Goal: Task Accomplishment & Management: Complete application form

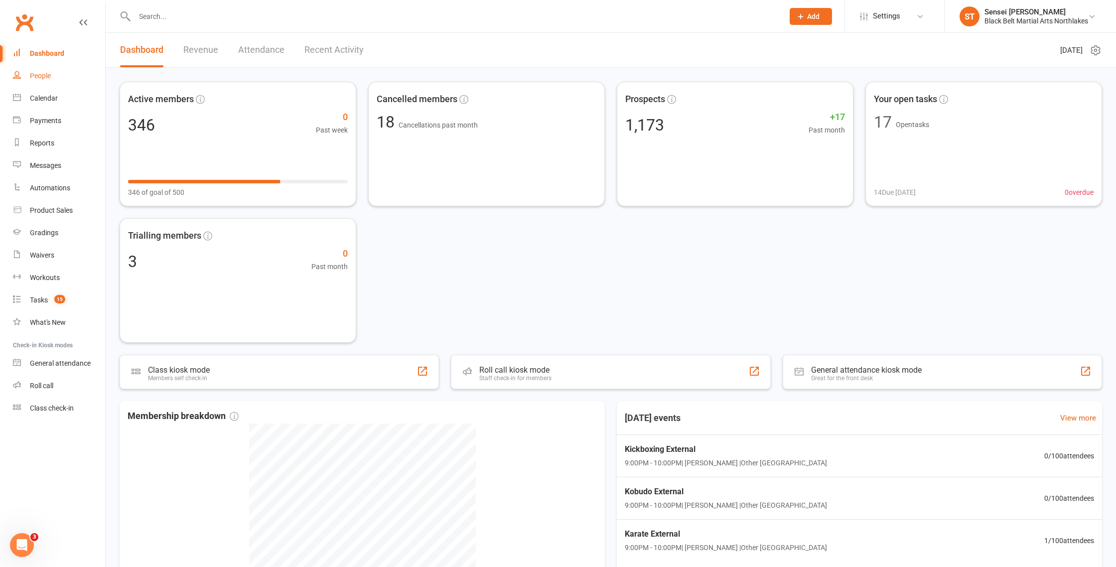
click at [43, 73] on div "People" at bounding box center [40, 76] width 21 height 8
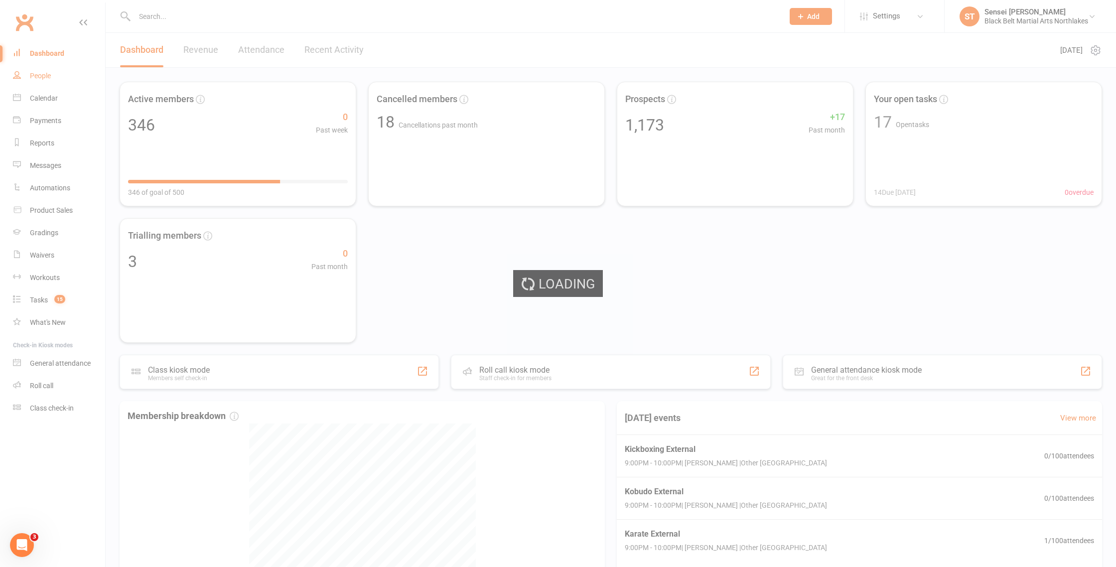
select select "100"
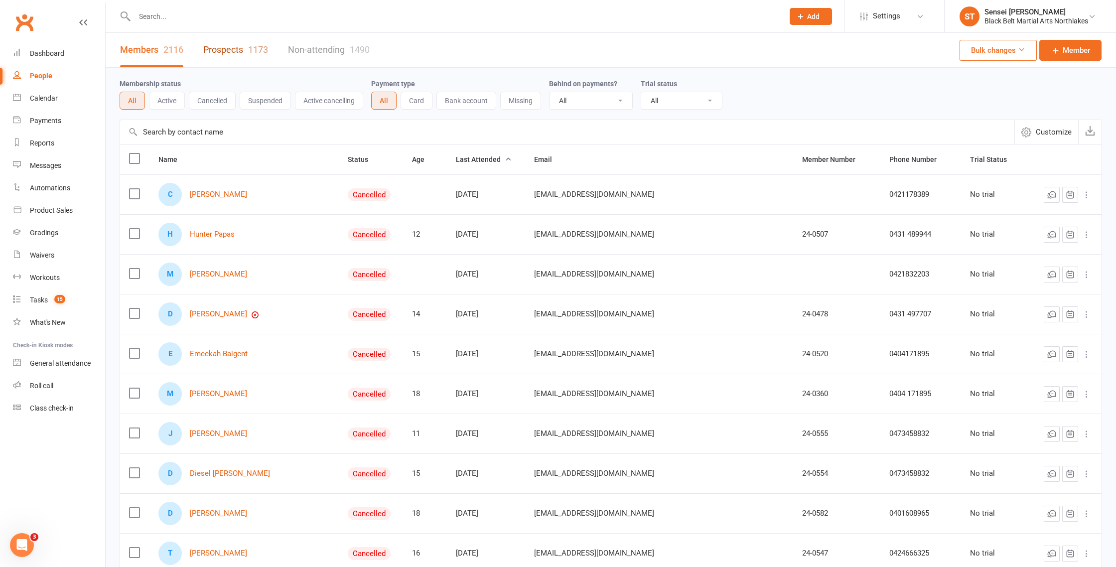
click at [230, 55] on link "Prospects 1173" at bounding box center [235, 50] width 65 height 34
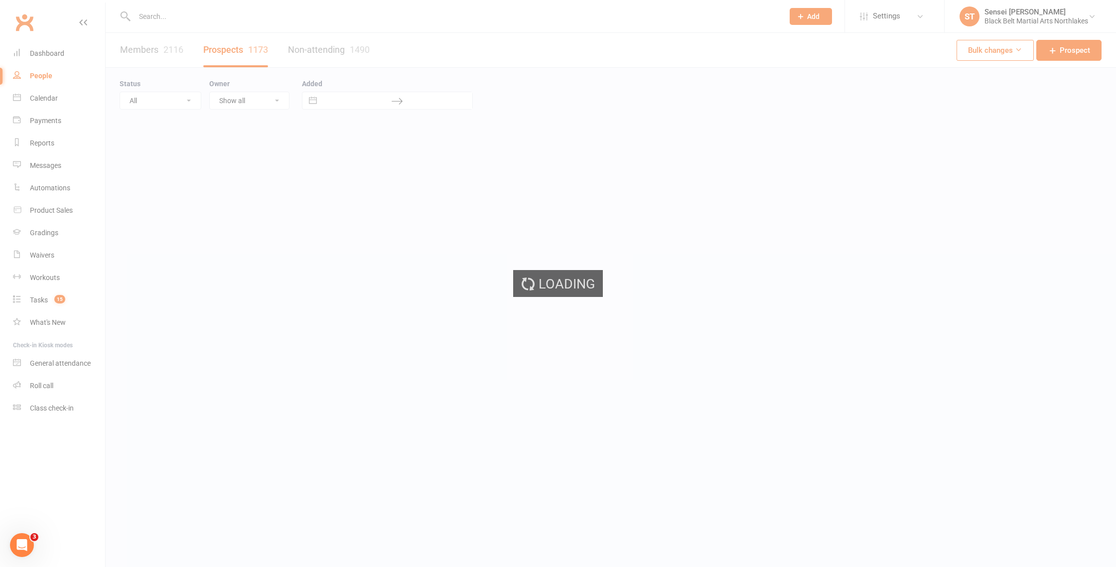
select select "100"
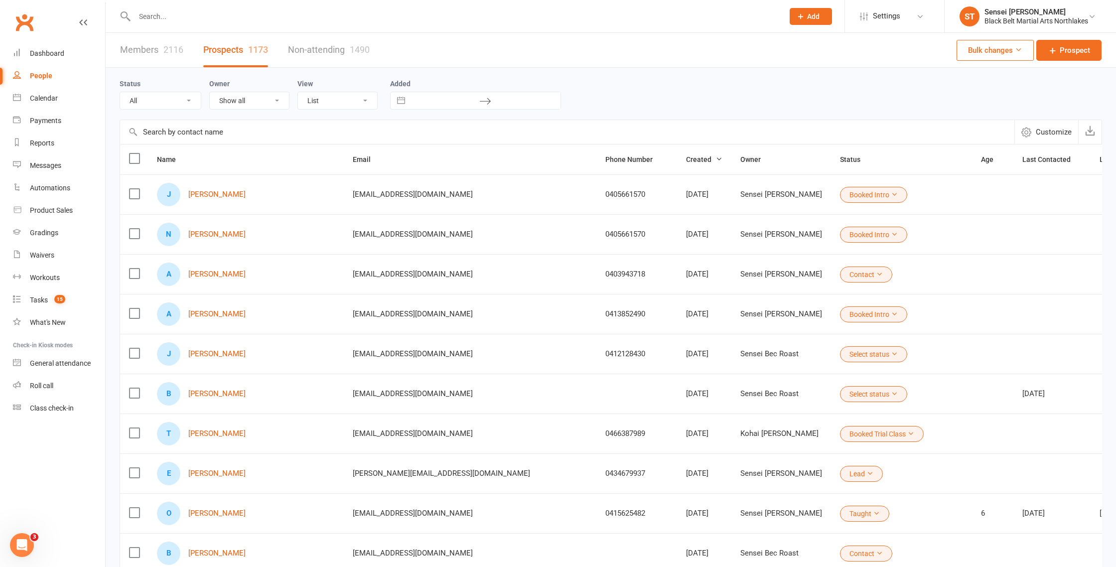
click at [184, 21] on input "text" at bounding box center [454, 16] width 645 height 14
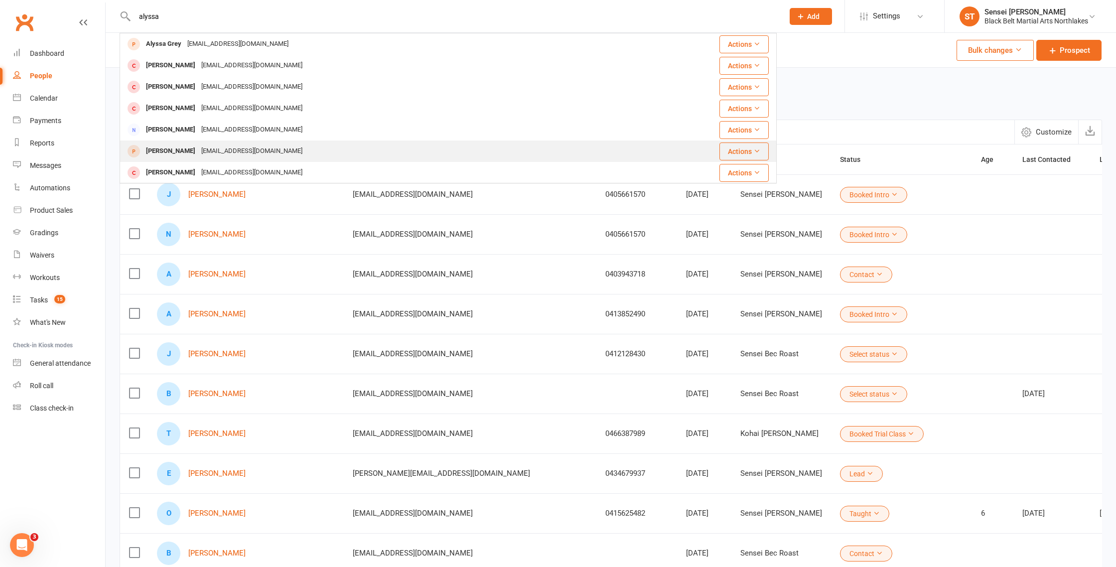
type input "alyssa"
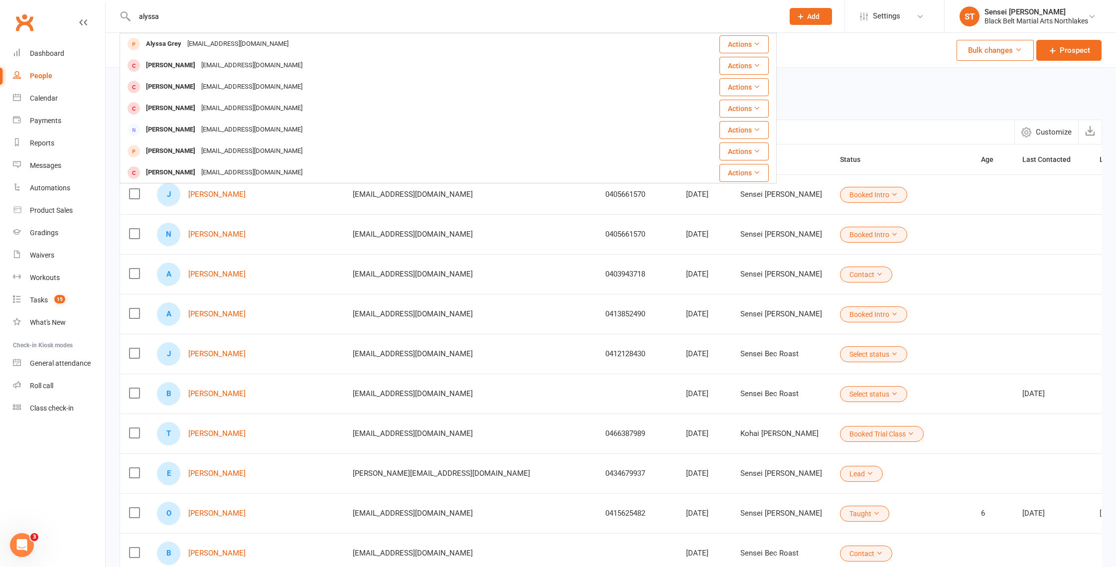
click at [166, 151] on div "[PERSON_NAME]" at bounding box center [170, 151] width 55 height 14
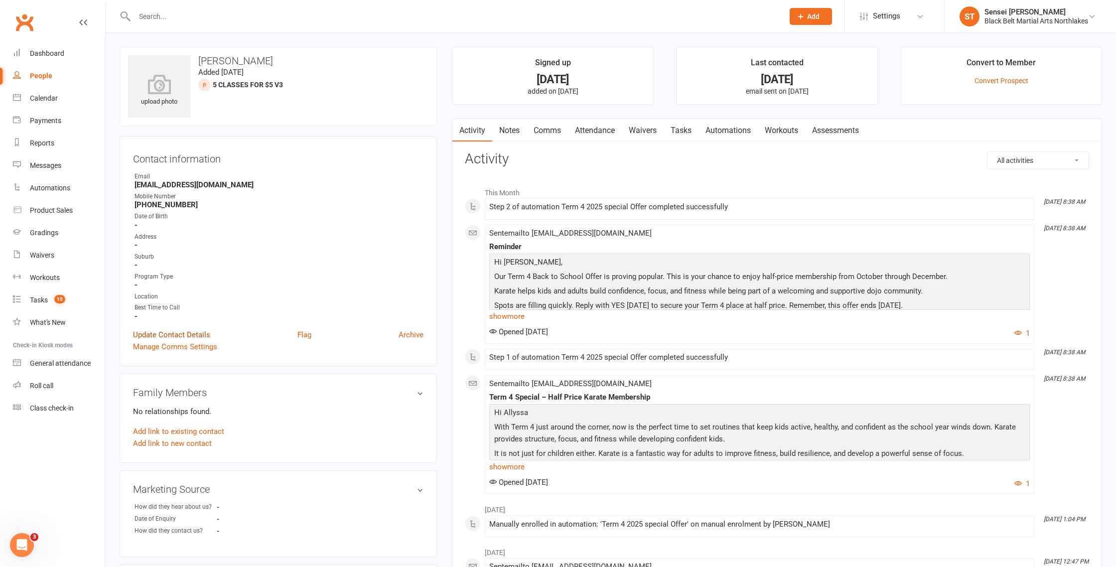
click at [156, 330] on link "Update Contact Details" at bounding box center [171, 335] width 77 height 12
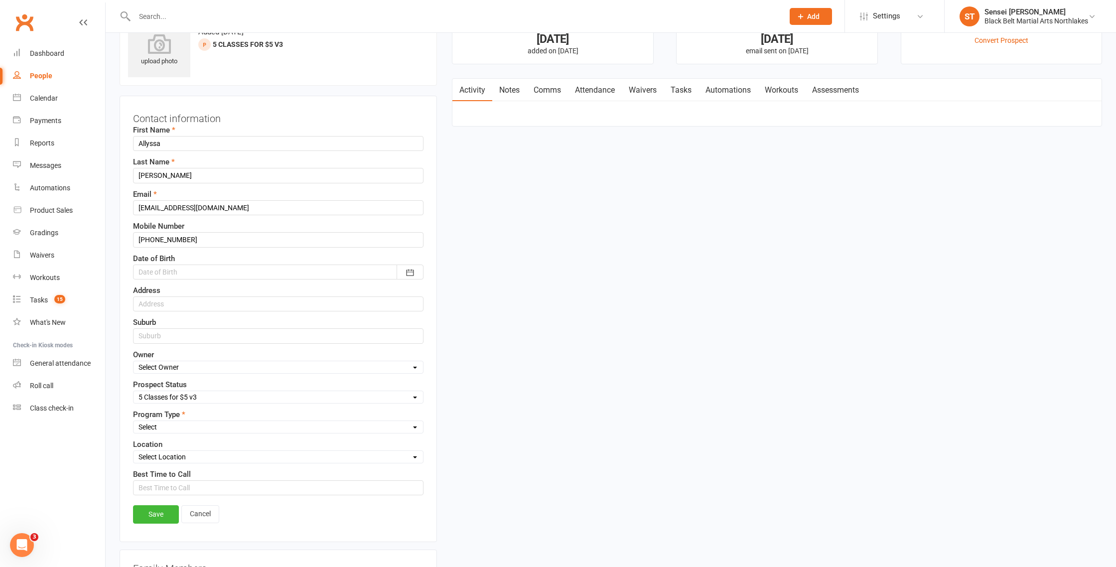
scroll to position [47, 0]
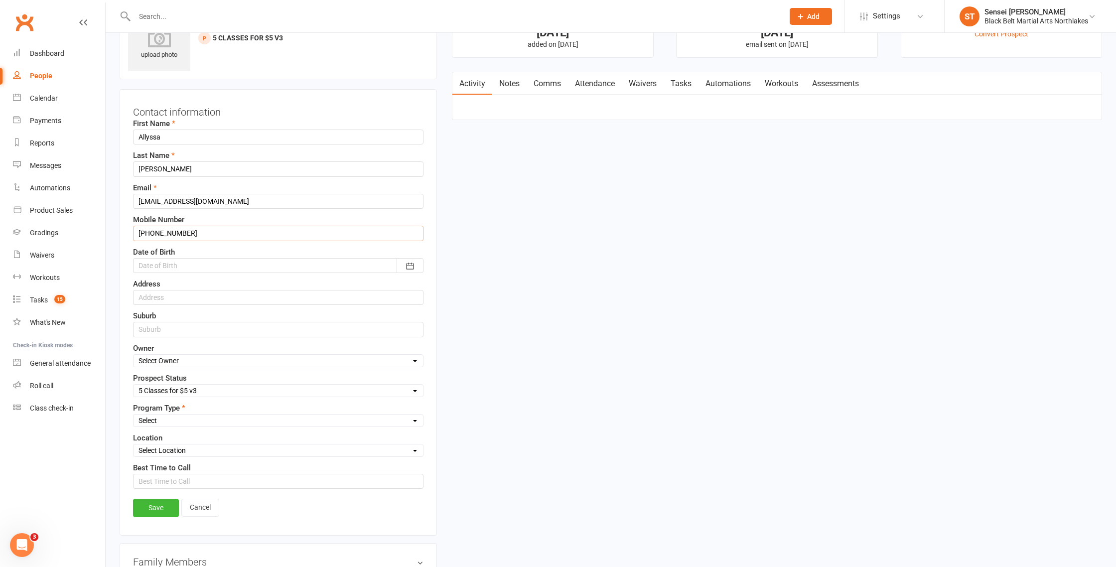
click at [150, 235] on input "+61411319786" at bounding box center [278, 233] width 291 height 15
type input "0411319786"
click at [163, 511] on link "Save" at bounding box center [156, 508] width 46 height 18
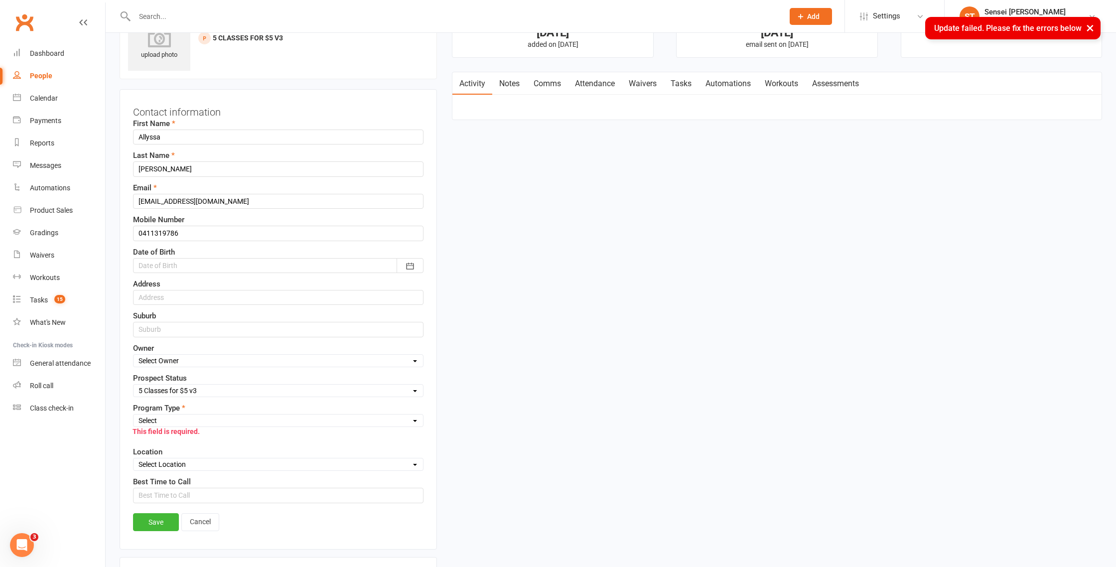
click at [192, 420] on select "Select Tiny Dragon Lil Dragon Karate Kickboxing Kobudo" at bounding box center [279, 420] width 290 height 11
select select "Lil Dragon"
click at [134, 415] on select "Select Tiny Dragon Lil Dragon Karate Kickboxing Kobudo" at bounding box center [279, 420] width 290 height 11
click at [162, 527] on link "Save" at bounding box center [156, 522] width 46 height 18
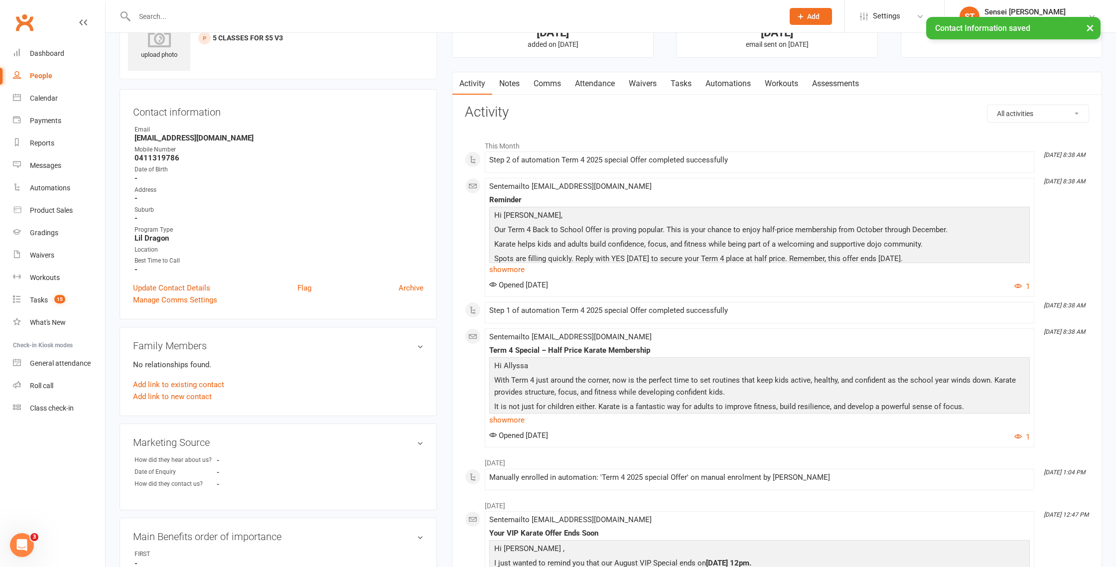
click at [520, 86] on link "Notes" at bounding box center [509, 83] width 34 height 23
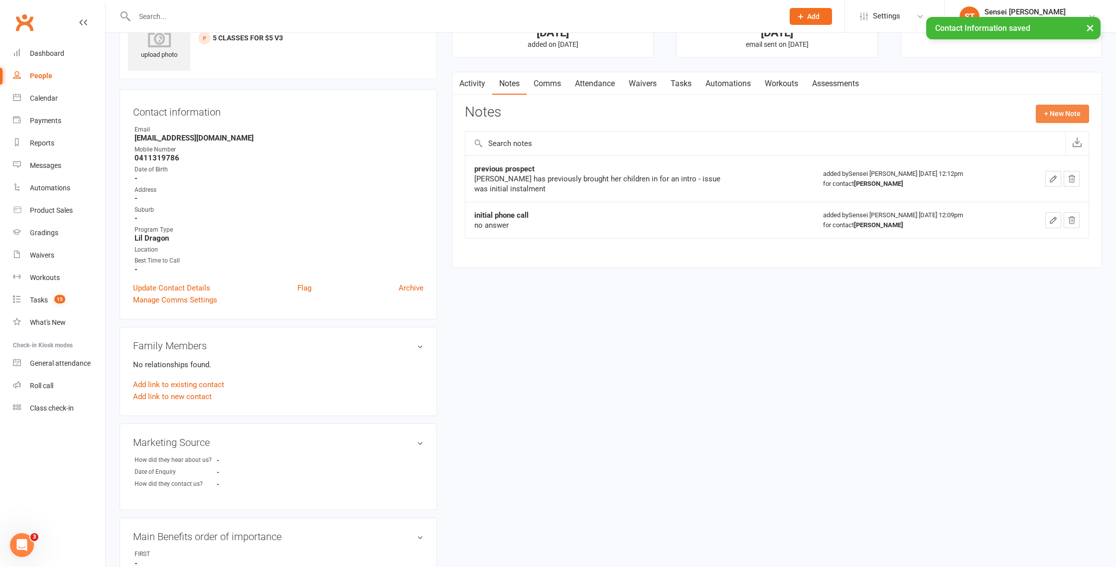
click at [1048, 110] on button "+ New Note" at bounding box center [1062, 114] width 53 height 18
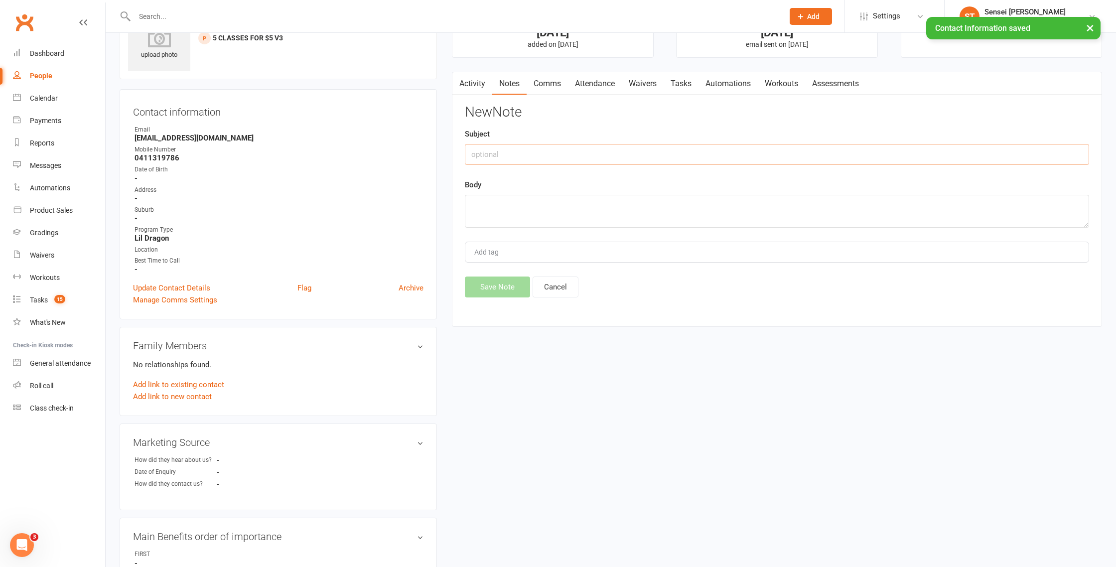
click at [529, 159] on input "text" at bounding box center [777, 154] width 624 height 21
drag, startPoint x: 607, startPoint y: 157, endPoint x: 463, endPoint y: 152, distance: 143.1
click at [466, 153] on input "responded. to half price Term 4 offer" at bounding box center [777, 154] width 624 height 21
type input "contact form received"
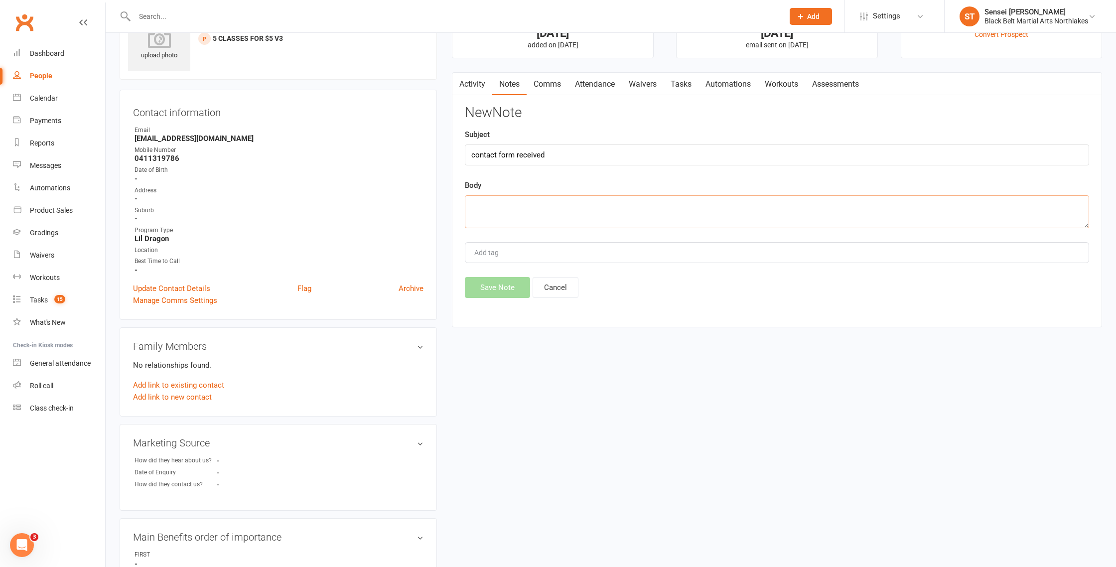
click at [501, 200] on textarea at bounding box center [777, 211] width 624 height 33
type textarea "responded to facebook ad Term 4 half price"
click at [494, 290] on button "Save Note" at bounding box center [497, 287] width 65 height 21
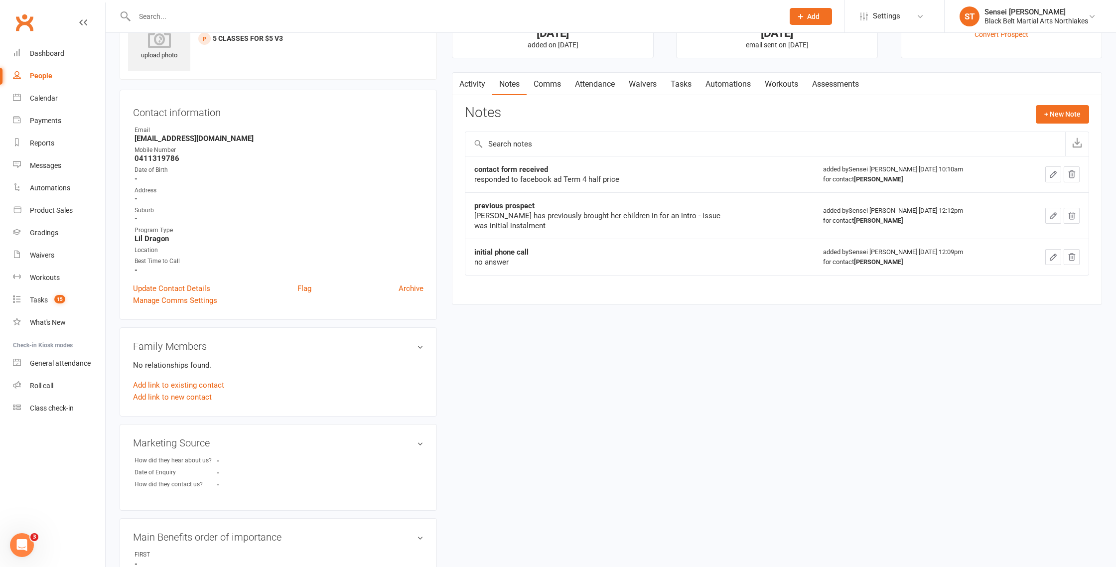
scroll to position [0, 0]
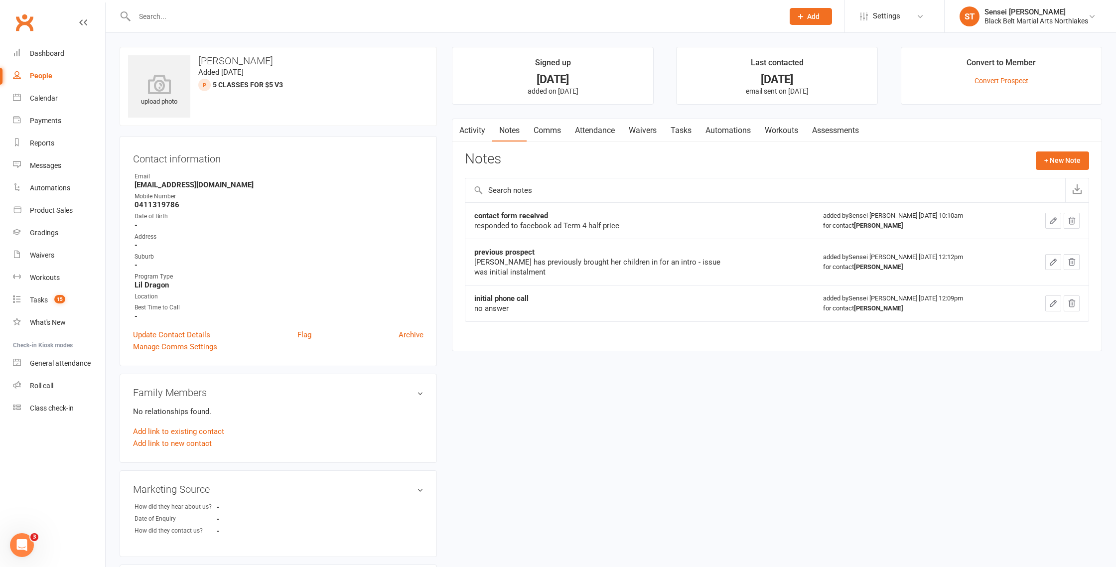
click at [164, 14] on input "text" at bounding box center [454, 16] width 645 height 14
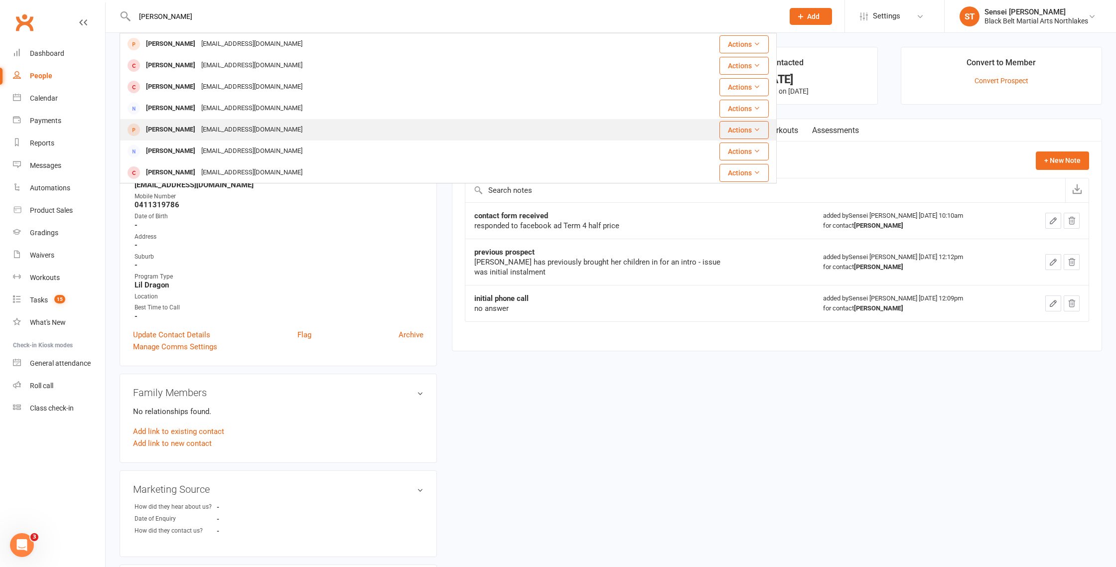
type input "evie hanson"
click at [175, 131] on div "[PERSON_NAME]" at bounding box center [170, 130] width 55 height 14
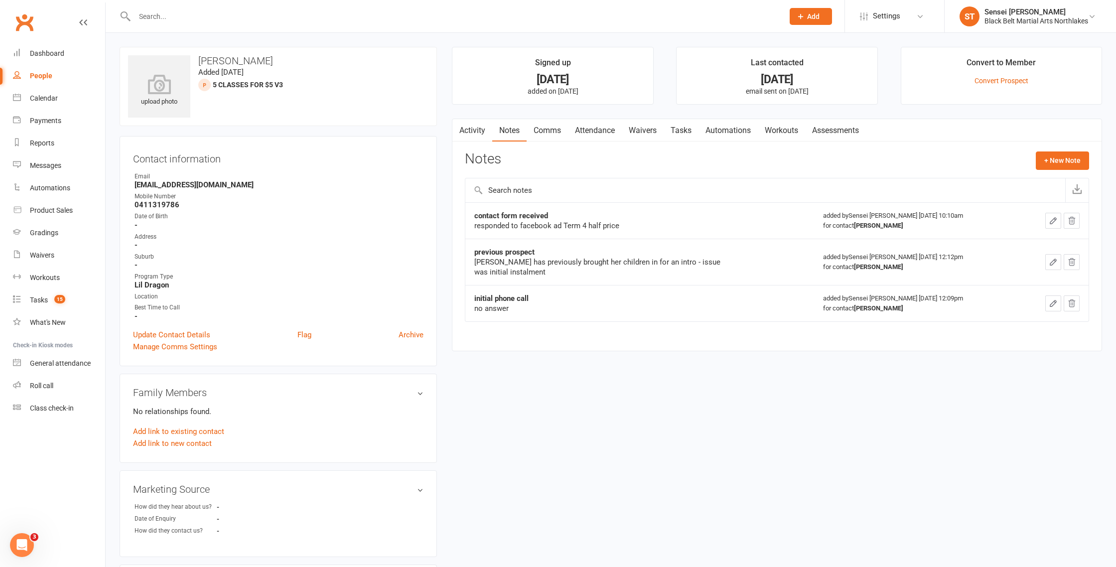
drag, startPoint x: 167, startPoint y: 20, endPoint x: 183, endPoint y: 18, distance: 15.6
click at [169, 19] on input "text" at bounding box center [454, 16] width 645 height 14
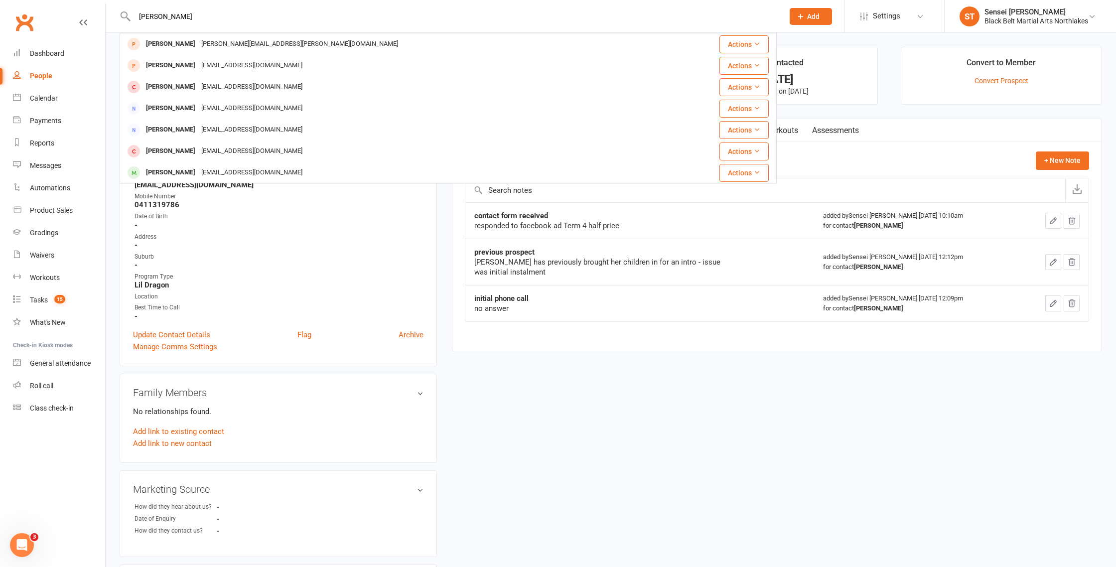
type input "alex"
drag, startPoint x: 249, startPoint y: 236, endPoint x: 235, endPoint y: 229, distance: 15.6
click at [249, 236] on div "Address" at bounding box center [279, 236] width 289 height 9
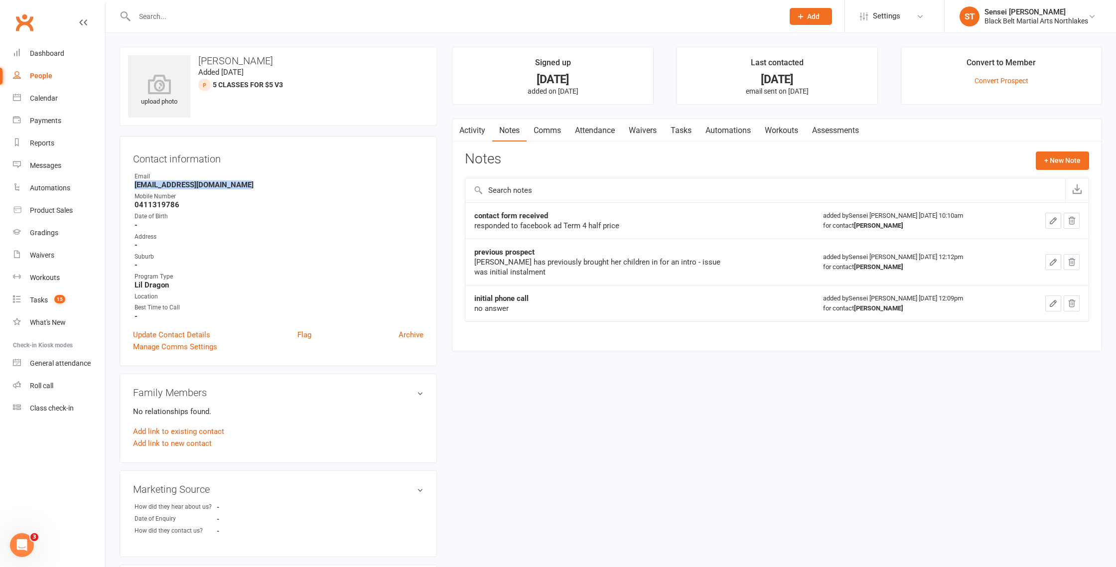
drag, startPoint x: 241, startPoint y: 186, endPoint x: 113, endPoint y: 187, distance: 127.6
click at [127, 187] on div "Contact information Owner Email Allyssahanson11@hotmail.com Mobile Number 04113…" at bounding box center [278, 251] width 317 height 230
copy strong "[EMAIL_ADDRESS][DOMAIN_NAME]"
click at [179, 19] on input "text" at bounding box center [454, 16] width 645 height 14
paste input "[EMAIL_ADDRESS][DOMAIN_NAME]"
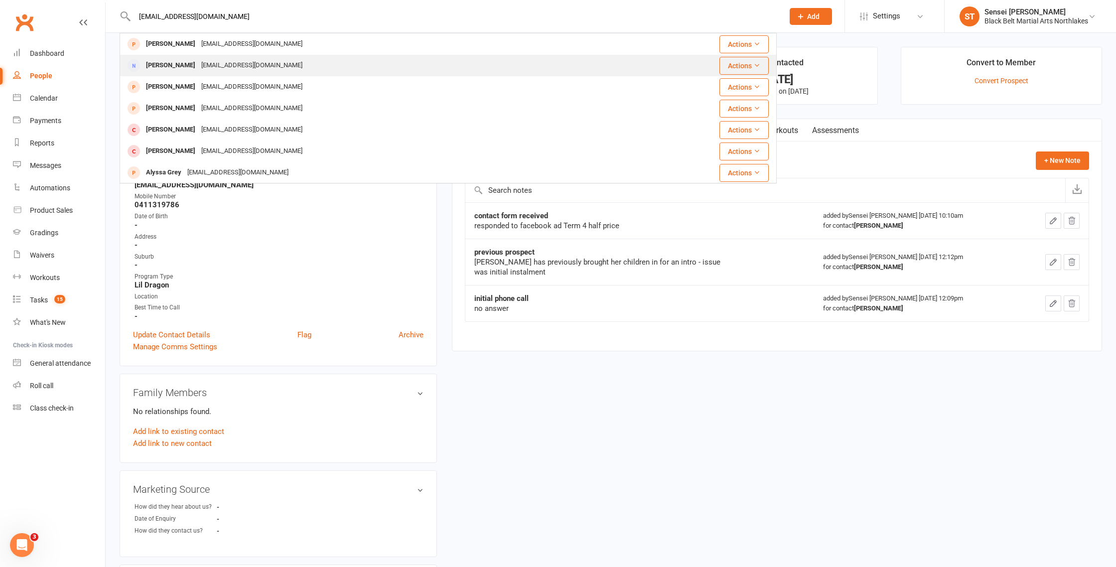
type input "[EMAIL_ADDRESS][DOMAIN_NAME]"
click at [231, 68] on div "[EMAIL_ADDRESS][DOMAIN_NAME]" at bounding box center [251, 65] width 107 height 14
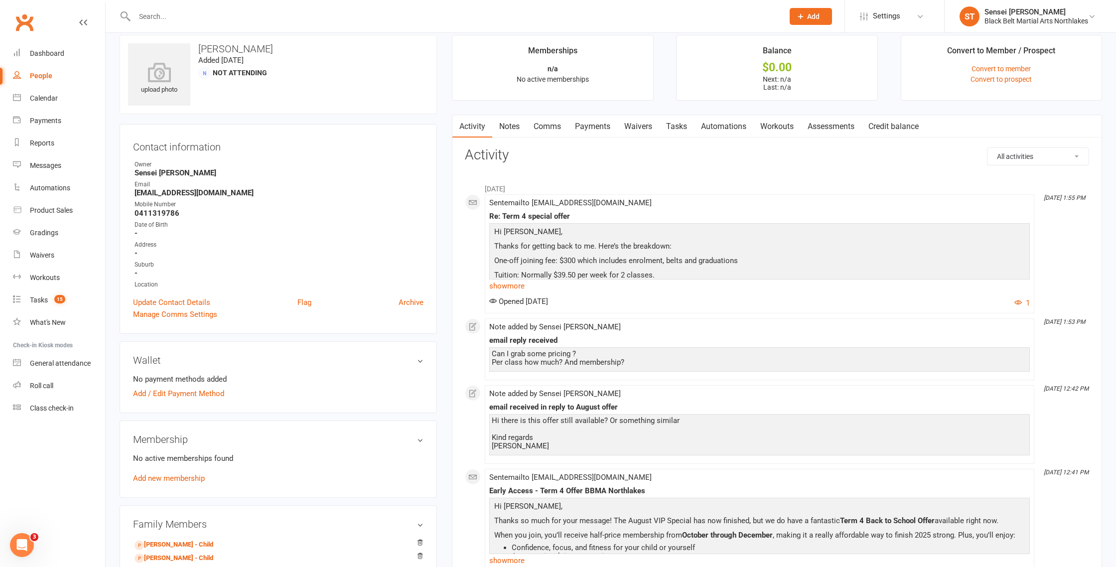
scroll to position [15, 0]
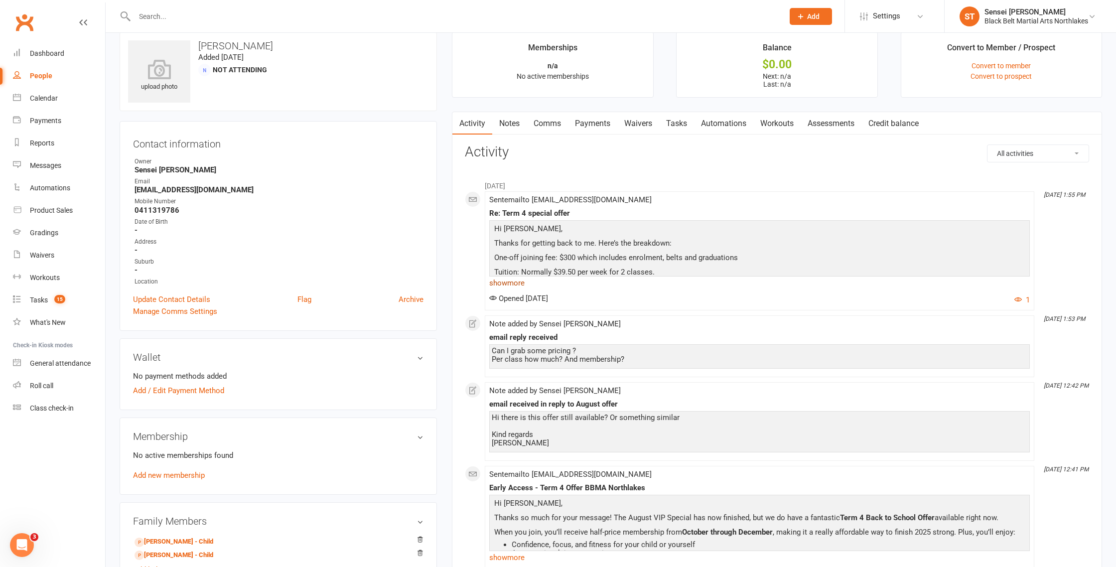
click at [511, 286] on link "show more" at bounding box center [759, 283] width 541 height 14
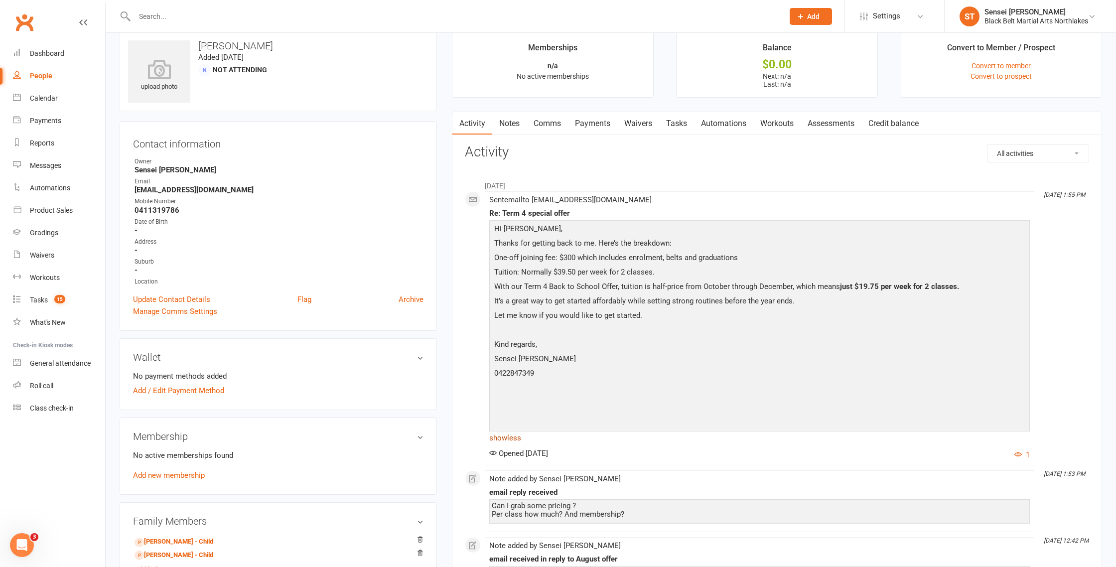
scroll to position [15, 0]
click at [515, 124] on link "Notes" at bounding box center [509, 123] width 34 height 23
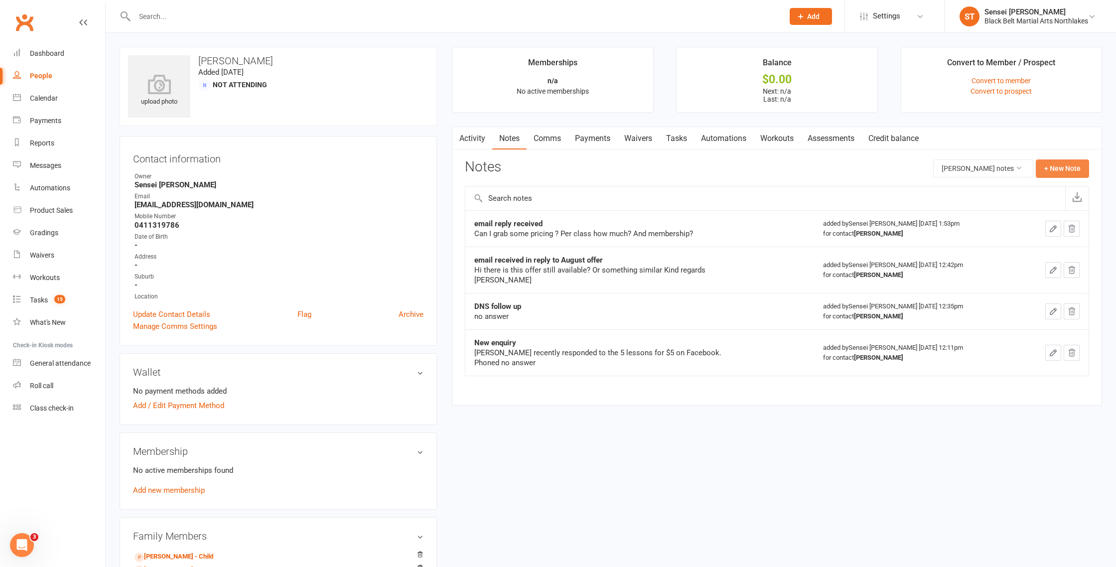
click at [1058, 168] on button "+ New Note" at bounding box center [1062, 168] width 53 height 18
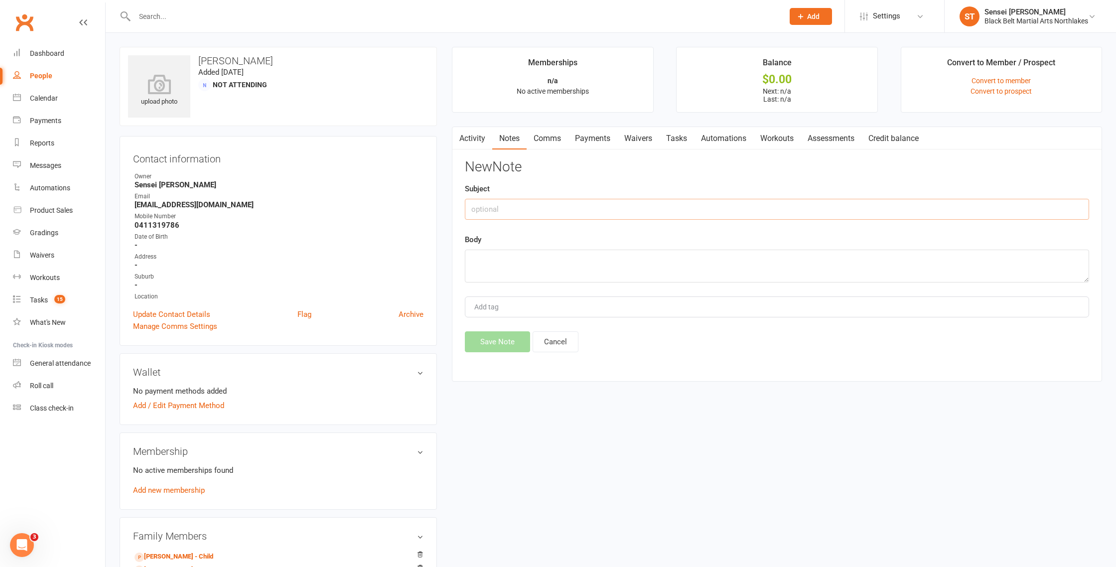
click at [539, 212] on input "text" at bounding box center [777, 209] width 624 height 21
type input "phone call"
click at [492, 254] on textarea at bounding box center [777, 266] width 624 height 33
type textarea "filled in website form - no answer"
click at [498, 348] on button "Save Note" at bounding box center [497, 341] width 65 height 21
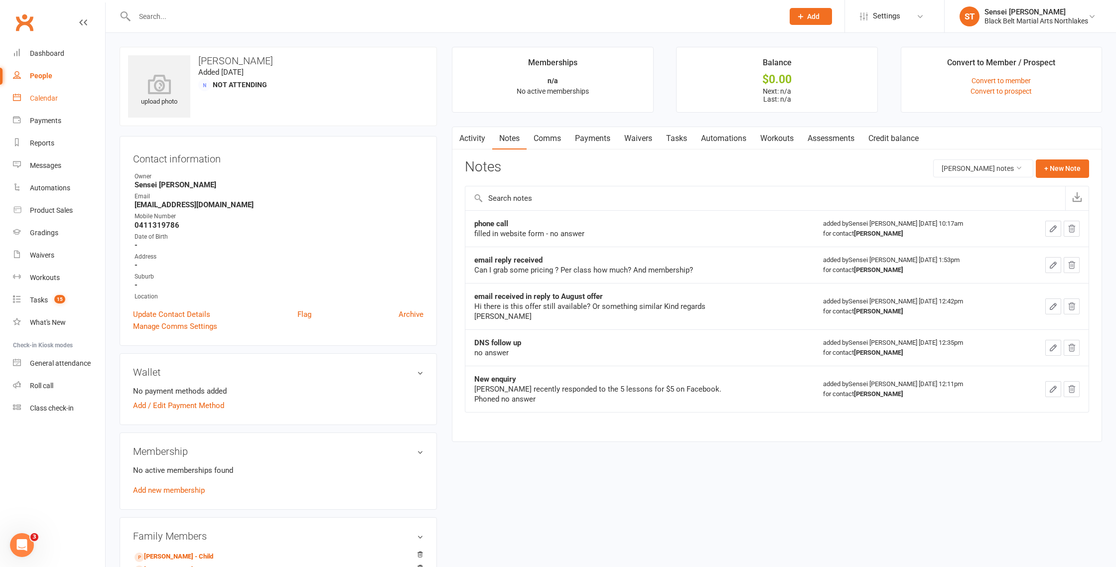
click at [44, 98] on div "Calendar" at bounding box center [44, 98] width 28 height 8
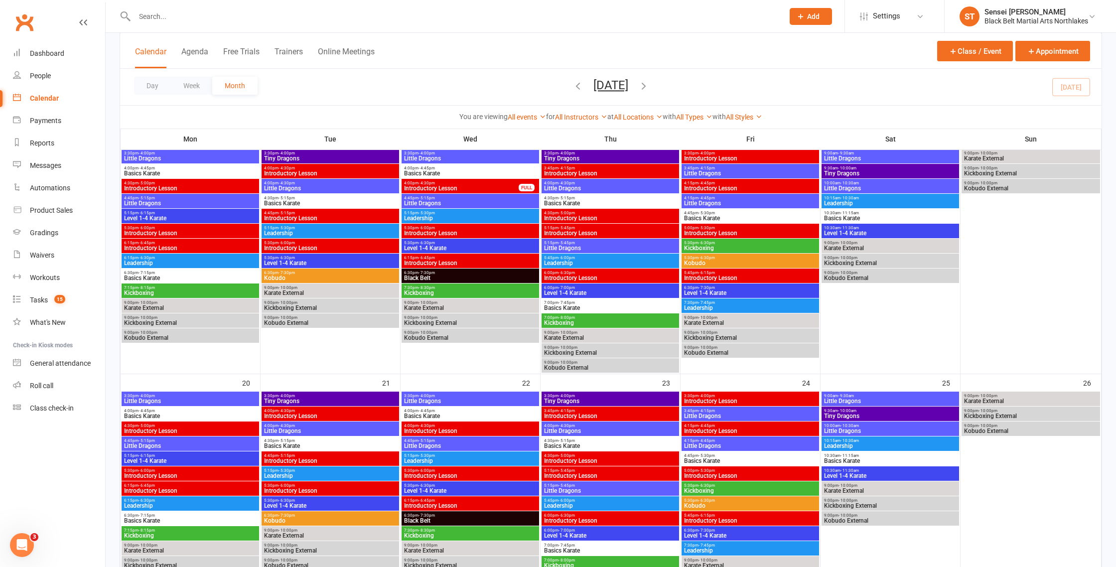
scroll to position [367, 0]
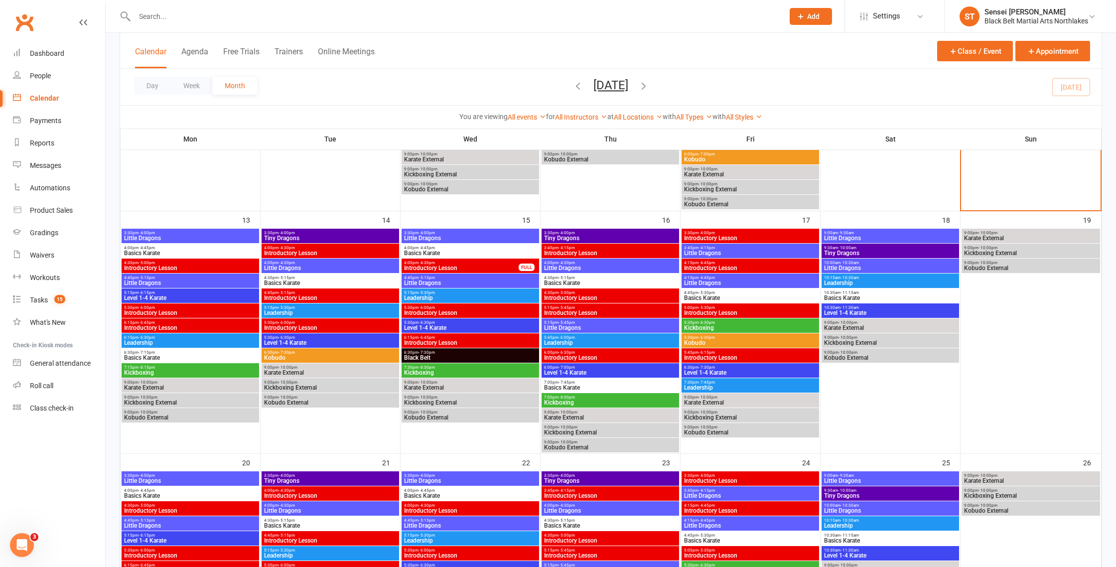
click at [166, 19] on input "text" at bounding box center [454, 16] width 645 height 14
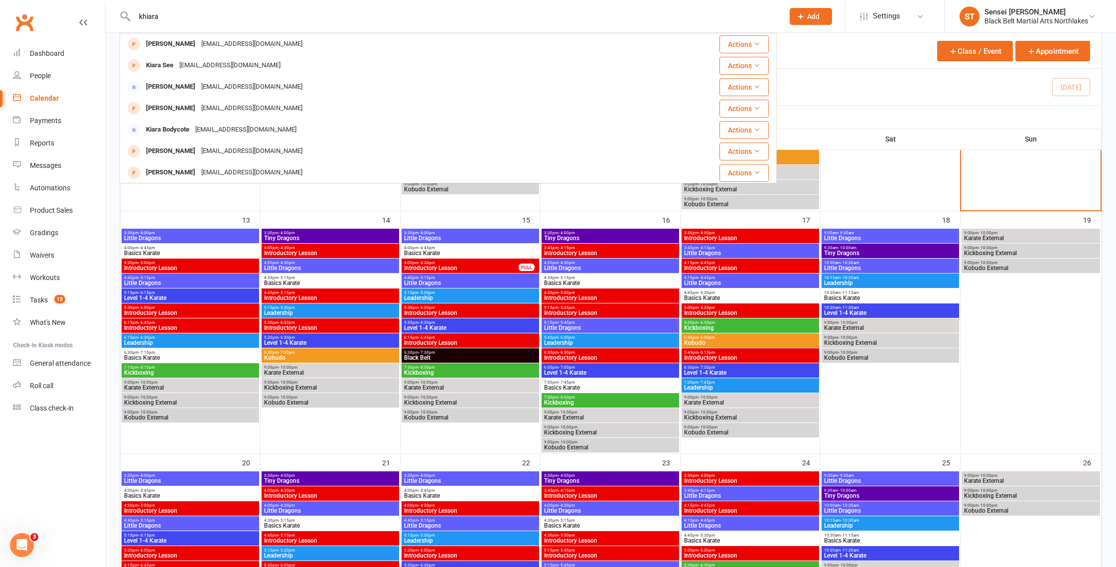
type input "khiara"
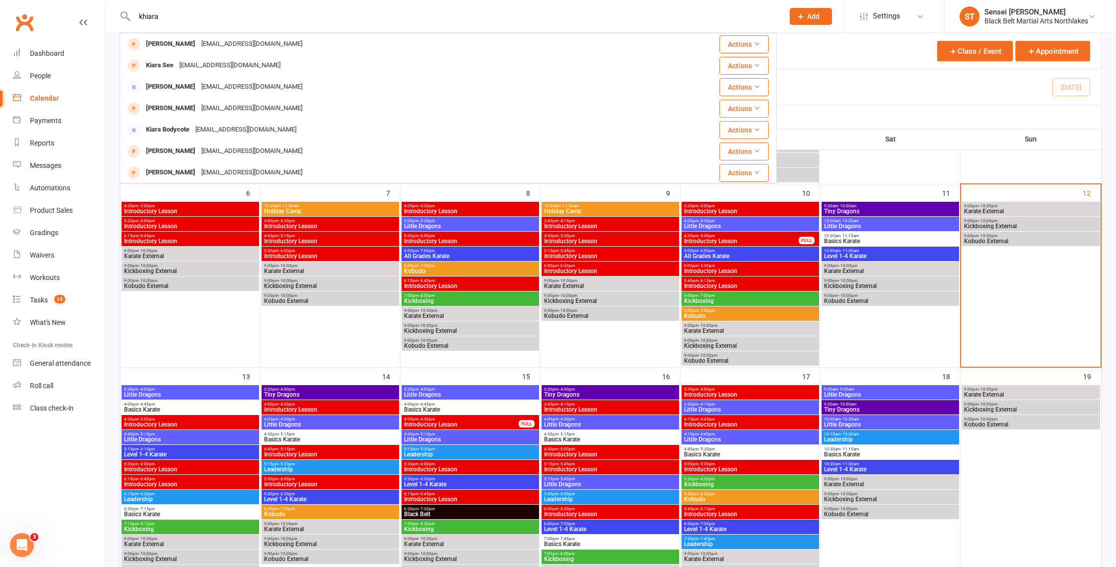
scroll to position [179, 0]
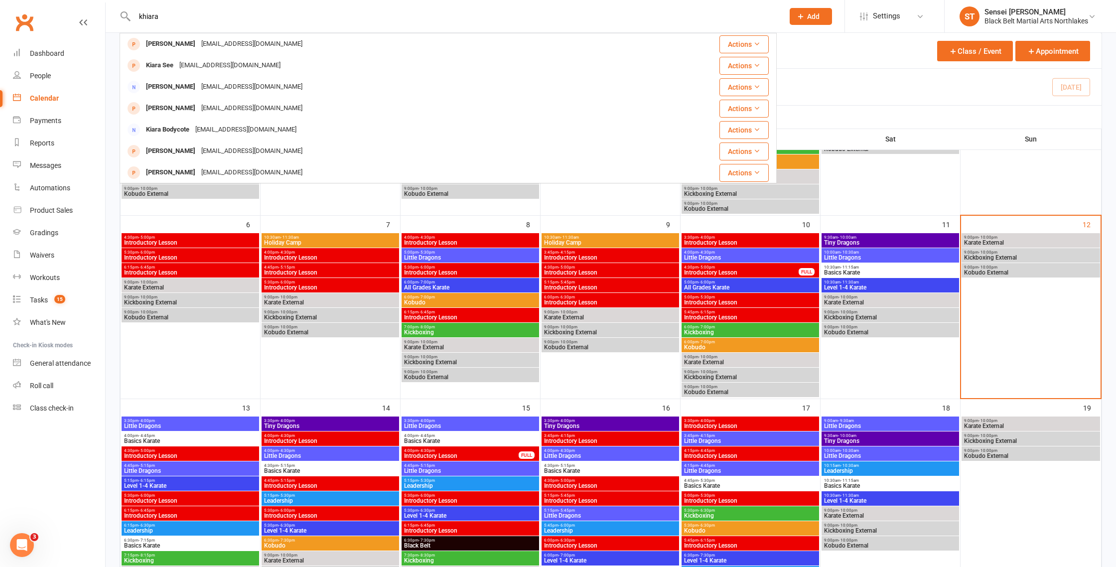
click at [164, 44] on div "Khiara Cummings" at bounding box center [170, 44] width 55 height 14
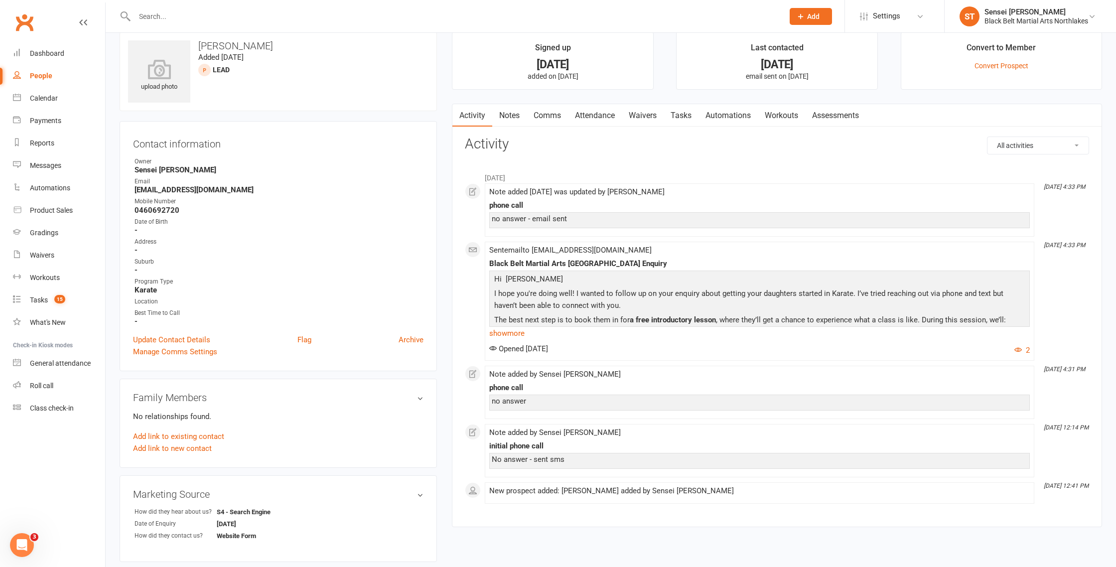
scroll to position [17, 0]
click at [504, 331] on link "show more" at bounding box center [759, 331] width 541 height 14
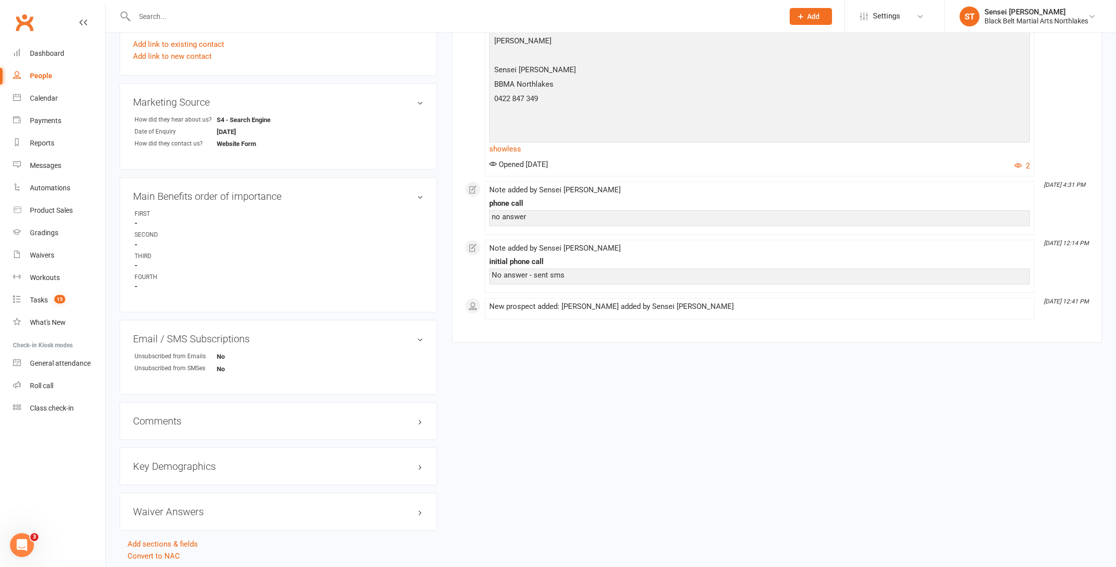
scroll to position [439, 0]
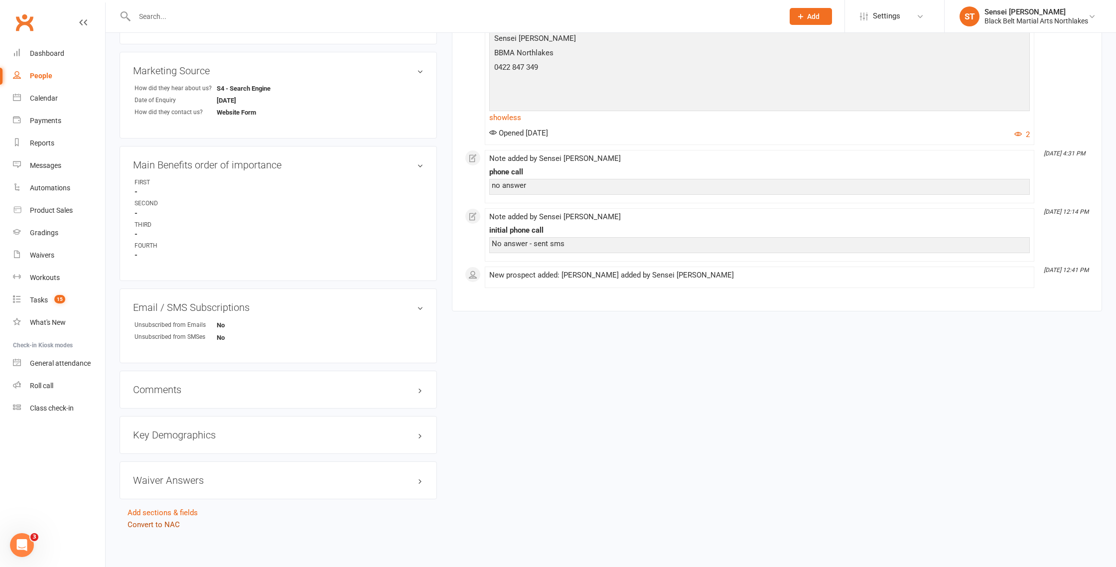
click at [164, 524] on link "Convert to NAC" at bounding box center [154, 524] width 52 height 9
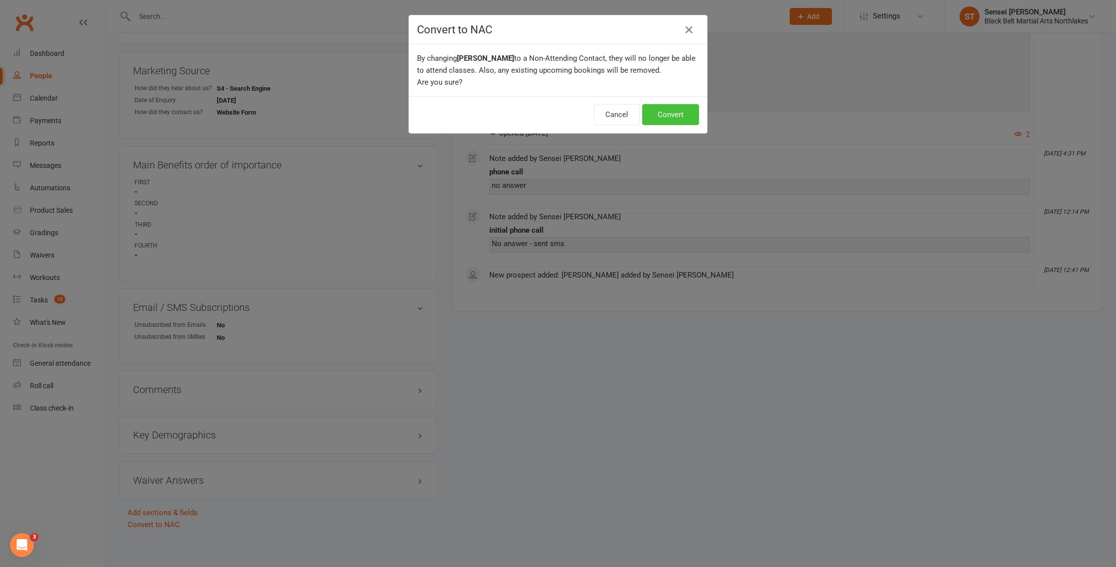
click at [683, 114] on button "Convert" at bounding box center [670, 114] width 57 height 21
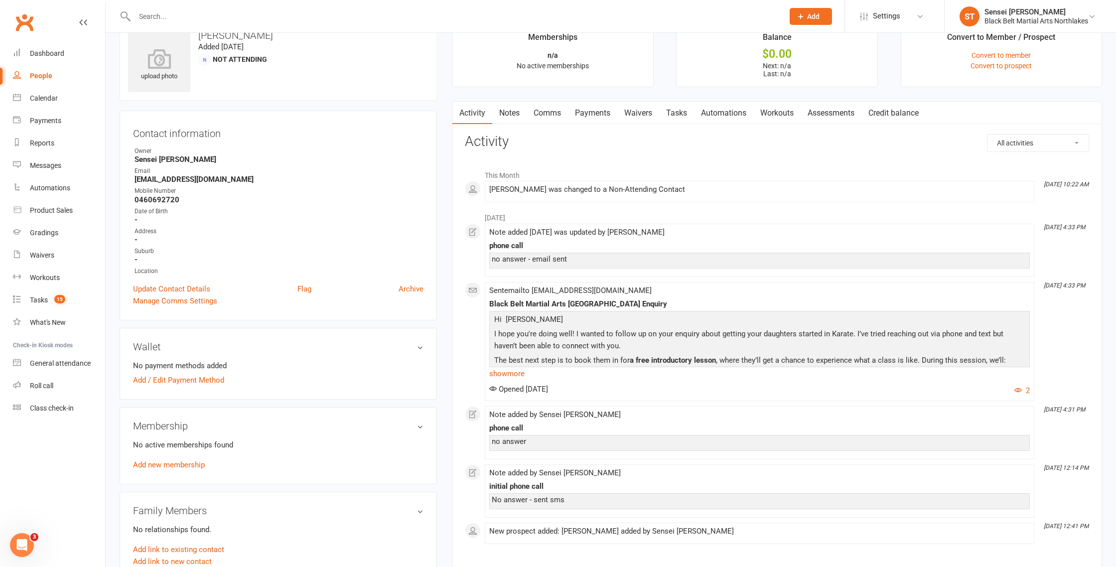
scroll to position [23, 0]
click at [513, 116] on link "Notes" at bounding box center [509, 115] width 34 height 23
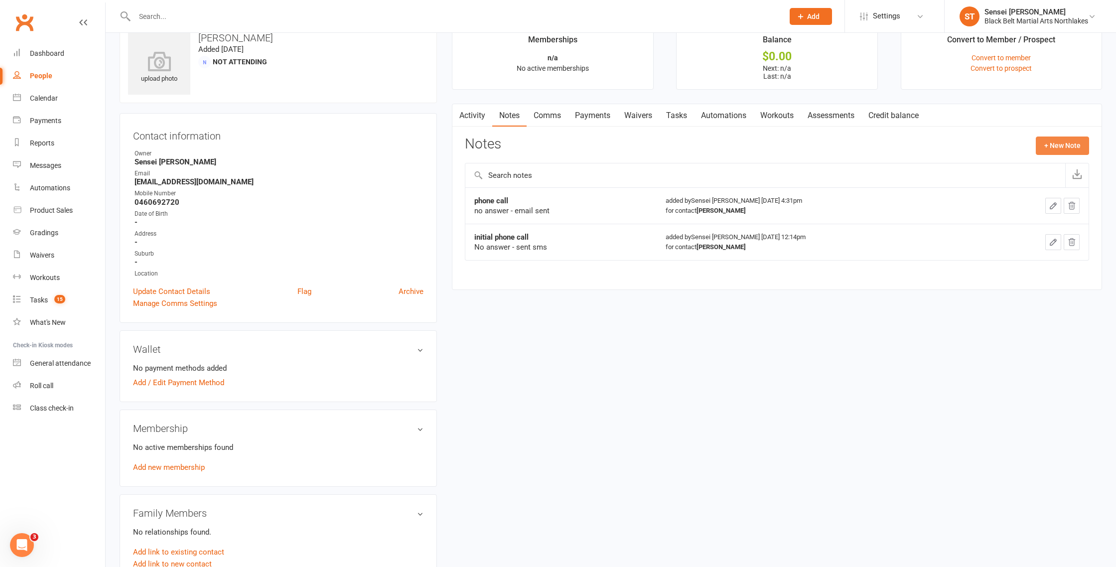
click at [1060, 144] on button "+ New Note" at bounding box center [1062, 146] width 53 height 18
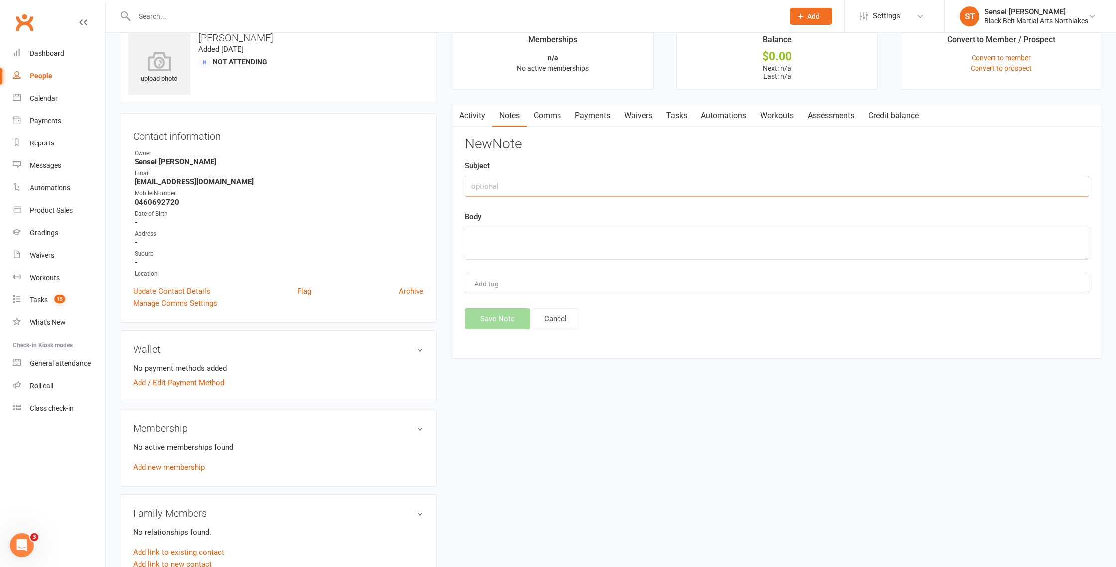
click at [573, 183] on input "text" at bounding box center [777, 186] width 624 height 21
type input "phone call"
click at [504, 234] on textarea at bounding box center [777, 243] width 624 height 33
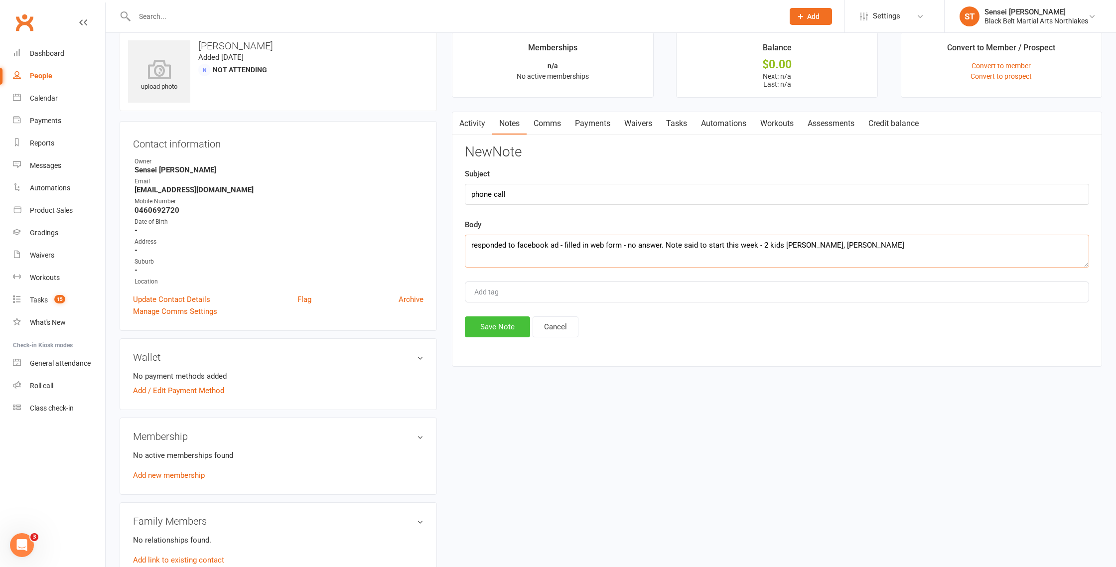
type textarea "responded to facebook ad - filled in web form - no answer. Note said to start t…"
click at [506, 329] on button "Save Note" at bounding box center [497, 326] width 65 height 21
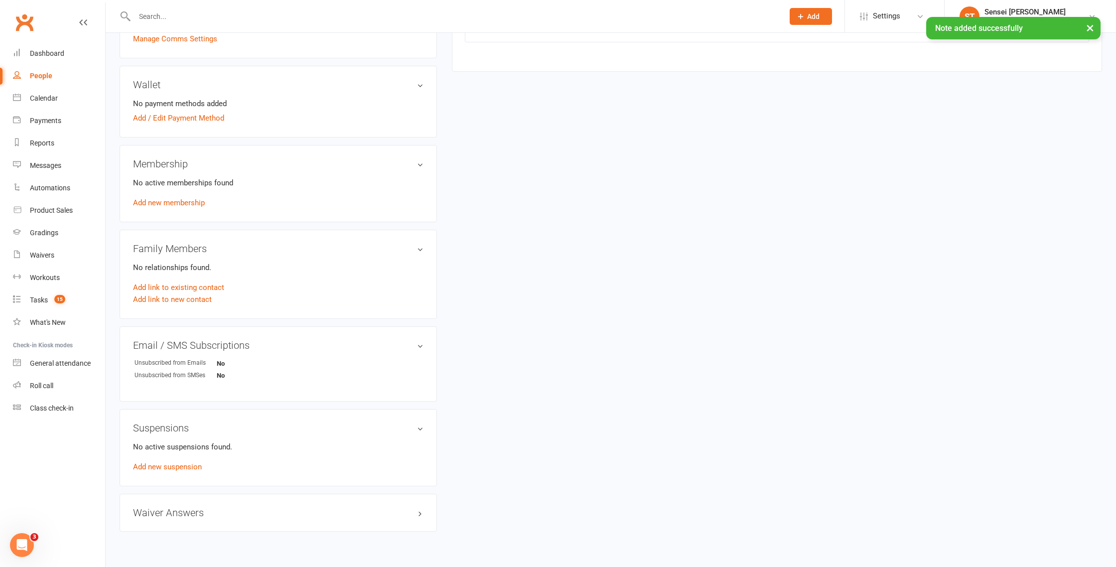
scroll to position [309, 0]
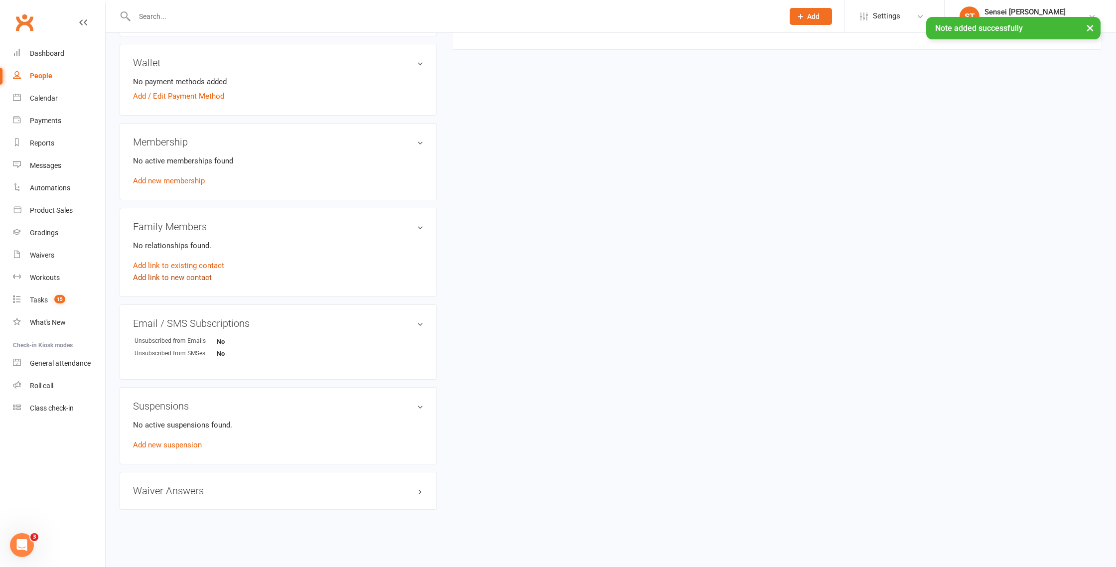
click at [166, 279] on link "Add link to new contact" at bounding box center [172, 278] width 79 height 12
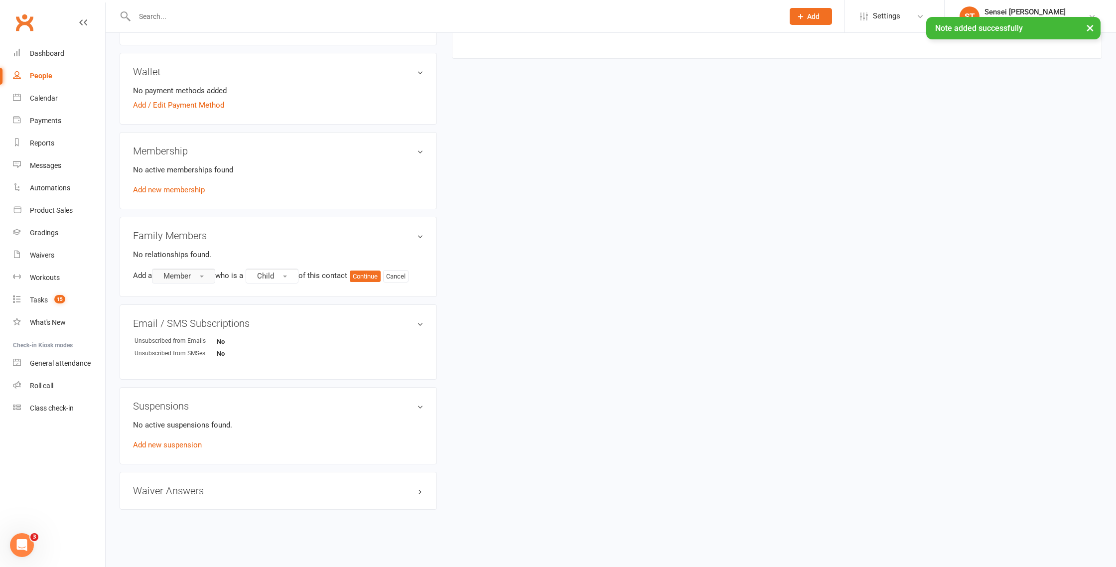
click at [196, 275] on button "Member" at bounding box center [183, 276] width 63 height 15
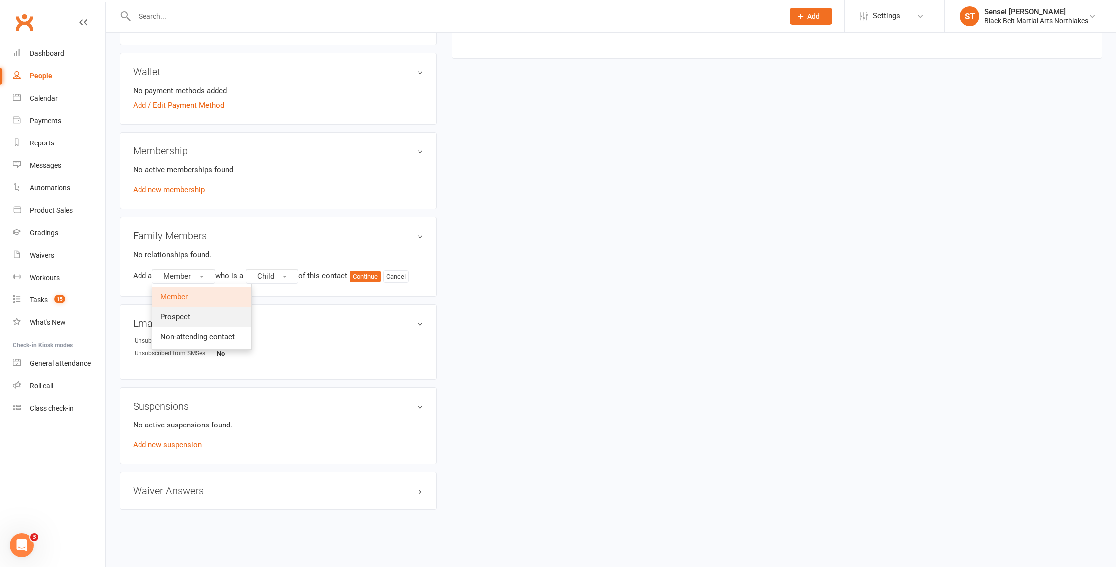
click at [189, 315] on span "Prospect" at bounding box center [175, 316] width 30 height 9
click at [375, 274] on button "Continue" at bounding box center [367, 277] width 31 height 12
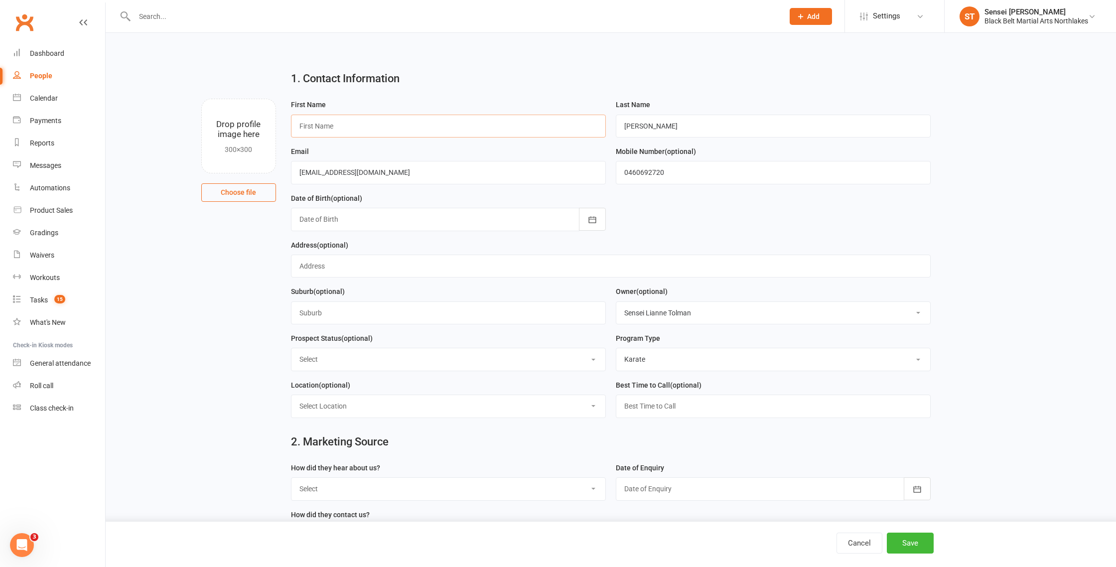
click at [351, 123] on input "text" at bounding box center [448, 126] width 315 height 23
type input "Bridgette"
click at [381, 358] on select "Select Lead Contact Booked Intro Confirmed Taught Booked Trial Class FB SELF DE…" at bounding box center [449, 359] width 314 height 22
select select "Lead"
click at [292, 350] on select "Select Lead Contact Booked Intro Confirmed Taught Booked Trial Class FB SELF DE…" at bounding box center [449, 359] width 314 height 22
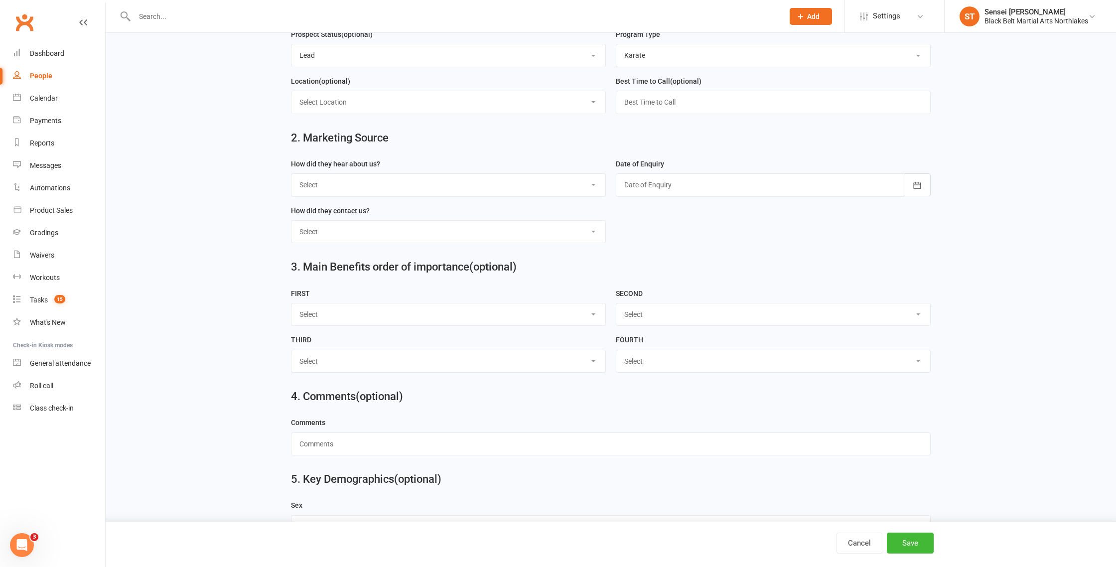
scroll to position [323, 0]
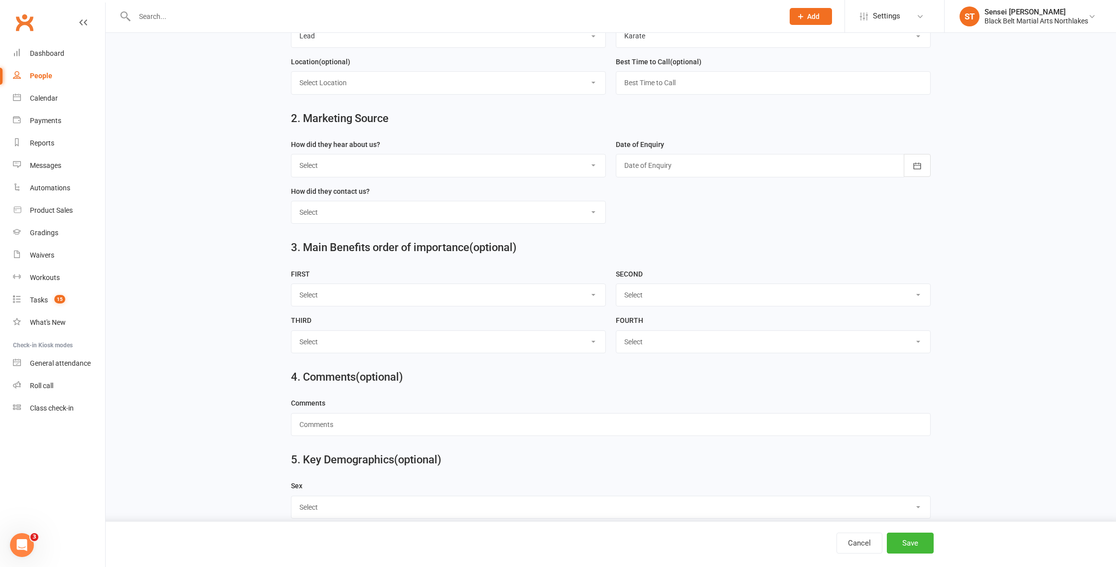
click at [377, 170] on select "Select A1 - Direct Mail A2 - Print Media A3 - Flyer A5 - Radio A6 - Sign A7 - T…" at bounding box center [449, 165] width 314 height 22
select select "S1 - Facebook"
click at [292, 156] on select "Select A1 - Direct Mail A2 - Print Media A3 - Flyer A5 - Radio A6 - Sign A7 - T…" at bounding box center [449, 165] width 314 height 22
click at [661, 174] on div at bounding box center [773, 165] width 315 height 23
drag, startPoint x: 659, startPoint y: 273, endPoint x: 622, endPoint y: 274, distance: 36.9
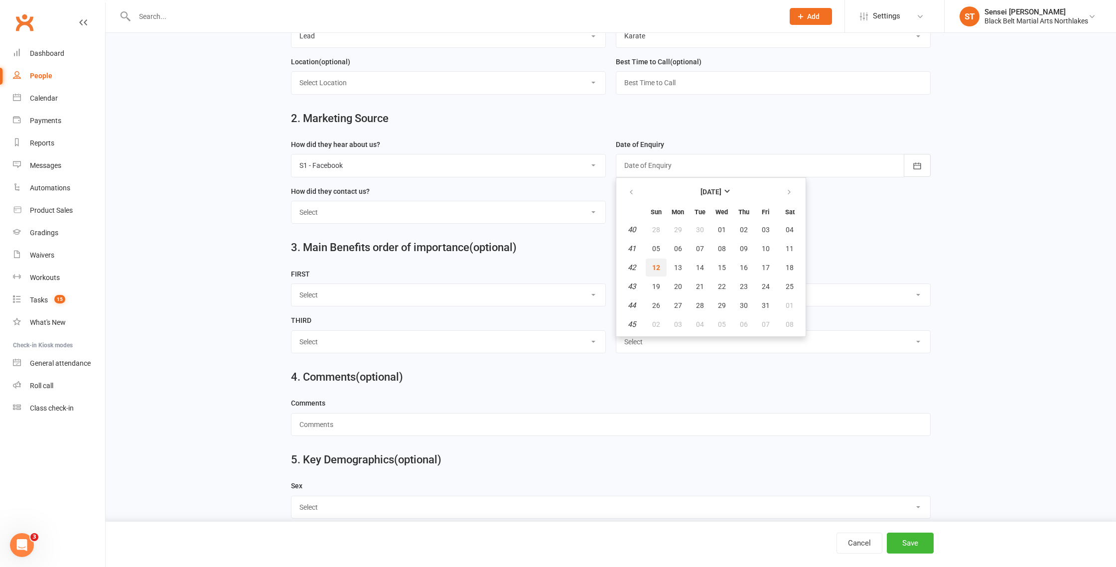
click at [655, 274] on button "12" at bounding box center [656, 268] width 21 height 18
type input "12 Oct 2025"
click at [359, 223] on select "Select Phone Walk-in School Initiated Email Website Form Facebook" at bounding box center [449, 212] width 314 height 22
select select "Website Form"
click at [292, 203] on select "Select Phone Walk-in School Initiated Email Website Form Facebook" at bounding box center [449, 212] width 314 height 22
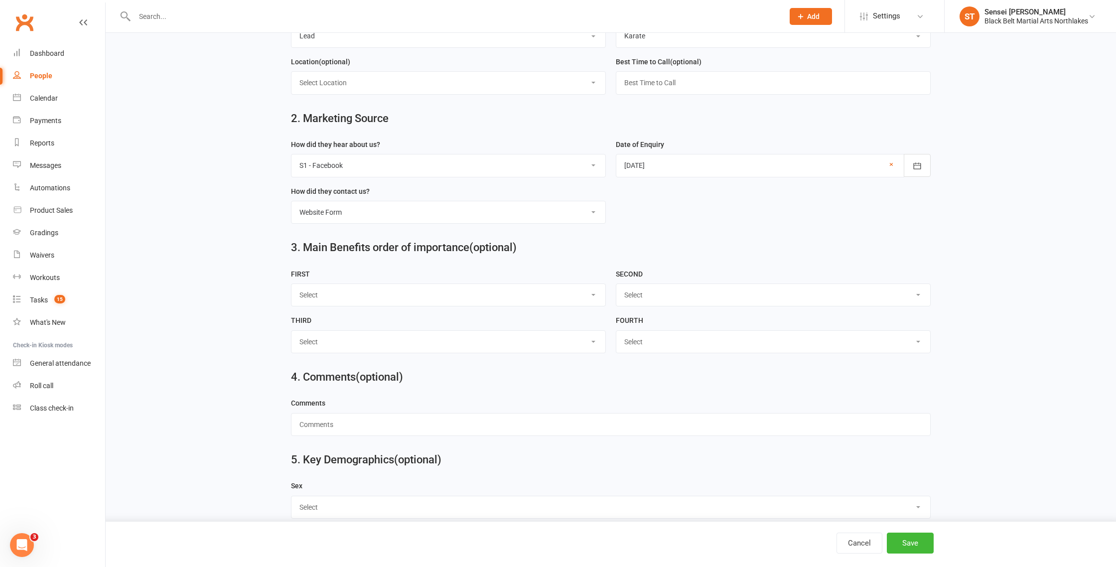
click at [334, 504] on select "Select [DEMOGRAPHIC_DATA] [DEMOGRAPHIC_DATA] Other" at bounding box center [611, 507] width 639 height 22
select select "[DEMOGRAPHIC_DATA]"
click at [292, 499] on select "Select [DEMOGRAPHIC_DATA] [DEMOGRAPHIC_DATA] Other" at bounding box center [611, 507] width 639 height 22
click at [910, 550] on button "Save" at bounding box center [910, 543] width 47 height 21
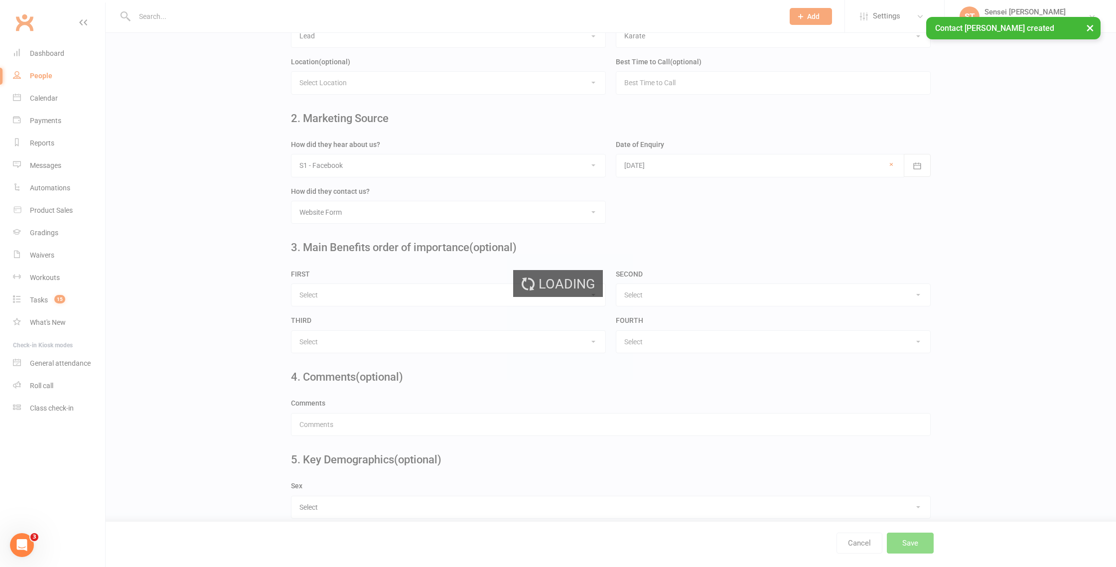
scroll to position [0, 0]
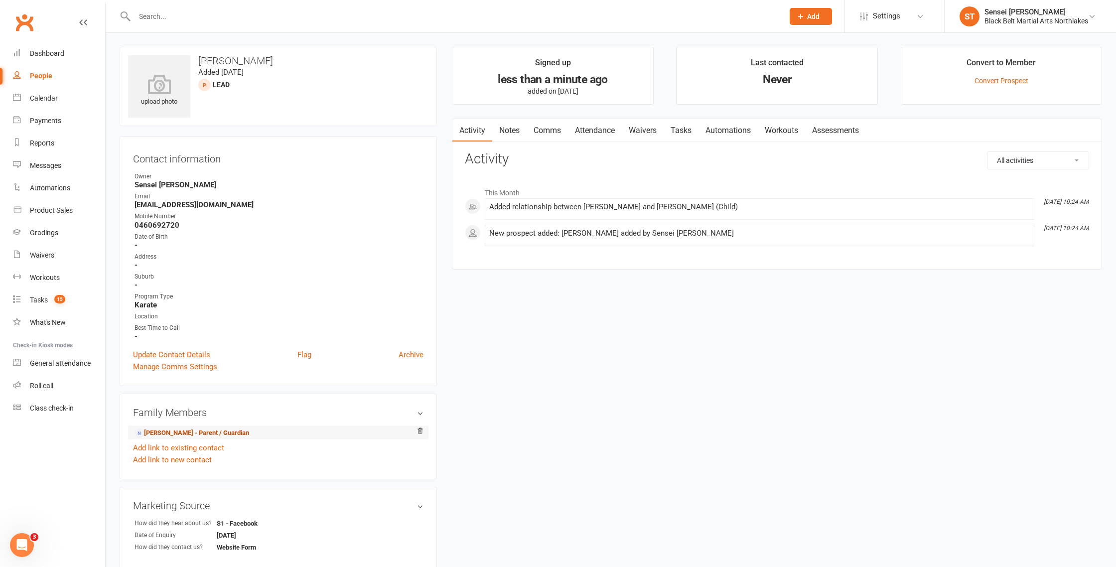
click at [173, 433] on link "Khiara Cummings - Parent / Guardian" at bounding box center [192, 433] width 115 height 10
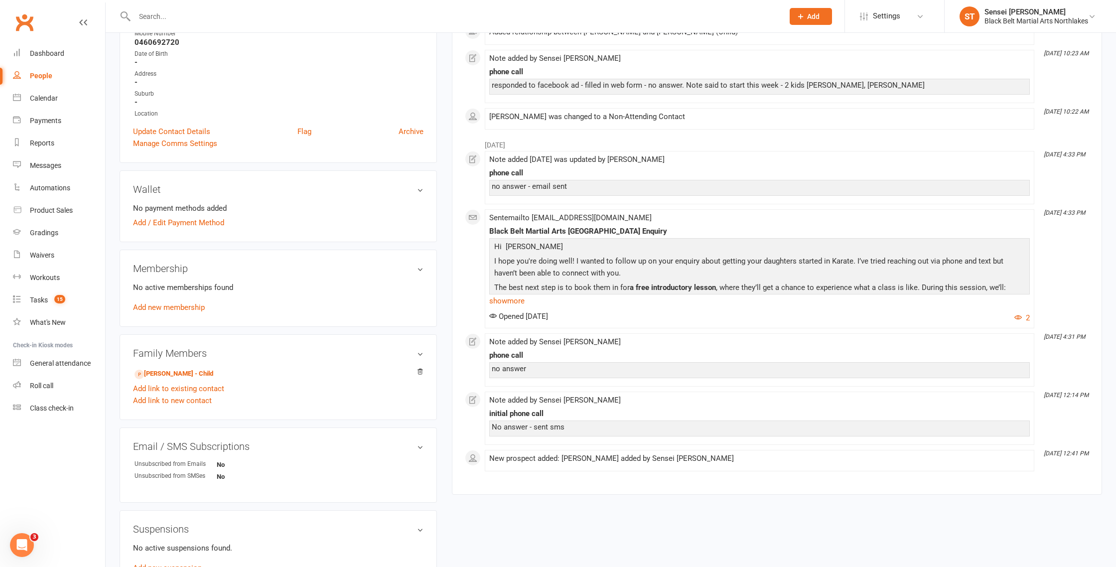
scroll to position [193, 0]
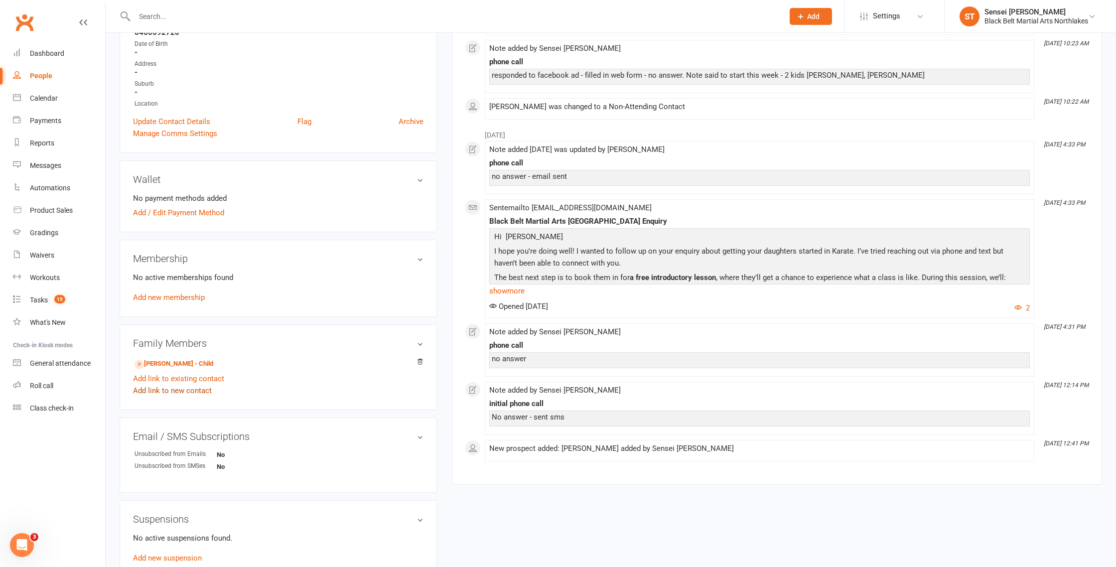
click at [168, 391] on link "Add link to new contact" at bounding box center [172, 391] width 79 height 12
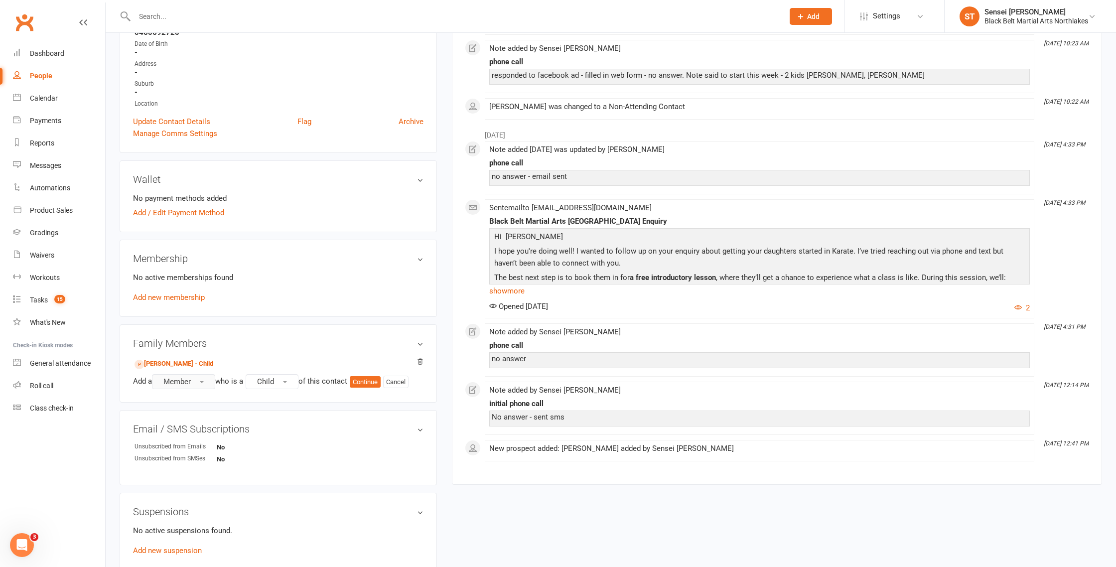
click at [189, 383] on span "Member" at bounding box center [176, 381] width 27 height 9
click at [183, 421] on span "Prospect" at bounding box center [175, 422] width 30 height 9
click at [371, 380] on button "Continue" at bounding box center [367, 382] width 31 height 12
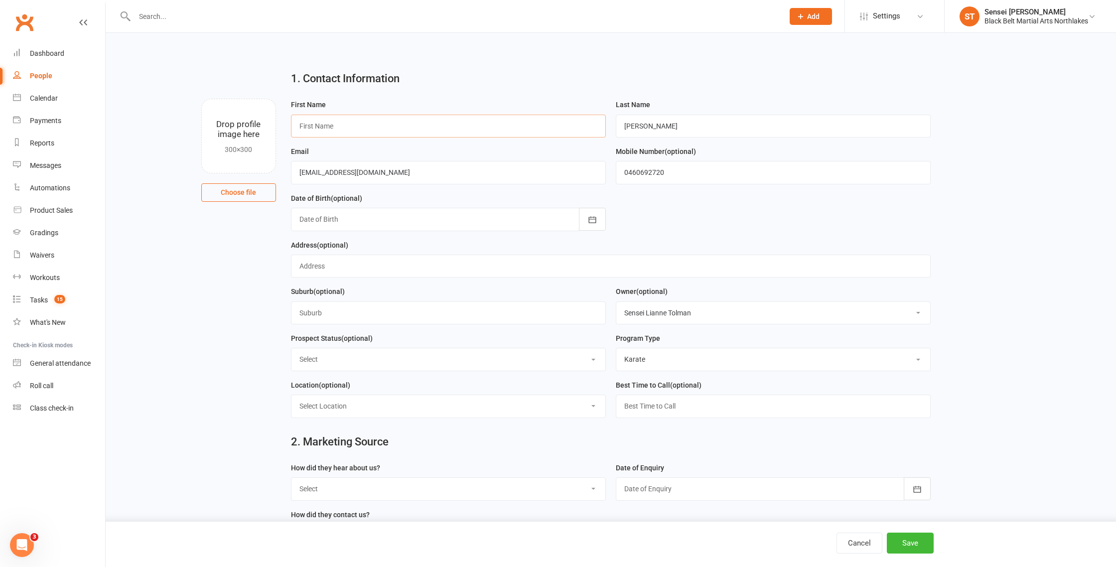
click at [346, 127] on input "text" at bounding box center [448, 126] width 315 height 23
type input "Sophia"
click at [351, 317] on input "text" at bounding box center [448, 313] width 315 height 23
click at [337, 359] on select "Select Lead Contact Booked Intro Confirmed Taught Booked Trial Class FB SELF DE…" at bounding box center [449, 359] width 314 height 22
select select "Lead"
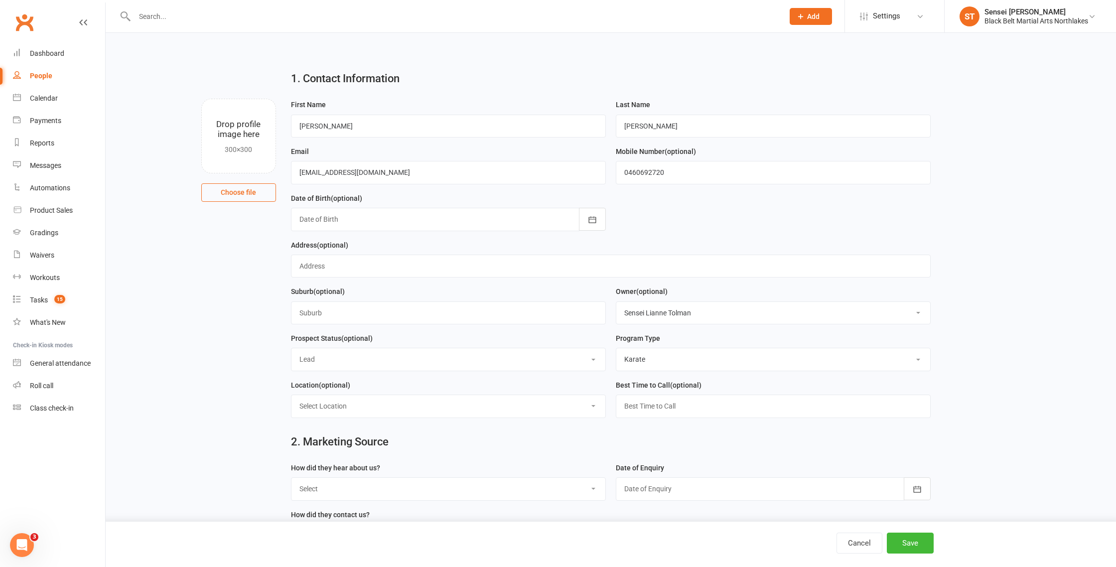
click at [292, 350] on select "Select Lead Contact Booked Intro Confirmed Taught Booked Trial Class FB SELF DE…" at bounding box center [449, 359] width 314 height 22
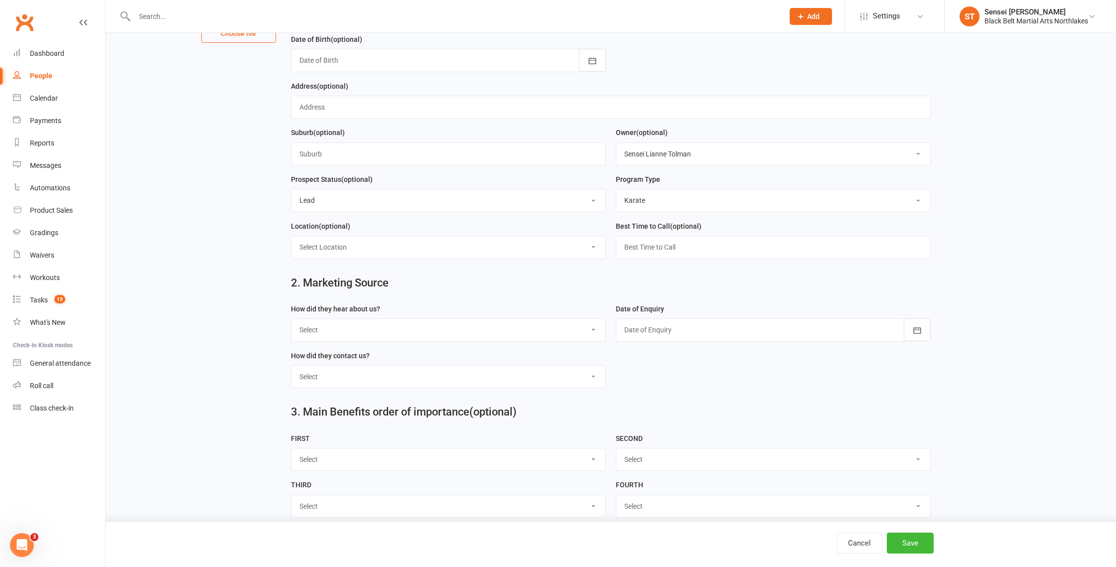
scroll to position [163, 0]
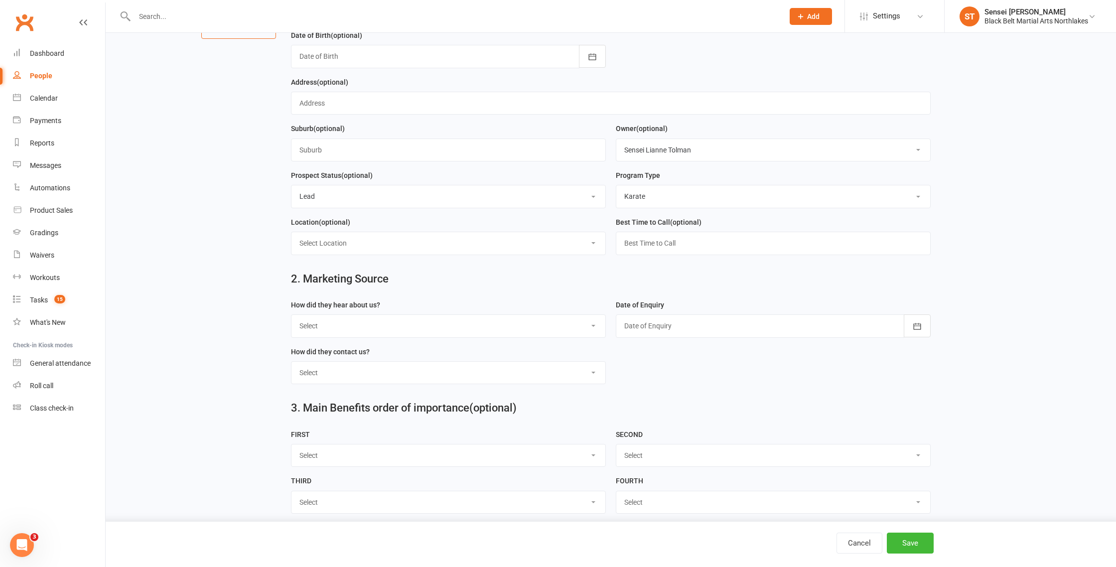
click at [384, 327] on select "Select A1 - Direct Mail A2 - Print Media A3 - Flyer A5 - Radio A6 - Sign A7 - T…" at bounding box center [449, 326] width 314 height 22
select select "S1 - Facebook"
click at [292, 317] on select "Select A1 - Direct Mail A2 - Print Media A3 - Flyer A5 - Radio A6 - Sign A7 - T…" at bounding box center [449, 326] width 314 height 22
click at [712, 327] on div at bounding box center [773, 325] width 315 height 23
drag, startPoint x: 656, startPoint y: 426, endPoint x: 631, endPoint y: 420, distance: 25.6
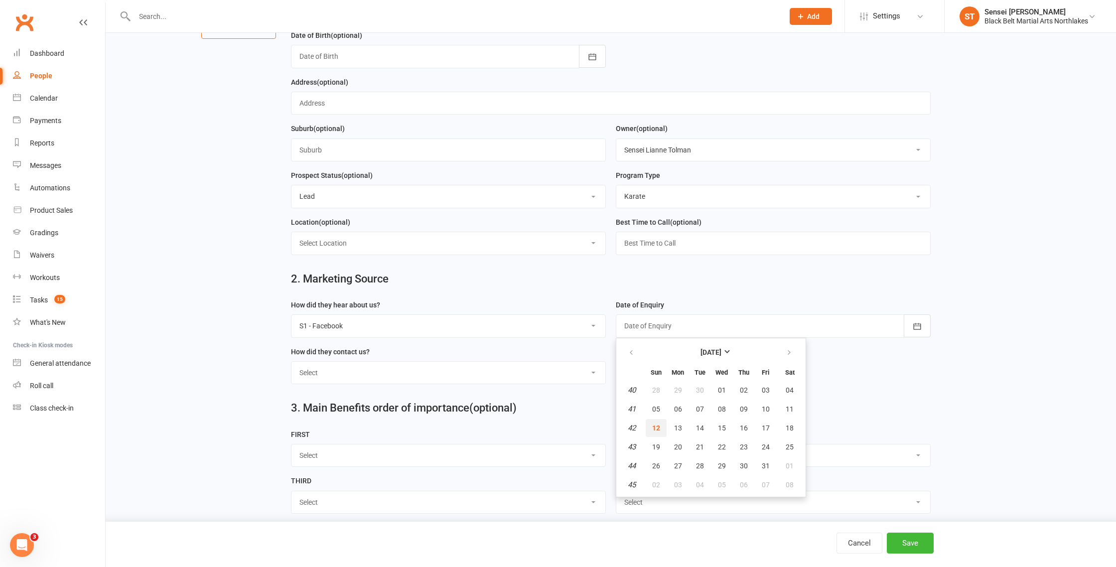
click at [657, 426] on span "12" at bounding box center [656, 428] width 8 height 8
type input "12 Oct 2025"
click at [371, 378] on select "Select Phone Walk-in School Initiated Email Website Form Facebook" at bounding box center [449, 373] width 314 height 22
select select "Website Form"
click at [292, 364] on select "Select Phone Walk-in School Initiated Email Website Form Facebook" at bounding box center [449, 373] width 314 height 22
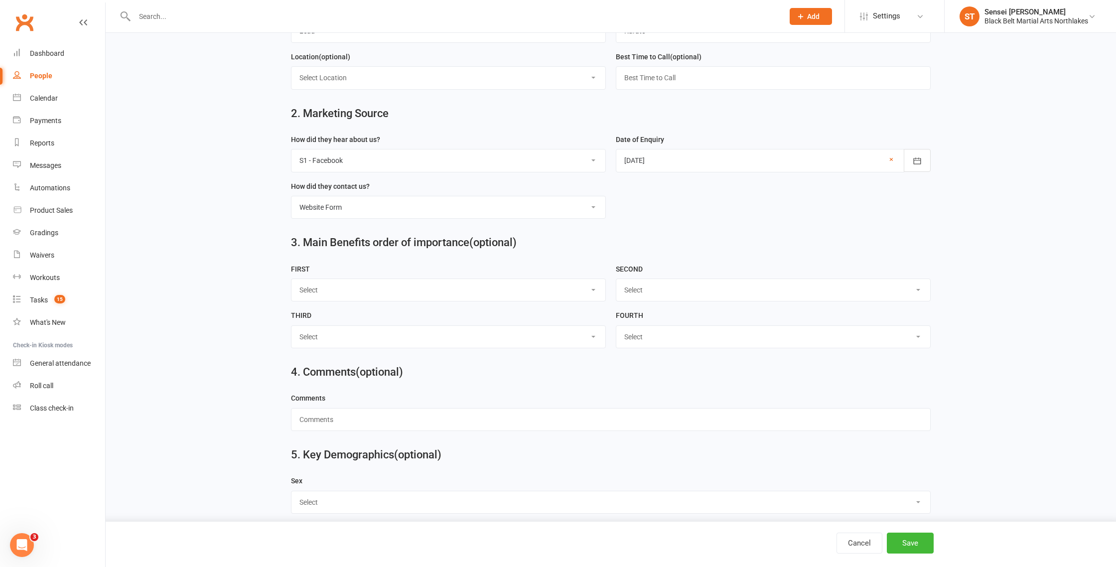
scroll to position [342, 0]
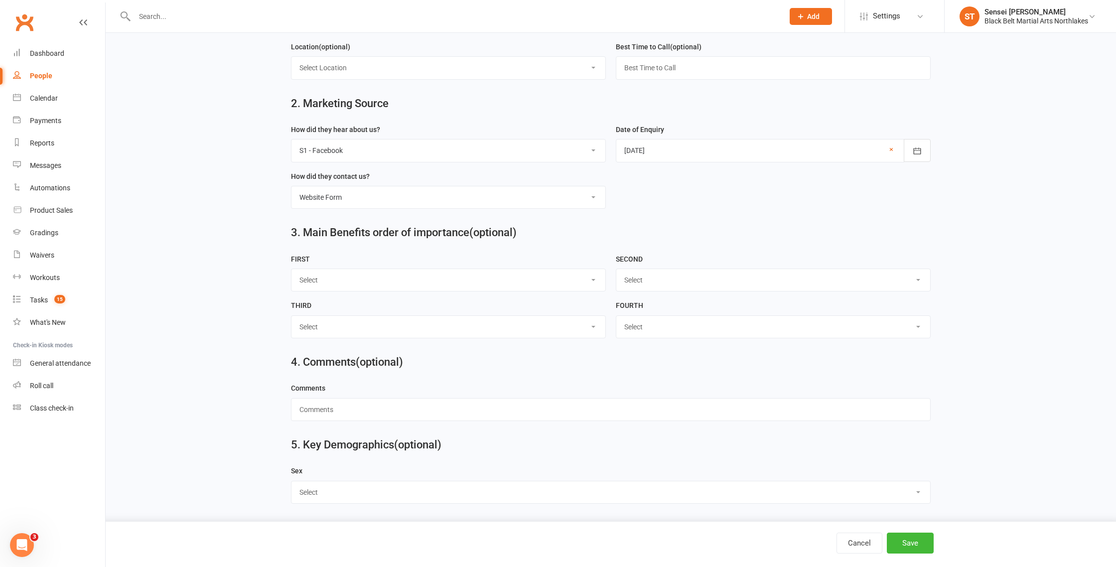
click at [376, 495] on select "Select [DEMOGRAPHIC_DATA] [DEMOGRAPHIC_DATA] Other" at bounding box center [611, 492] width 639 height 22
select select "[DEMOGRAPHIC_DATA]"
click at [292, 481] on select "Select [DEMOGRAPHIC_DATA] [DEMOGRAPHIC_DATA] Other" at bounding box center [611, 492] width 639 height 22
click at [914, 542] on button "Save" at bounding box center [910, 543] width 47 height 21
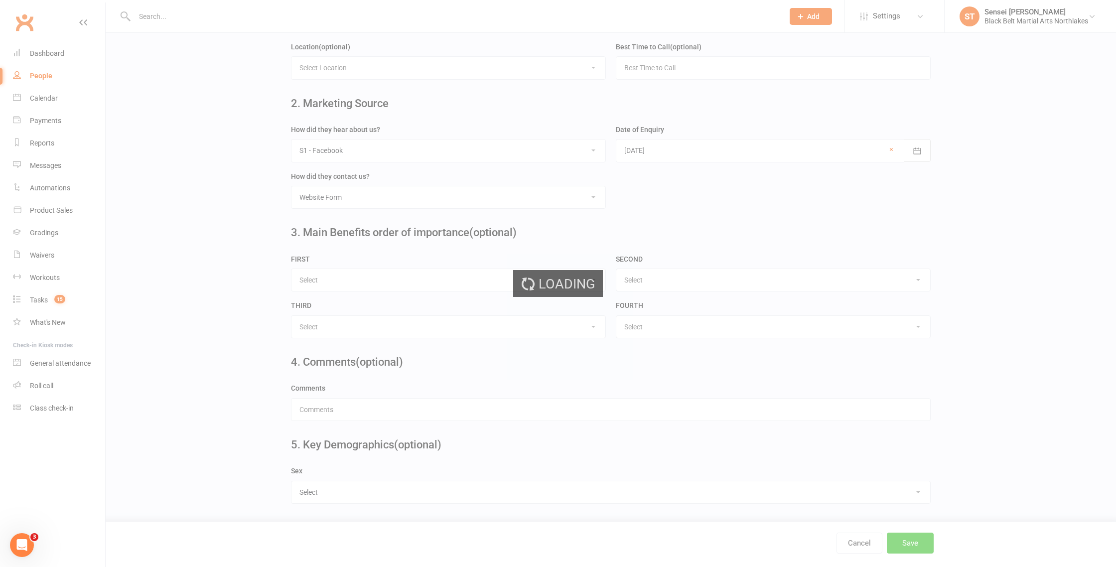
scroll to position [0, 0]
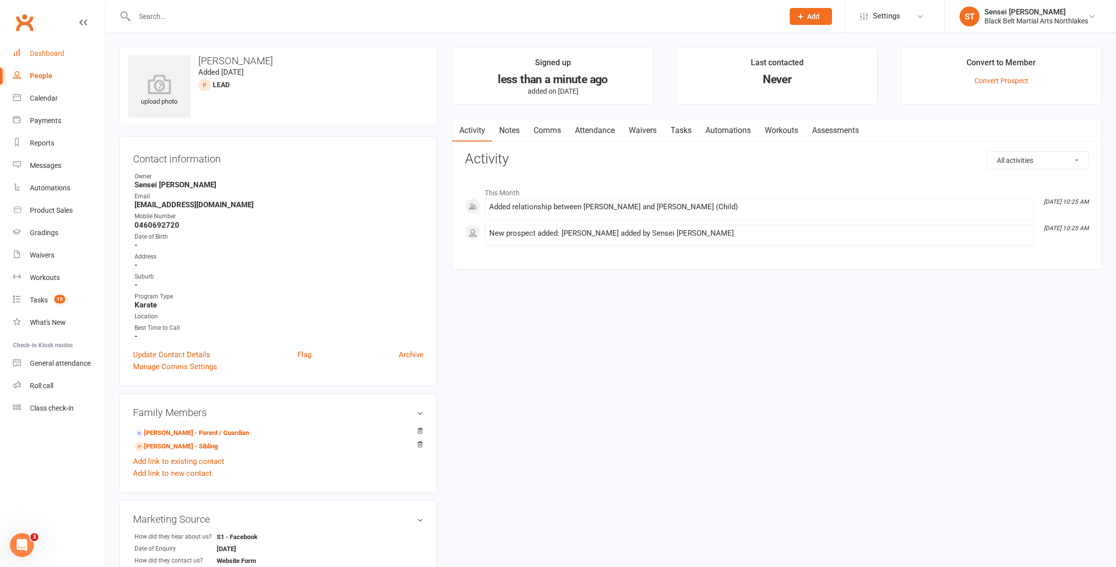
click at [51, 55] on div "Dashboard" at bounding box center [47, 53] width 34 height 8
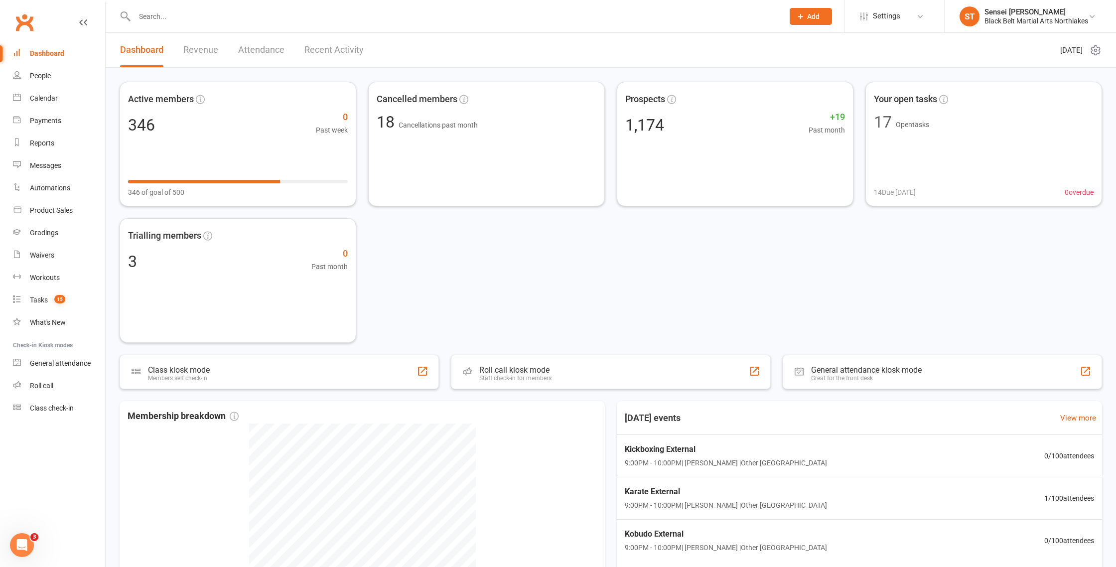
click at [184, 11] on input "text" at bounding box center [454, 16] width 645 height 14
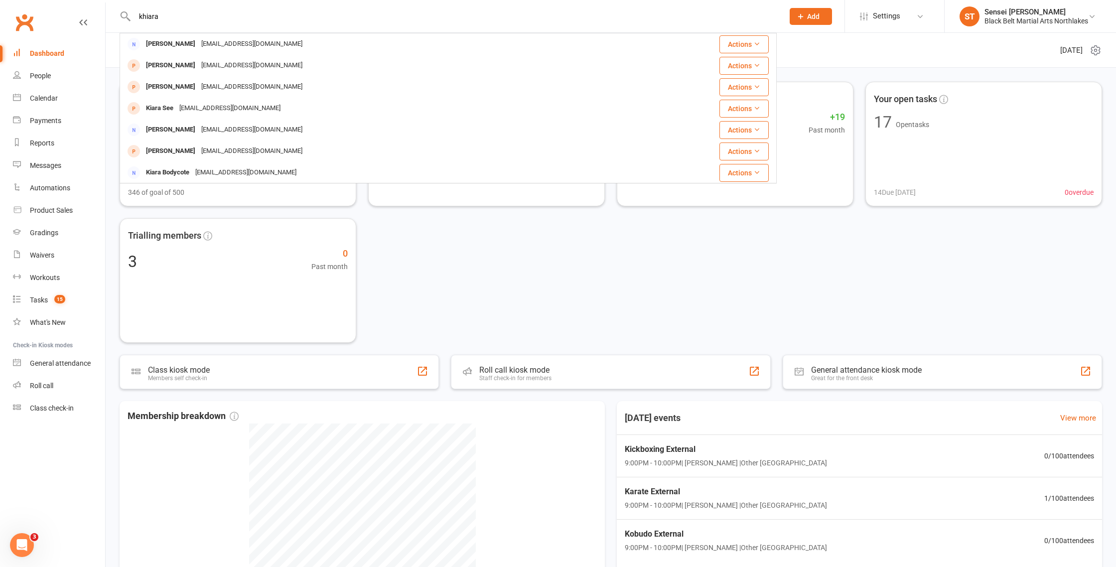
type input "khiara"
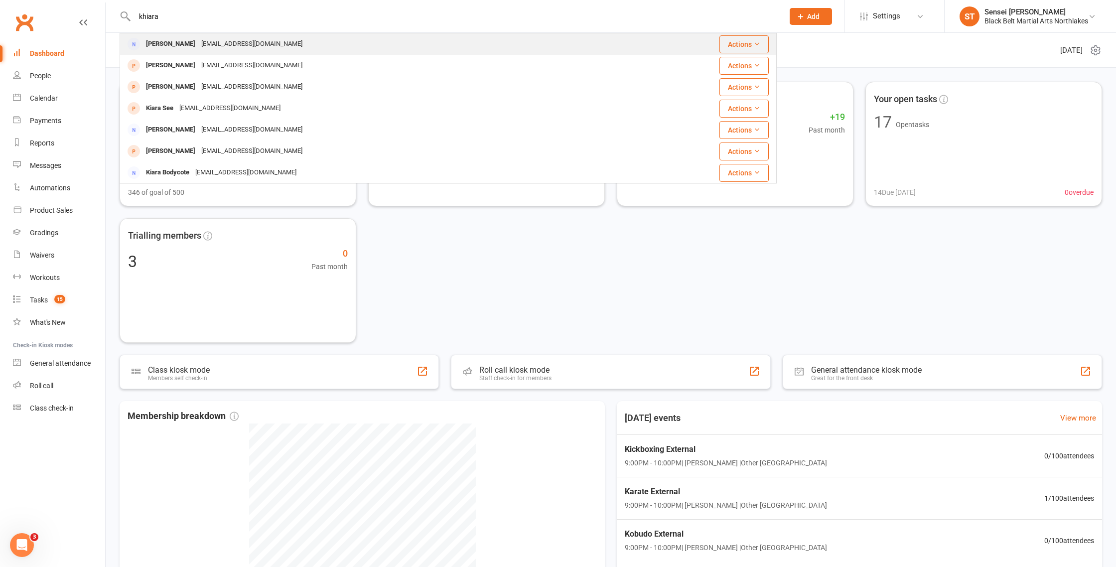
click at [174, 41] on div "Khiara Cummings" at bounding box center [170, 44] width 55 height 14
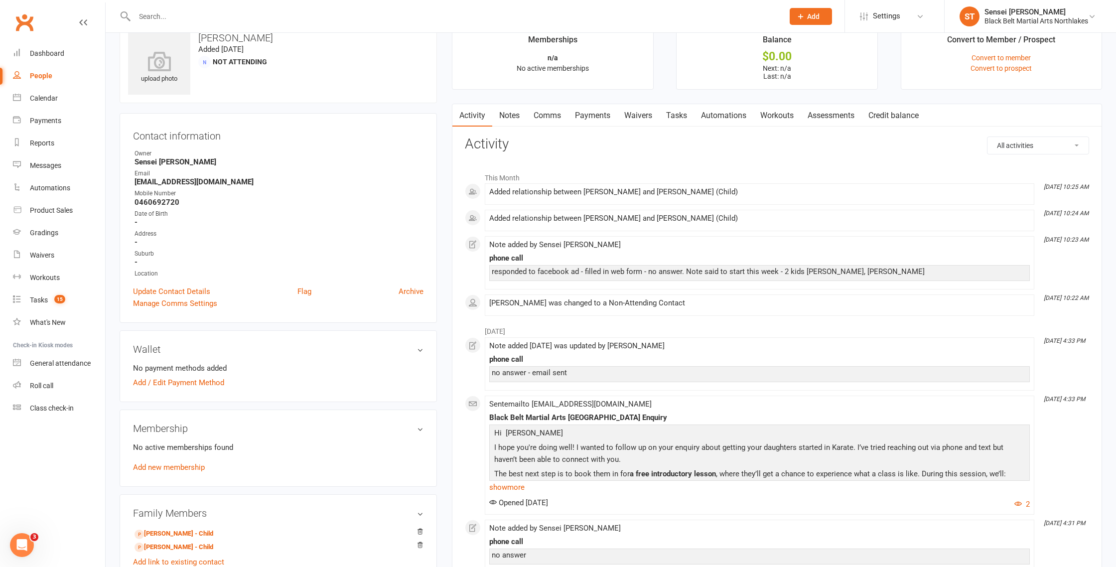
scroll to position [24, 0]
click at [515, 114] on link "Notes" at bounding box center [509, 114] width 34 height 23
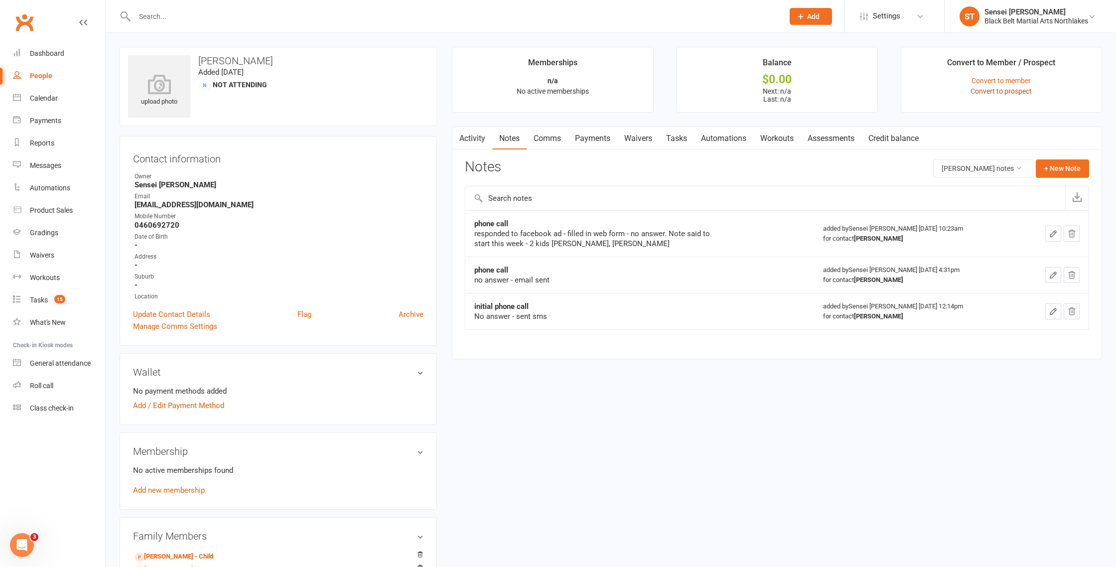
scroll to position [1, 0]
click at [1002, 91] on link "Convert to prospect" at bounding box center [1001, 90] width 61 height 8
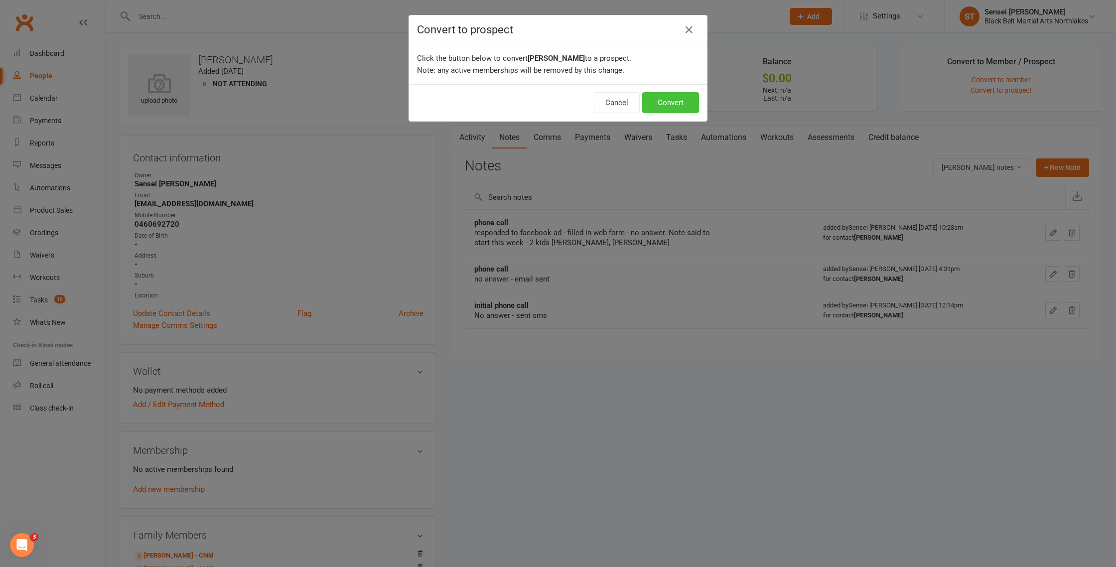
click at [668, 107] on button "Convert" at bounding box center [670, 102] width 57 height 21
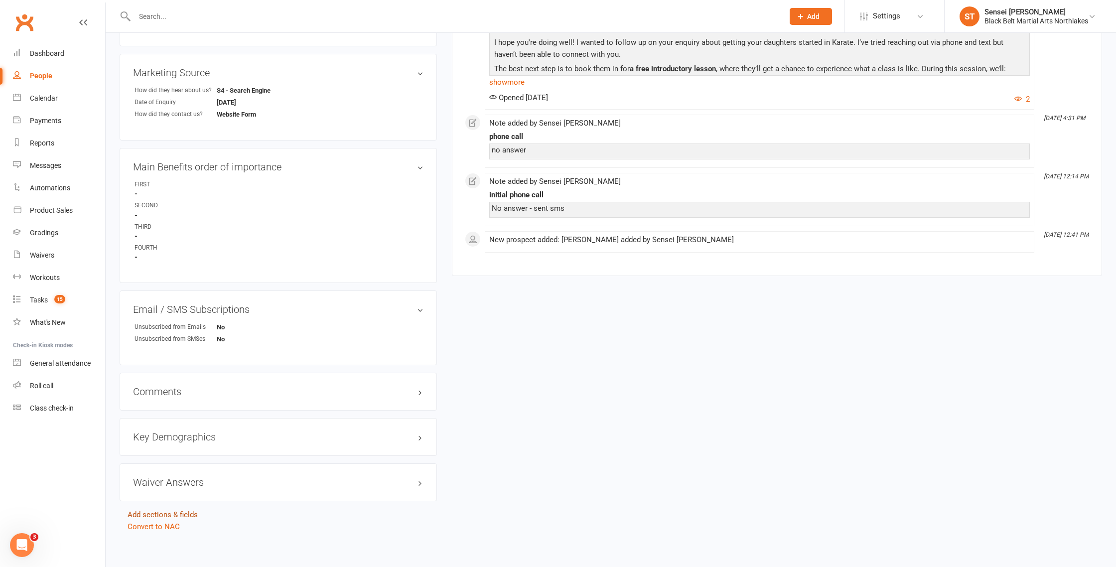
scroll to position [449, 0]
click at [151, 521] on link "Convert to NAC" at bounding box center [154, 524] width 52 height 9
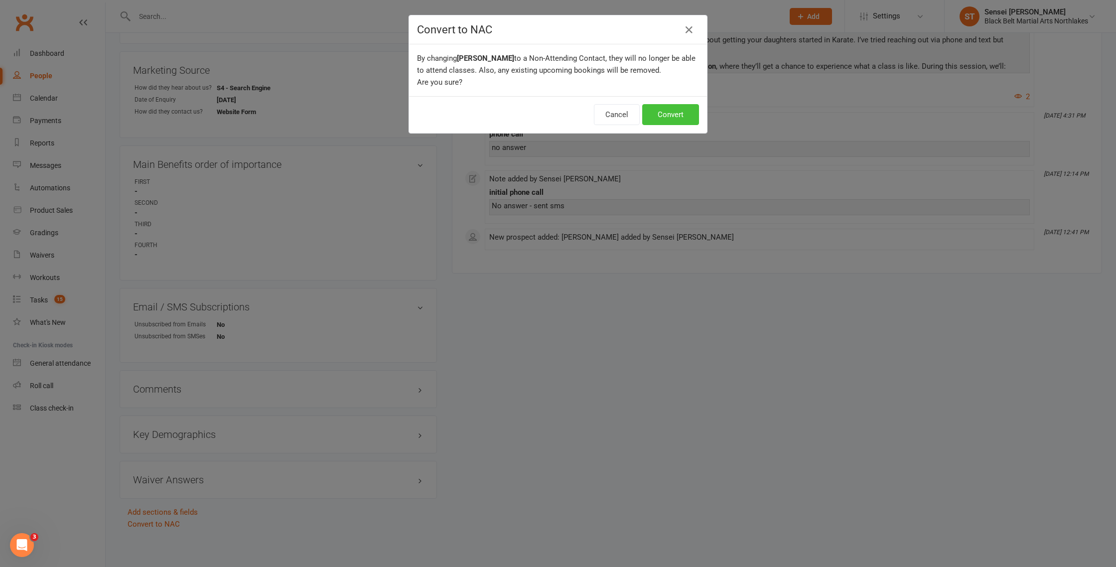
click at [672, 113] on button "Convert" at bounding box center [670, 114] width 57 height 21
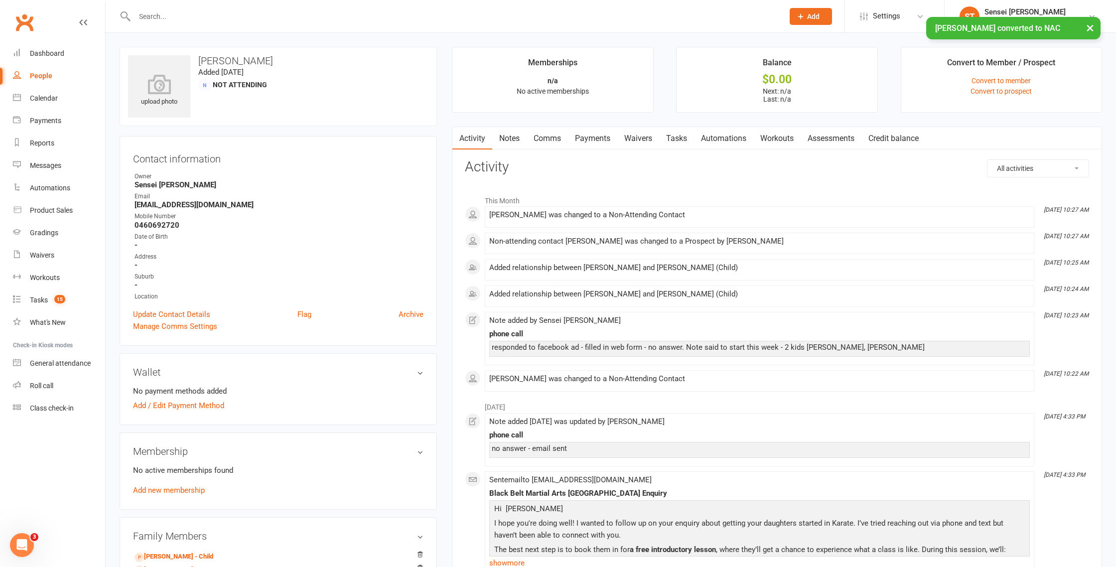
click at [509, 139] on link "Notes" at bounding box center [509, 138] width 34 height 23
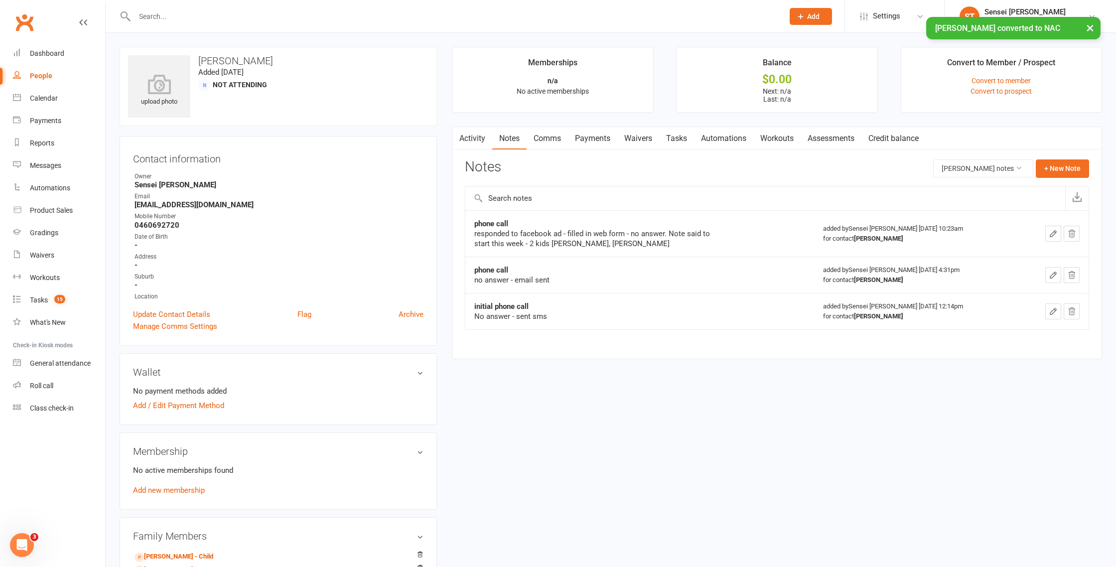
click at [1049, 233] on icon "button" at bounding box center [1053, 233] width 9 height 9
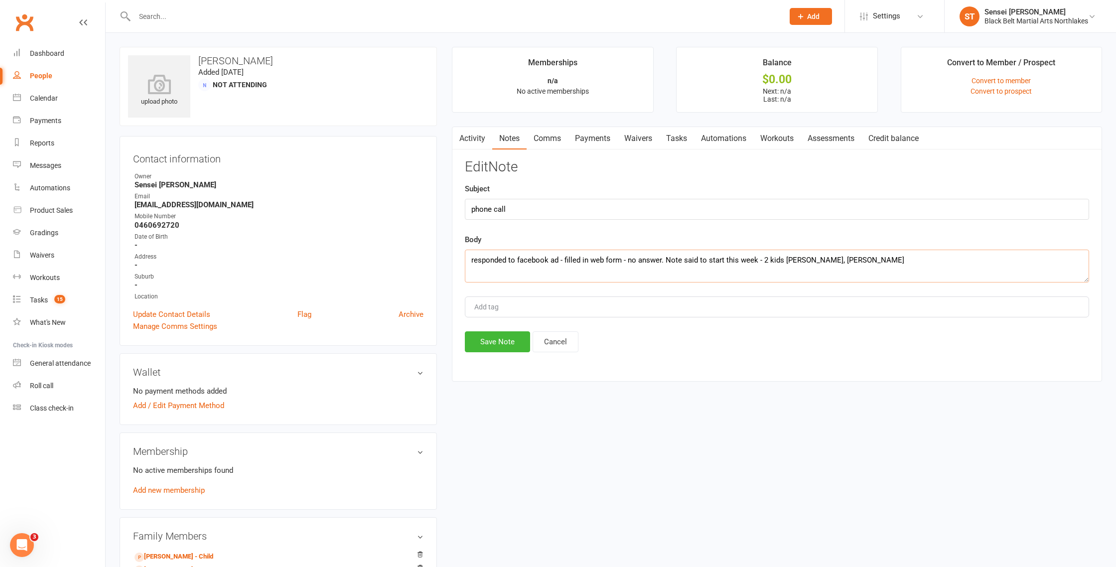
click at [847, 259] on textarea "responded to facebook ad - filled in web form - no answer. Note said to start t…" at bounding box center [777, 266] width 624 height 33
type textarea "responded to facebook ad - filled in web form - no answer. Note said to start t…"
click at [501, 338] on button "Save Note" at bounding box center [497, 341] width 65 height 21
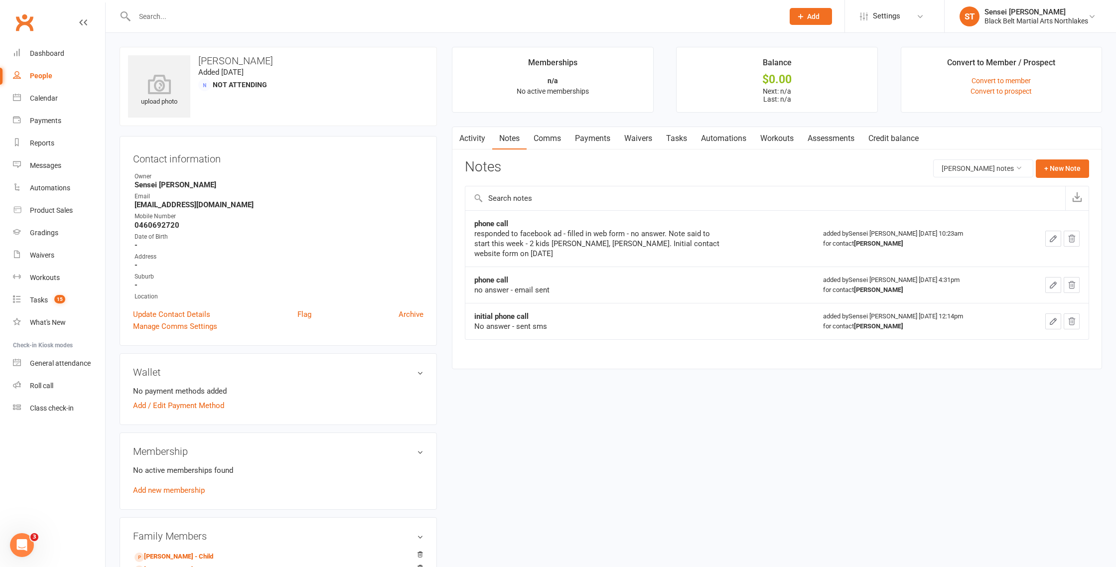
click at [477, 143] on link "Activity" at bounding box center [473, 138] width 40 height 23
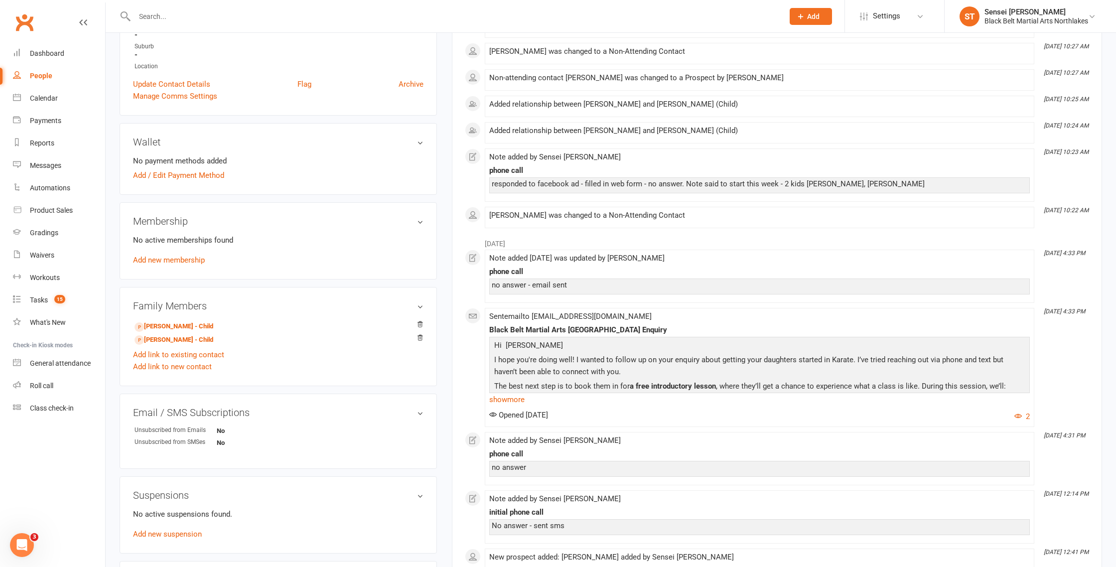
scroll to position [253, 0]
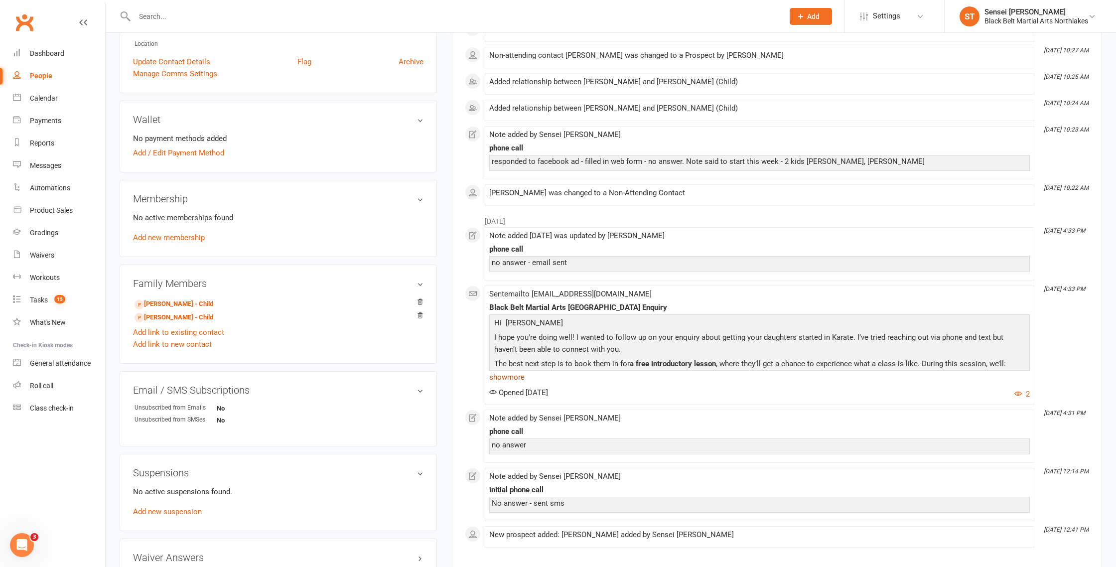
click at [511, 370] on link "show more" at bounding box center [759, 377] width 541 height 14
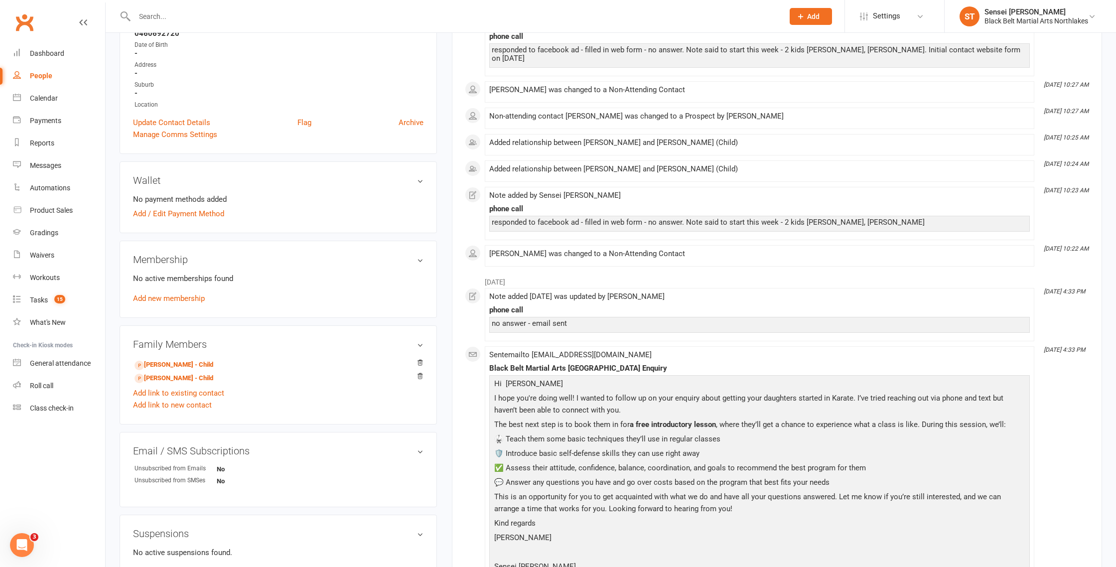
scroll to position [44, 0]
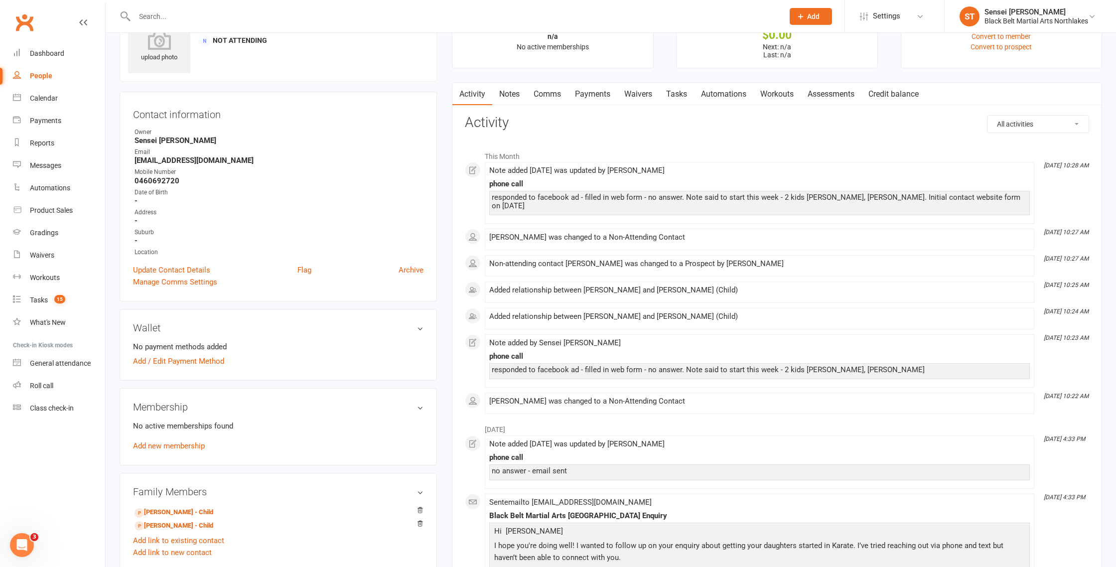
click at [514, 93] on link "Notes" at bounding box center [509, 94] width 34 height 23
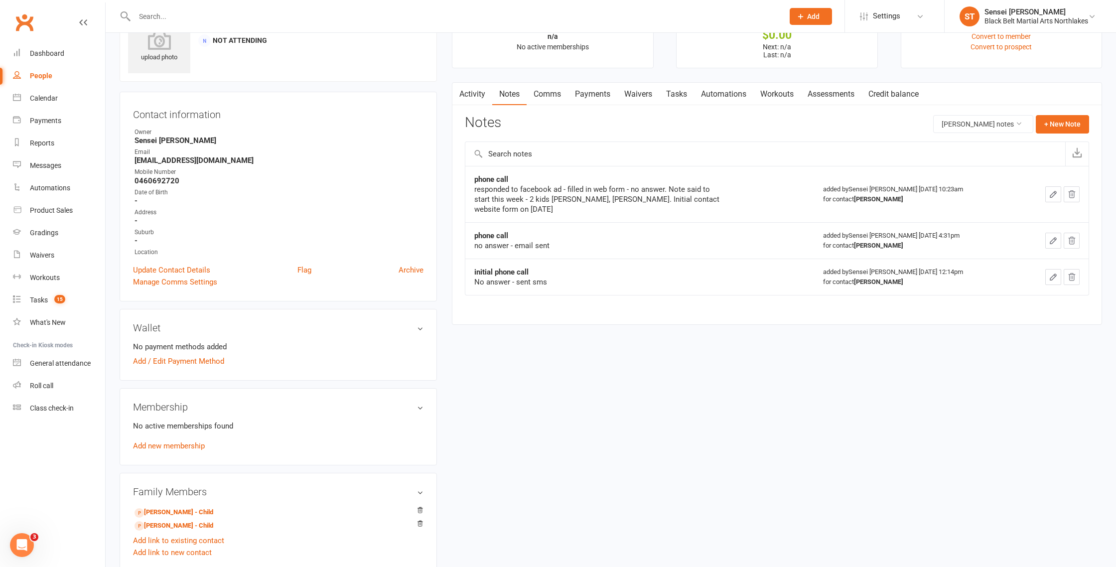
click at [1057, 193] on icon "button" at bounding box center [1053, 194] width 9 height 9
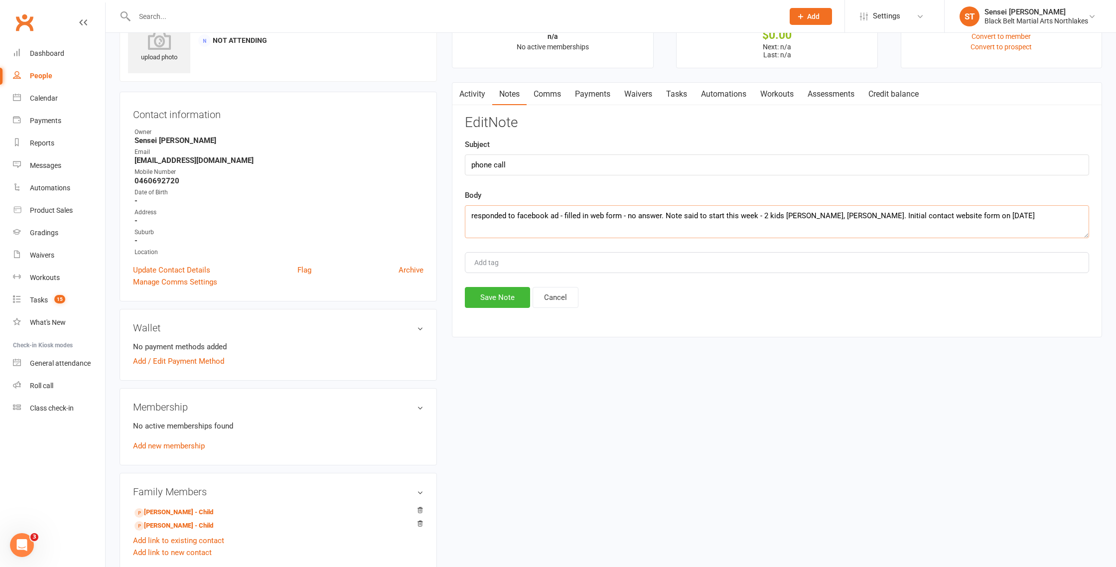
click at [1009, 213] on textarea "responded to facebook ad - filled in web form - no answer. Note said to start t…" at bounding box center [777, 221] width 624 height 33
paste textarea "Hello, I am interested in my 13 year old twin girls starting classes. Can I ple…"
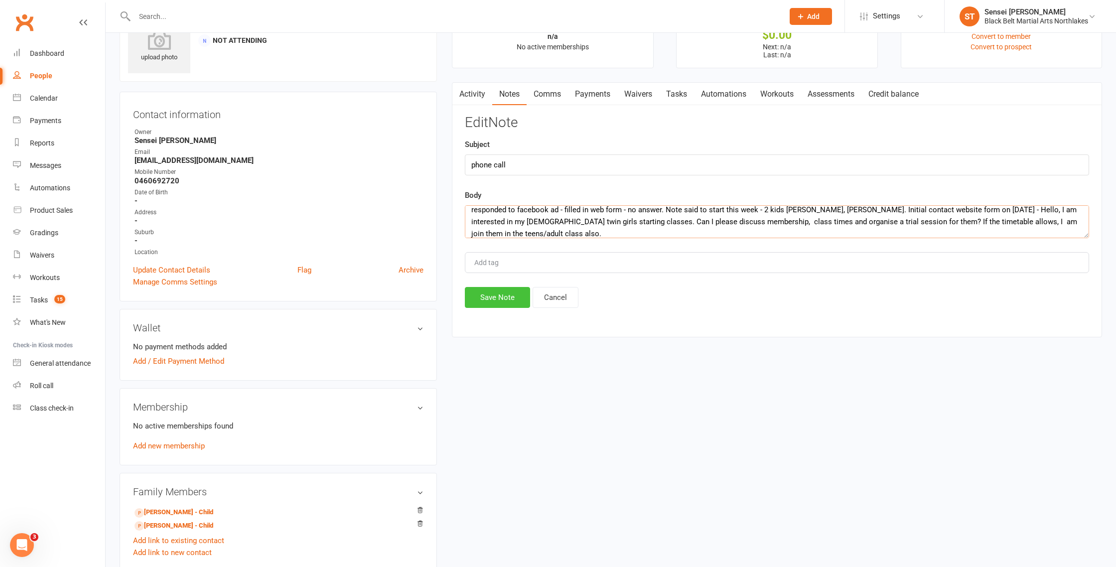
type textarea "responded to facebook ad - filled in web form - no answer. Note said to start t…"
click at [506, 293] on button "Save Note" at bounding box center [497, 297] width 65 height 21
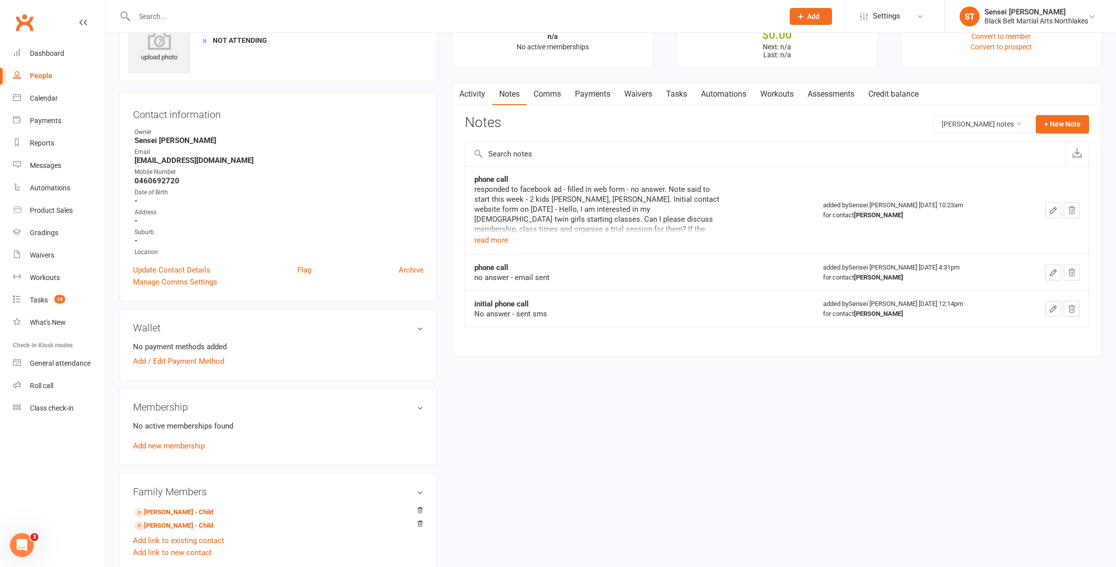
click at [253, 9] on input "text" at bounding box center [454, 16] width 645 height 14
type input "petrina"
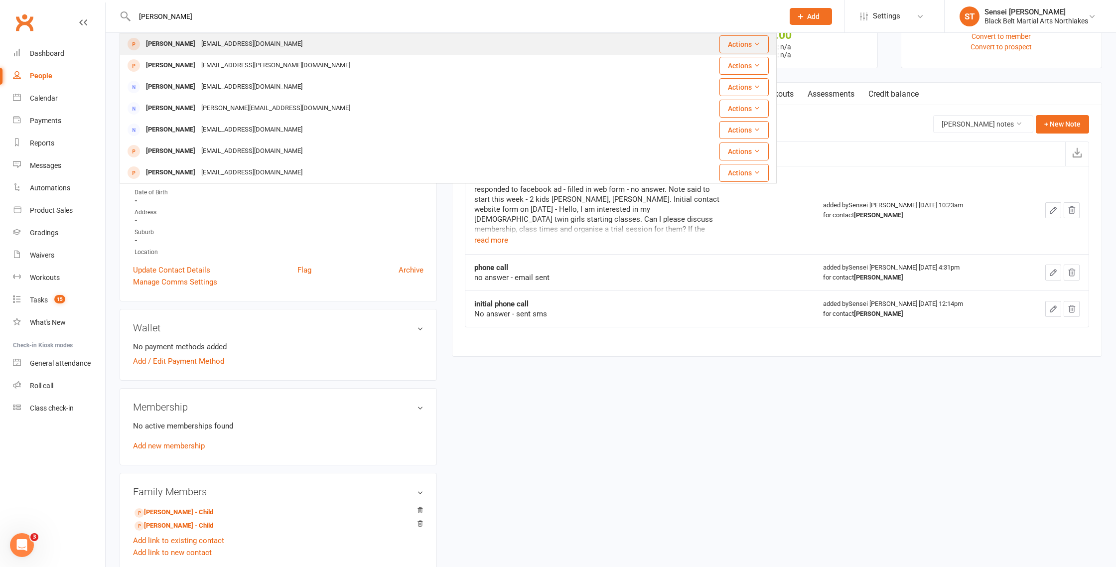
click at [195, 43] on div "[PERSON_NAME]" at bounding box center [170, 44] width 55 height 14
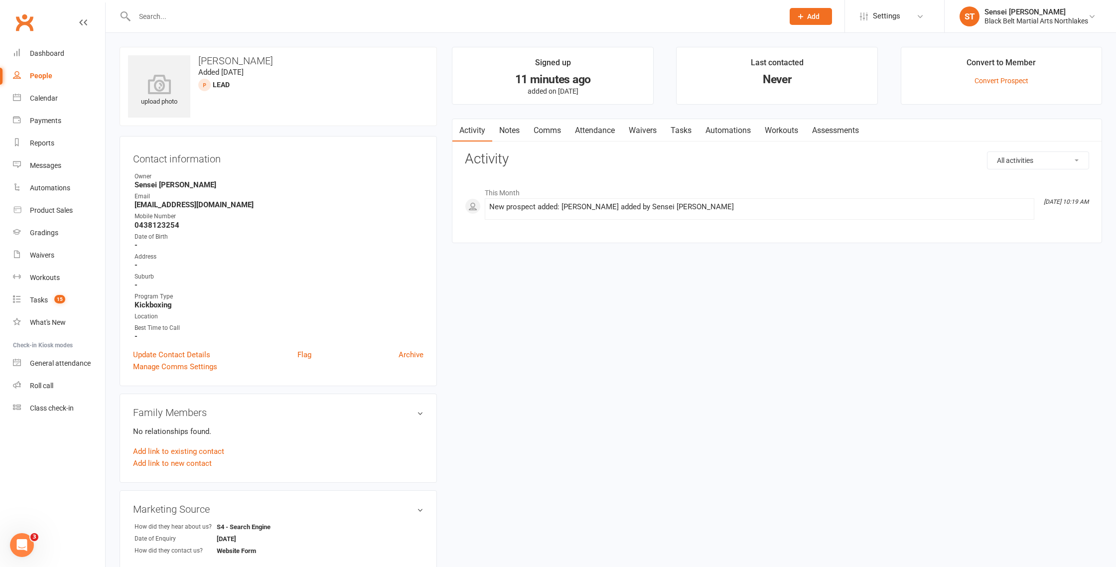
click at [506, 136] on link "Notes" at bounding box center [509, 130] width 34 height 23
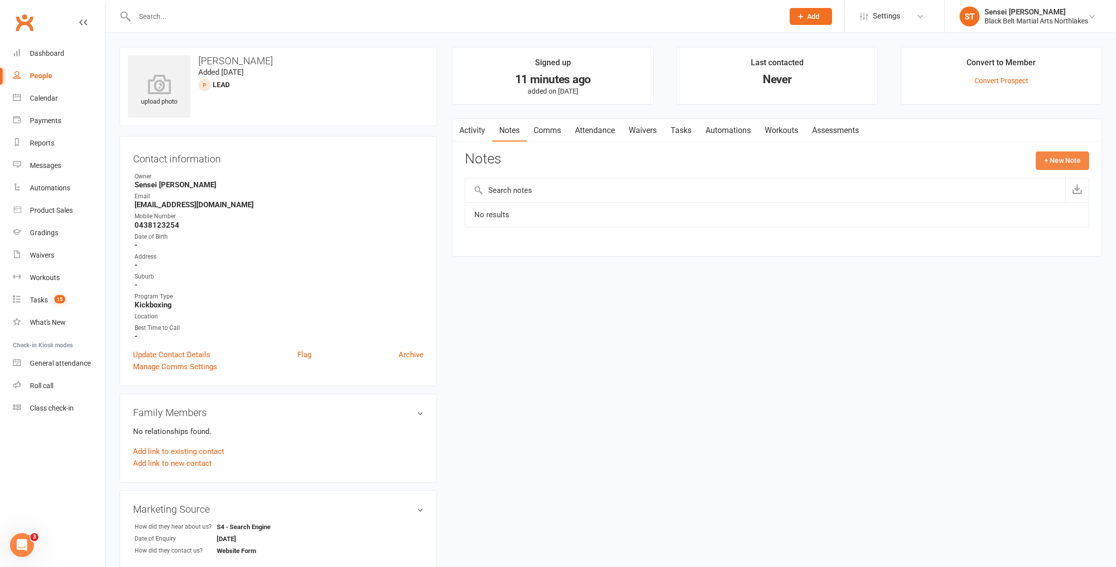
click at [1060, 159] on button "+ New Note" at bounding box center [1062, 161] width 53 height 18
click at [585, 203] on input "text" at bounding box center [777, 201] width 624 height 21
type input "initial phone call"
click at [524, 266] on textarea at bounding box center [777, 258] width 624 height 33
type textarea "no answer - left message"
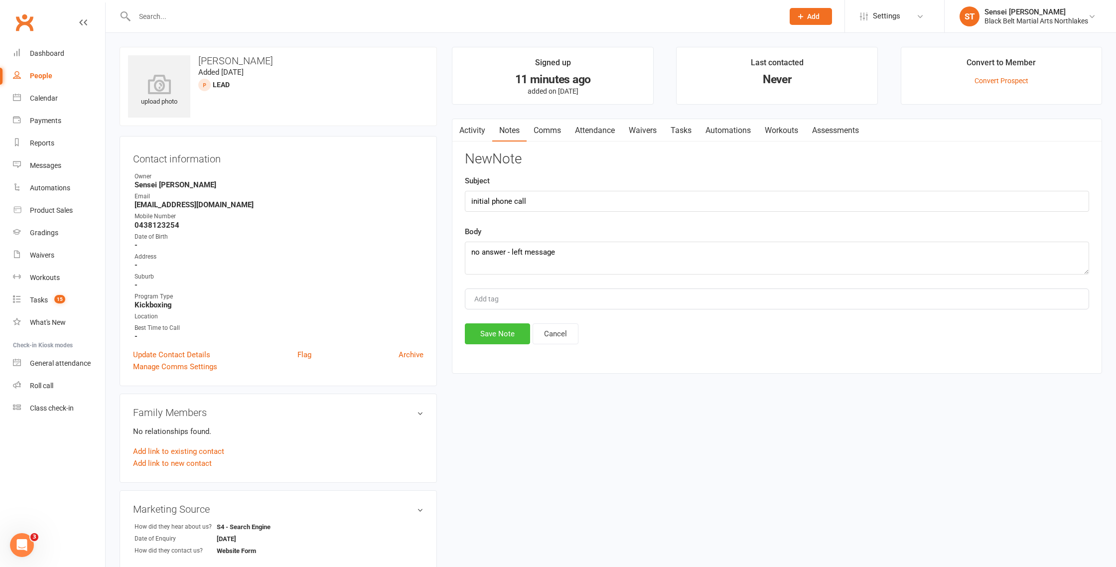
click at [499, 340] on button "Save Note" at bounding box center [497, 333] width 65 height 21
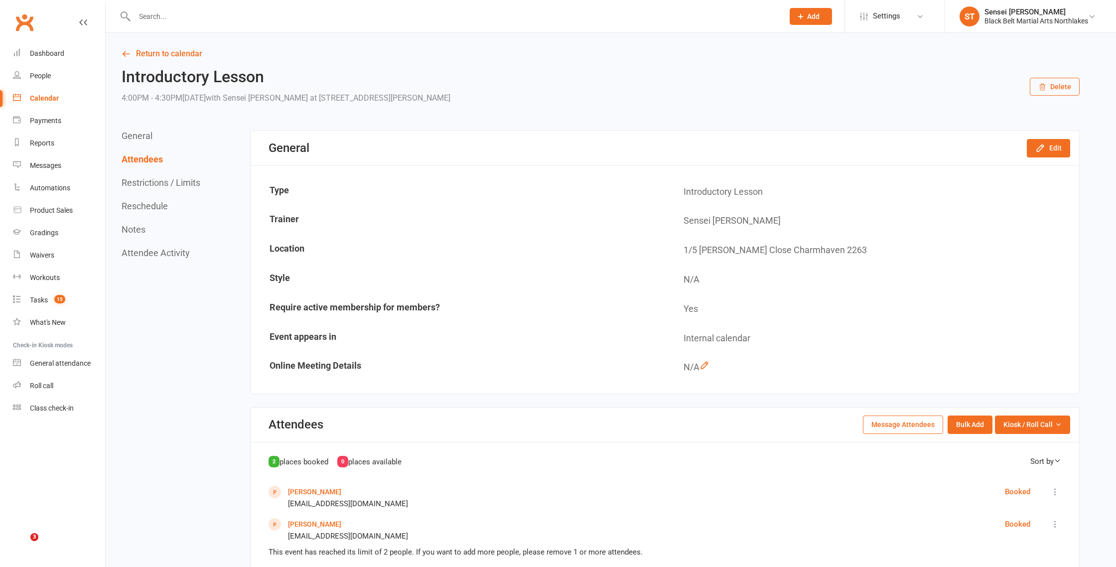
click at [185, 16] on input "text" at bounding box center [454, 16] width 645 height 14
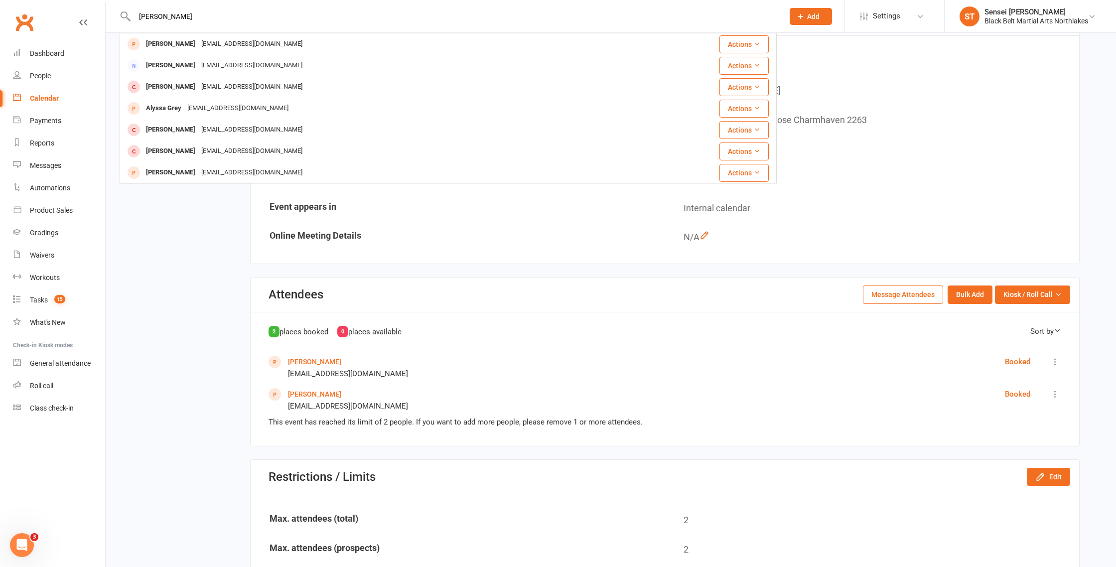
scroll to position [126, 0]
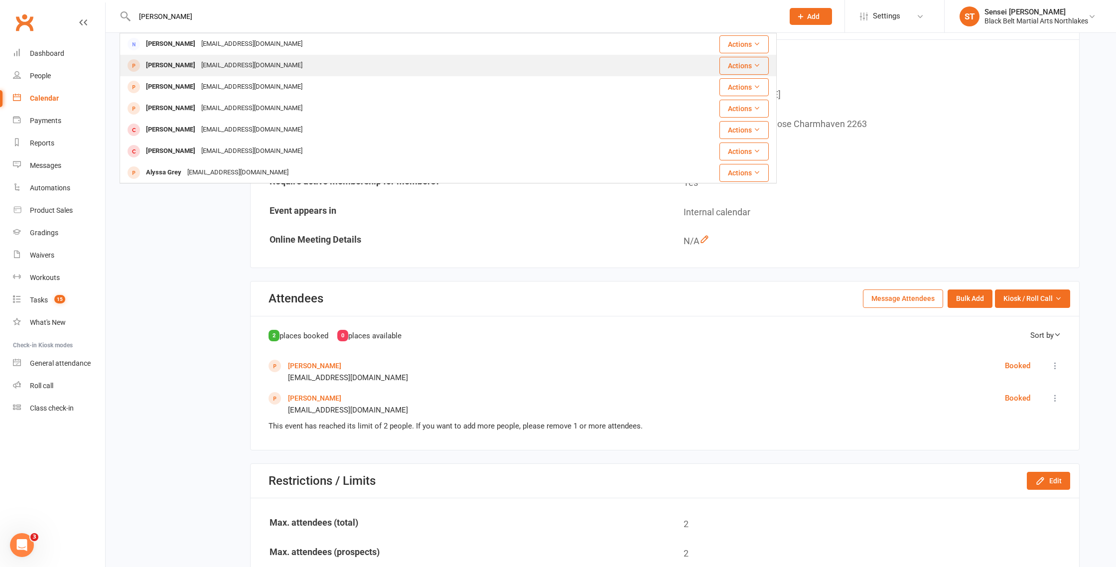
type input "[PERSON_NAME]"
click at [215, 63] on div "[EMAIL_ADDRESS][DOMAIN_NAME]" at bounding box center [251, 65] width 107 height 14
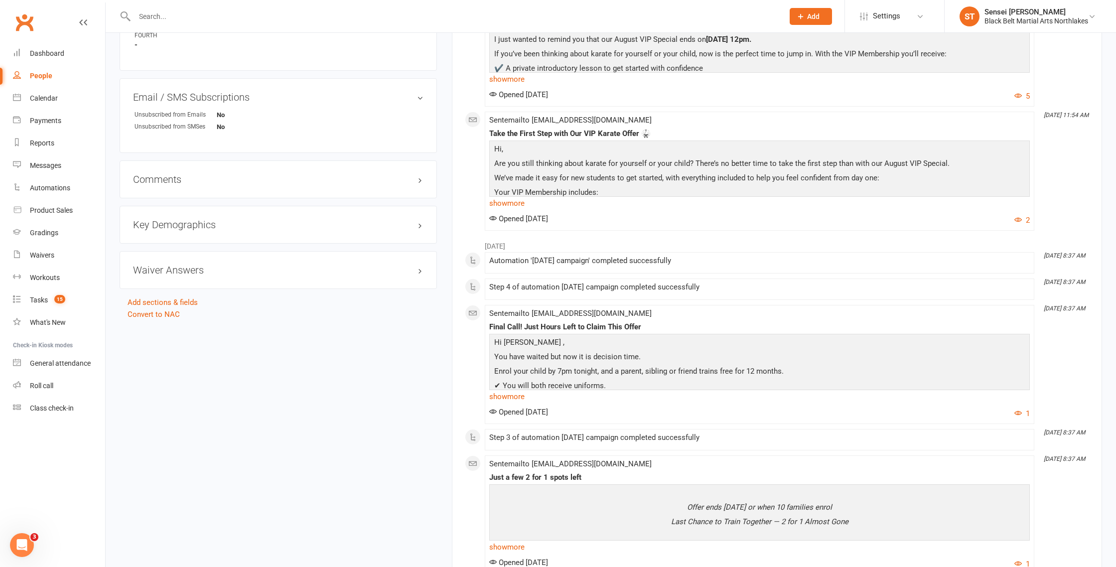
scroll to position [634, 0]
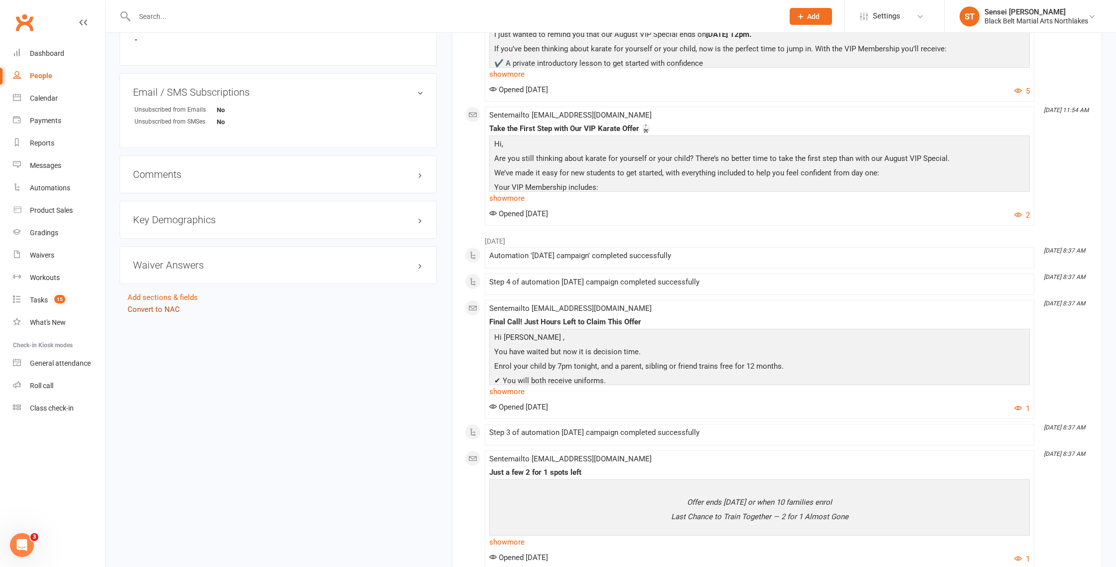
click at [154, 310] on link "Convert to NAC" at bounding box center [154, 309] width 52 height 9
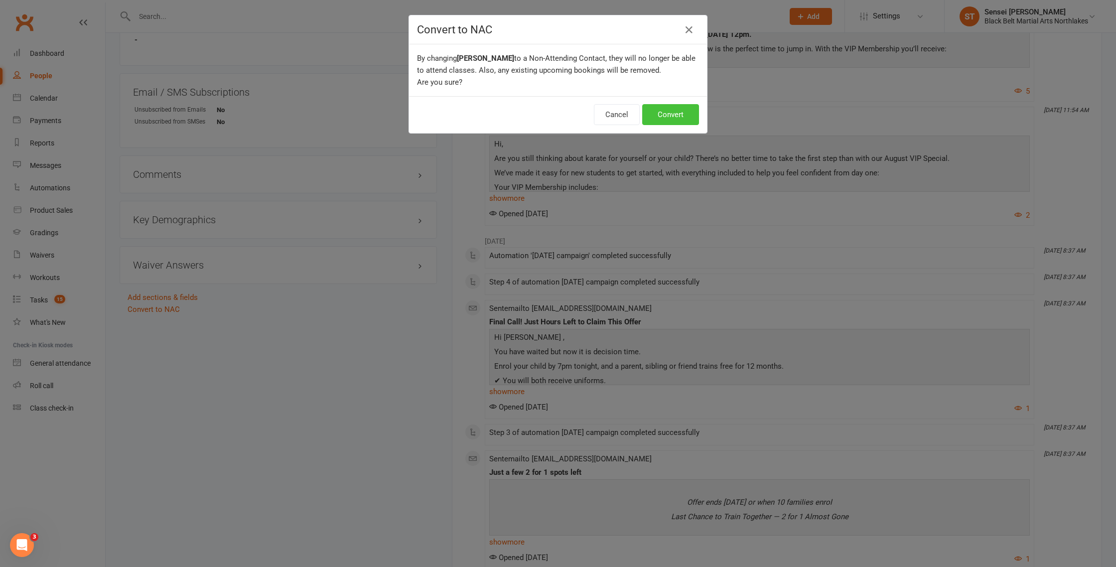
click at [674, 111] on button "Convert" at bounding box center [670, 114] width 57 height 21
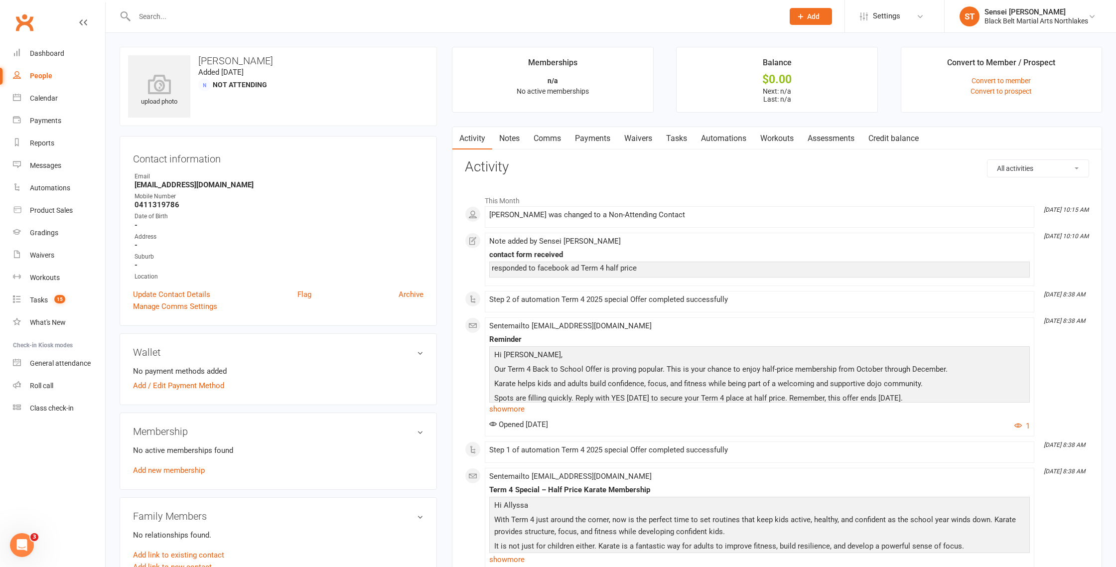
click at [511, 135] on link "Notes" at bounding box center [509, 138] width 34 height 23
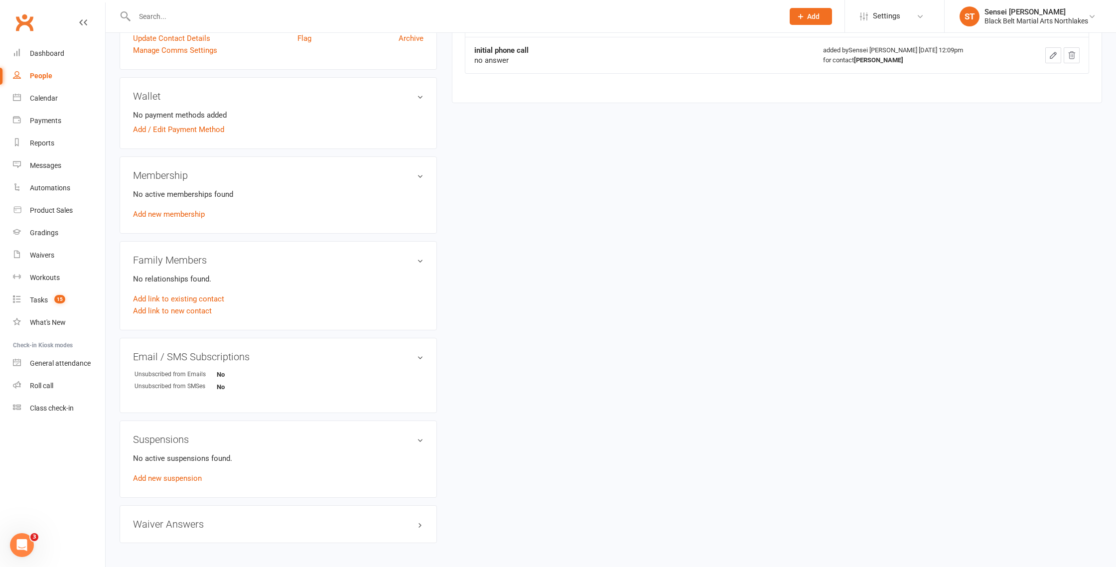
scroll to position [290, 0]
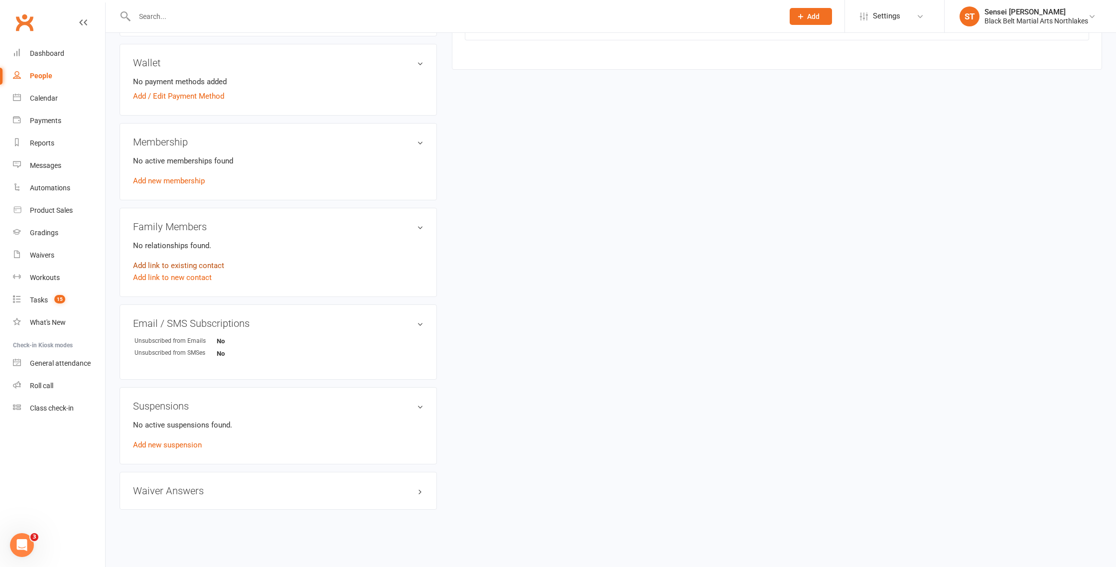
click at [174, 265] on link "Add link to existing contact" at bounding box center [178, 266] width 91 height 12
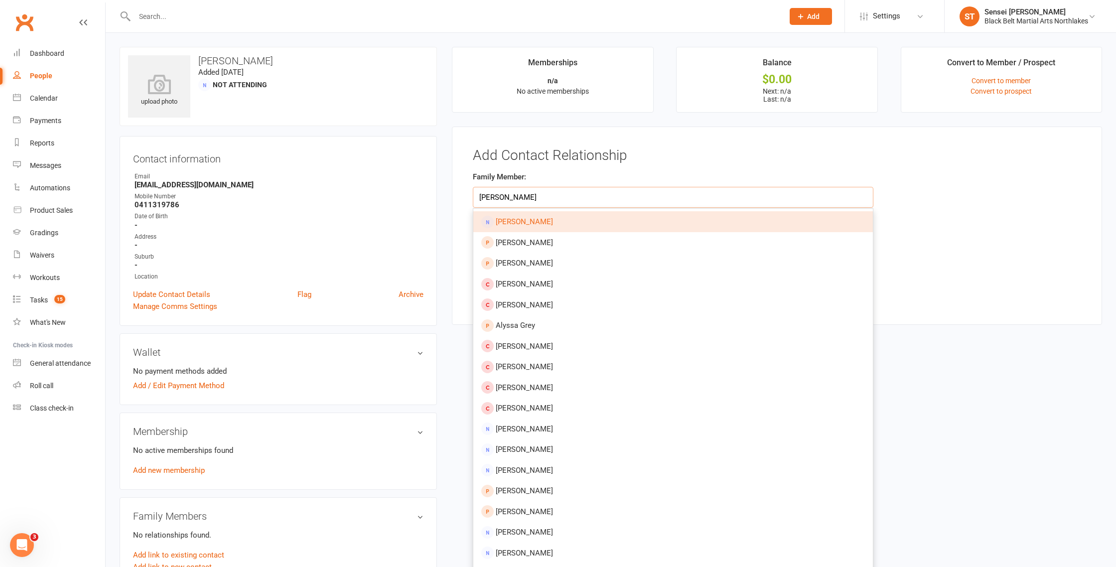
type input "[PERSON_NAME]"
click at [538, 225] on span "[PERSON_NAME]" at bounding box center [524, 221] width 57 height 9
type input "[PERSON_NAME]"
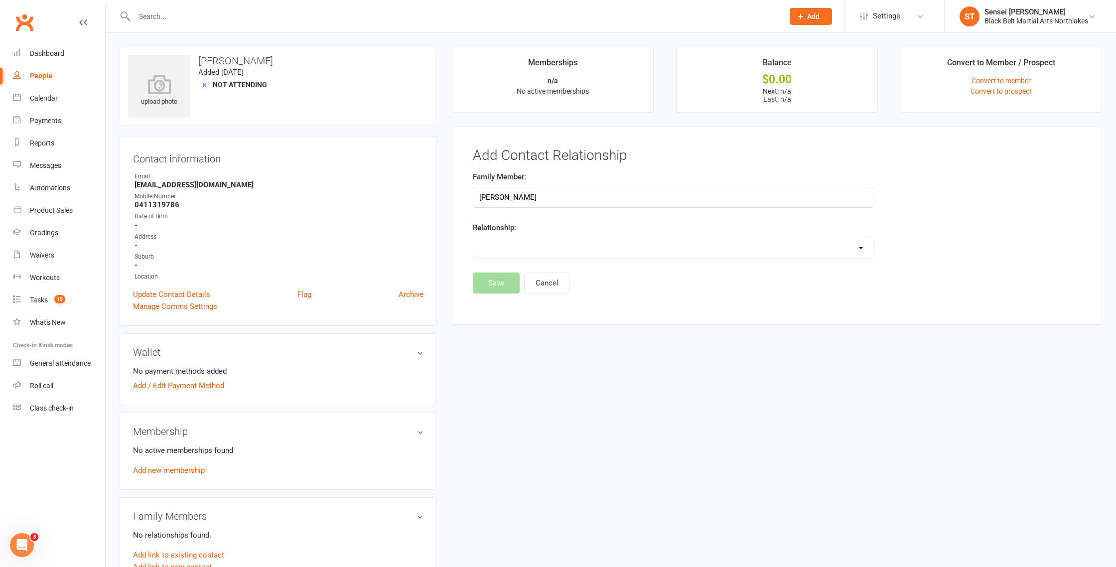
click at [497, 283] on footer "Save Cancel" at bounding box center [777, 283] width 609 height 21
click at [543, 199] on input "[PERSON_NAME]" at bounding box center [673, 197] width 401 height 21
click at [550, 284] on button "Cancel" at bounding box center [547, 283] width 46 height 21
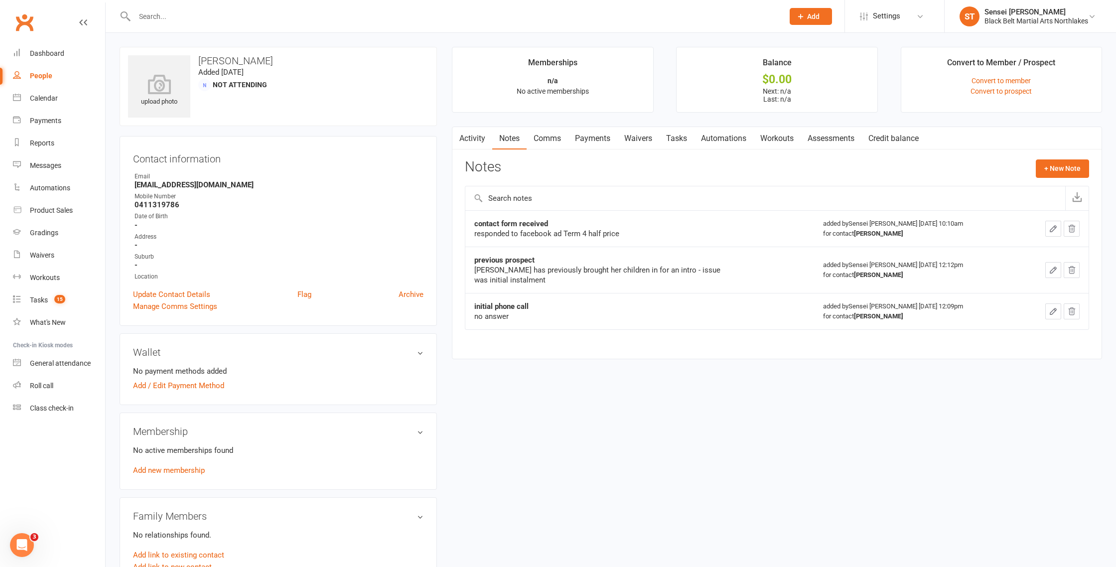
click at [1055, 310] on icon "button" at bounding box center [1053, 311] width 9 height 9
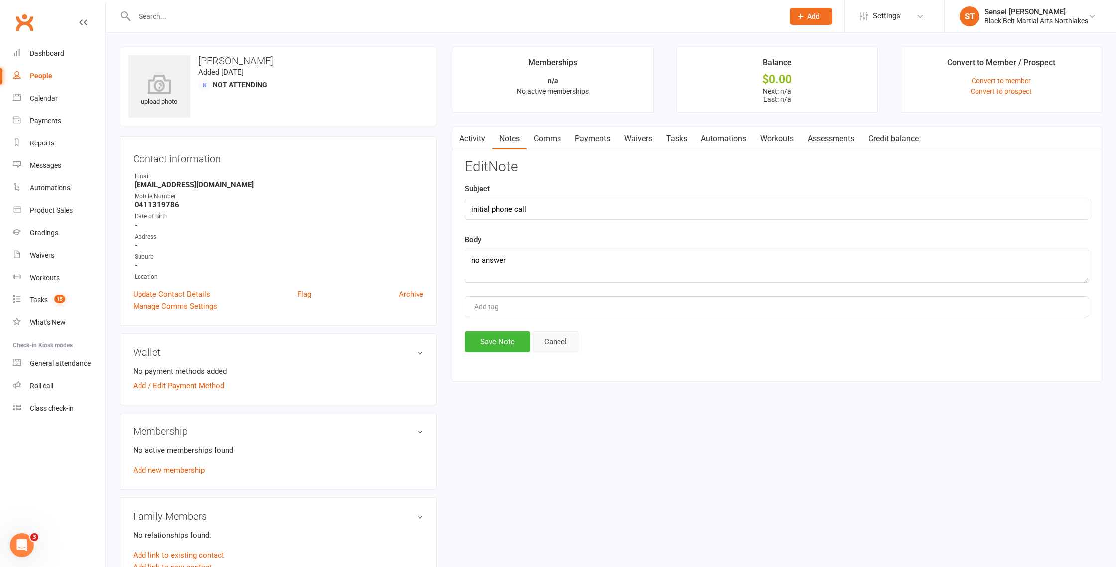
click at [562, 340] on button "Cancel" at bounding box center [556, 341] width 46 height 21
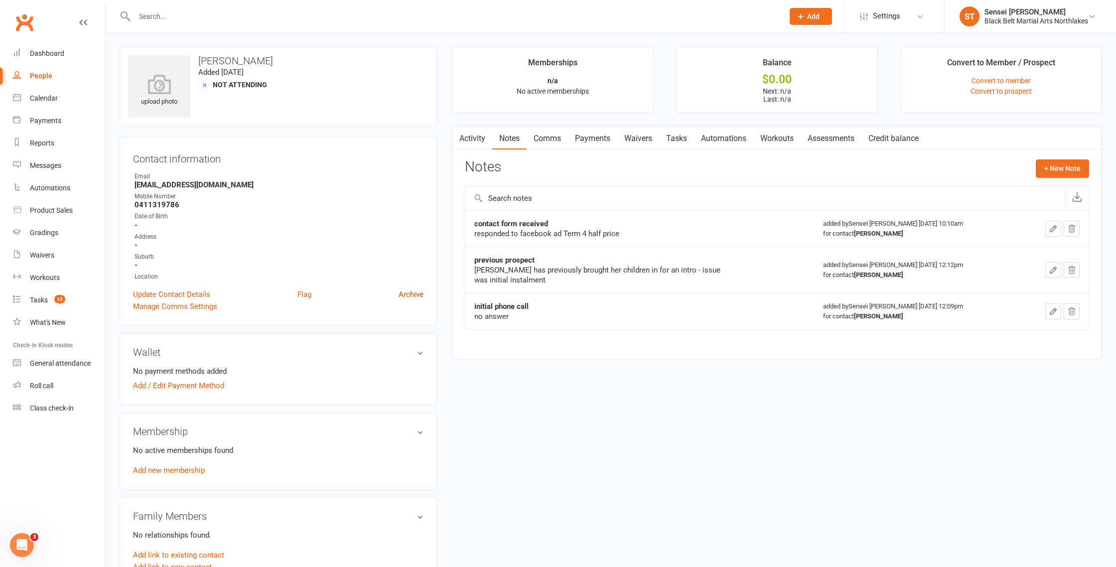
click at [407, 297] on link "Archive" at bounding box center [411, 295] width 25 height 12
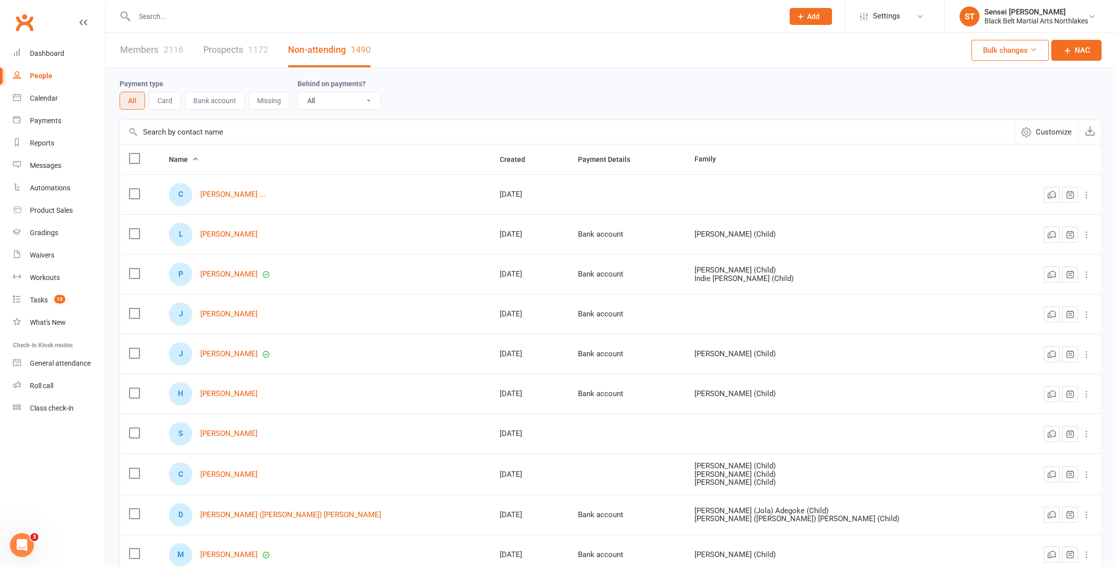
click at [811, 14] on span "Add" at bounding box center [813, 16] width 12 height 8
click at [782, 48] on link "Prospect" at bounding box center [800, 44] width 89 height 23
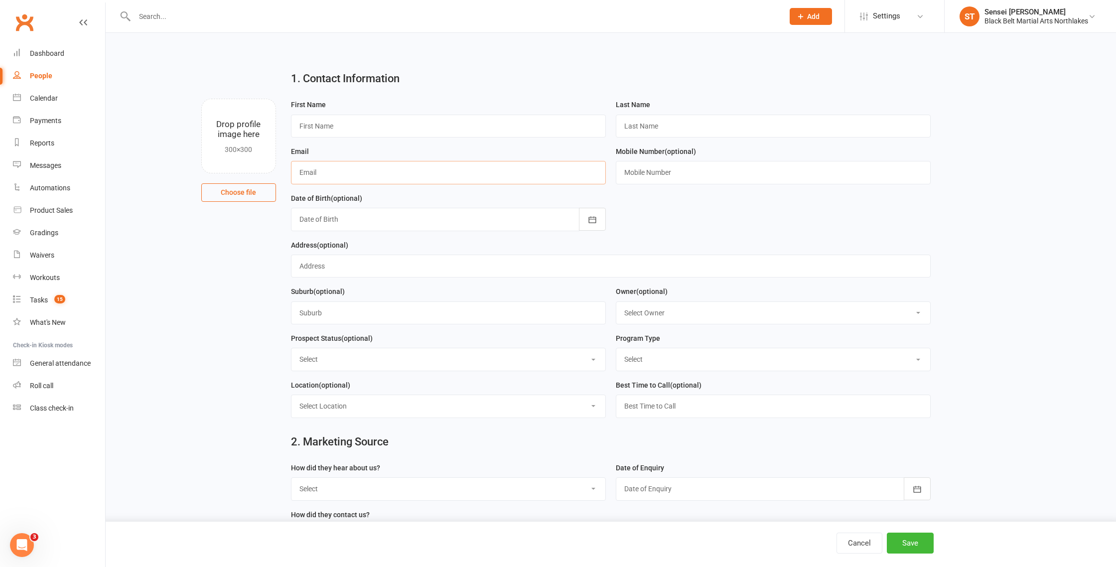
click at [356, 169] on input "text" at bounding box center [448, 172] width 315 height 23
paste input "[EMAIL_ADDRESS][DOMAIN_NAME]"
type input "[EMAIL_ADDRESS][DOMAIN_NAME]"
drag, startPoint x: 408, startPoint y: 178, endPoint x: 278, endPoint y: 172, distance: 130.2
click at [279, 99] on div "Drop profile image here 300×300 Choose file First Name Last Name Email [EMAIL_A…" at bounding box center [611, 99] width 983 height 0
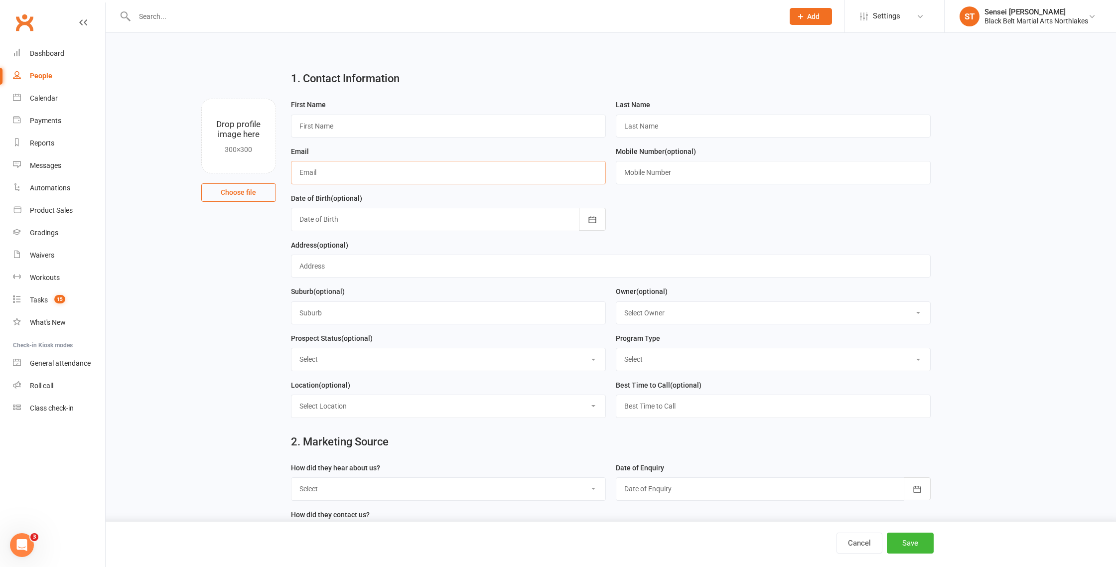
paste input "[EMAIL_ADDRESS][DOMAIN_NAME]"
type input "[EMAIL_ADDRESS][DOMAIN_NAME]"
click at [654, 173] on input "text" at bounding box center [773, 172] width 315 height 23
paste input "0438123254"
type input "0438123254"
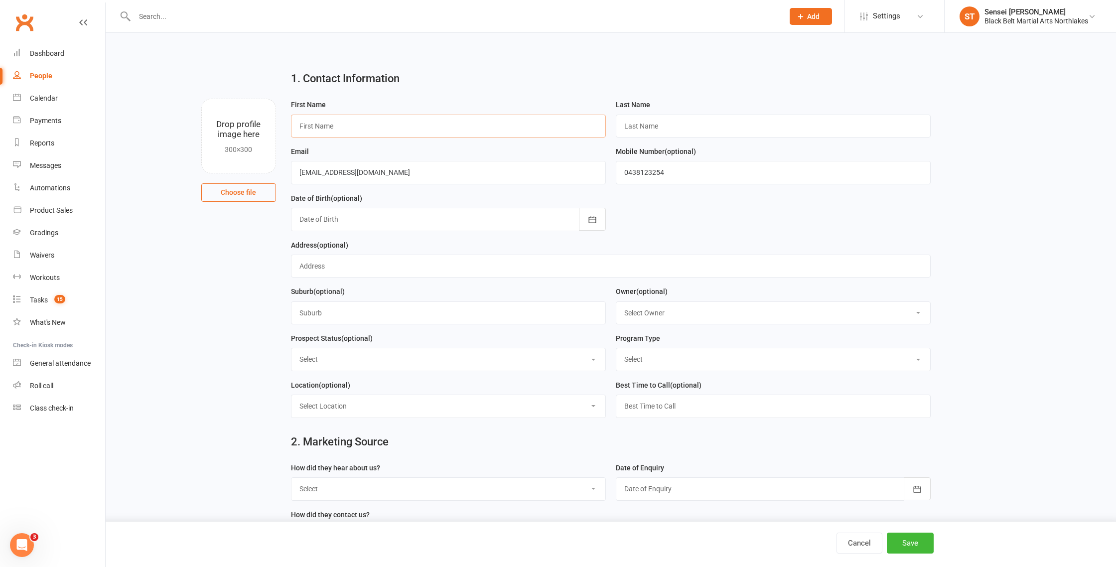
drag, startPoint x: 403, startPoint y: 127, endPoint x: 412, endPoint y: 125, distance: 9.3
click at [403, 127] on input "text" at bounding box center [448, 126] width 315 height 23
type input "[PERSON_NAME]"
click at [679, 358] on select "Select Tiny Dragon Lil Dragon Karate Kickboxing Kobudo" at bounding box center [773, 359] width 314 height 22
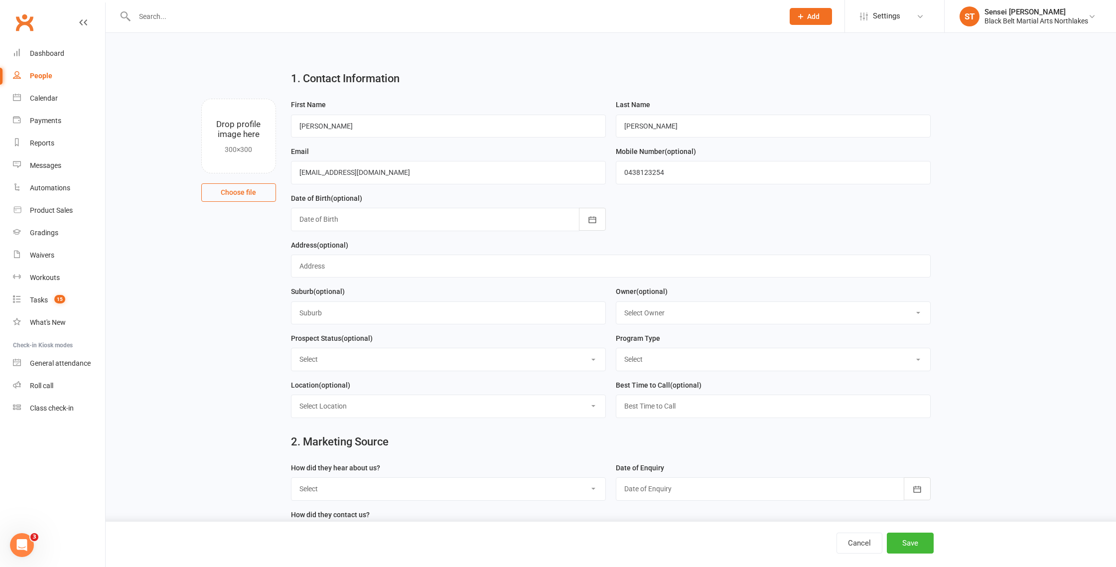
select select "Kickboxing"
click at [616, 350] on select "Select Tiny Dragon Lil Dragon Karate Kickboxing Kobudo" at bounding box center [773, 359] width 314 height 22
click at [382, 366] on select "Select Lead Contact Booked Intro Confirmed Taught Booked Trial Class FB SELF DE…" at bounding box center [449, 359] width 314 height 22
select select "Lead"
click at [292, 350] on select "Select Lead Contact Booked Intro Confirmed Taught Booked Trial Class FB SELF DE…" at bounding box center [449, 359] width 314 height 22
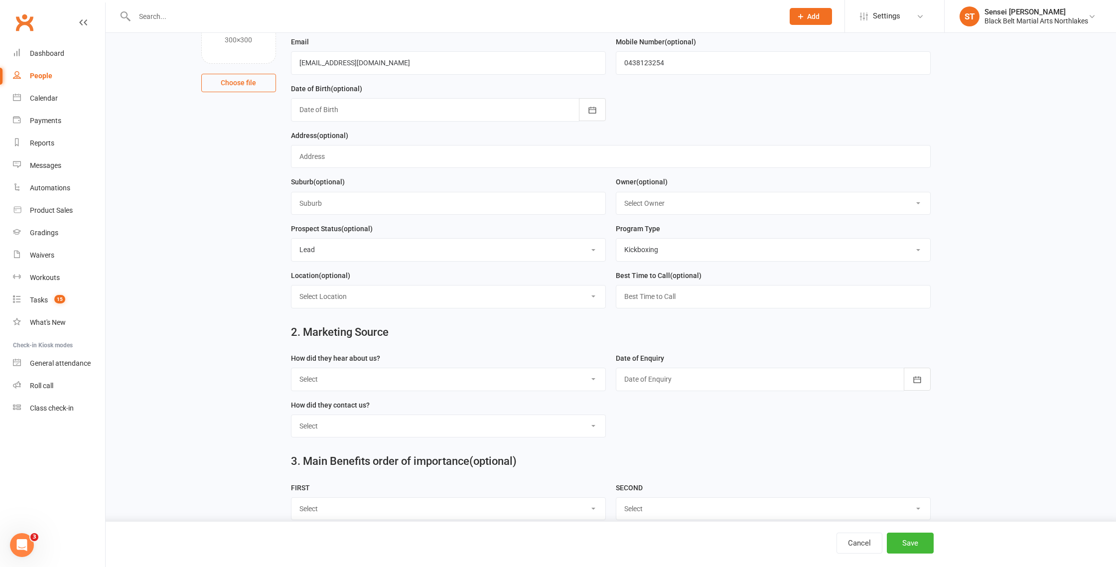
scroll to position [112, 0]
click at [448, 382] on select "Select A1 - Direct Mail A2 - Print Media A3 - Flyer A5 - Radio A6 - Sign A7 - T…" at bounding box center [449, 377] width 314 height 22
select select "S4 - Search Engine"
click at [292, 368] on select "Select A1 - Direct Mail A2 - Print Media A3 - Flyer A5 - Radio A6 - Sign A7 - T…" at bounding box center [449, 377] width 314 height 22
drag, startPoint x: 709, startPoint y: 379, endPoint x: 717, endPoint y: 382, distance: 8.5
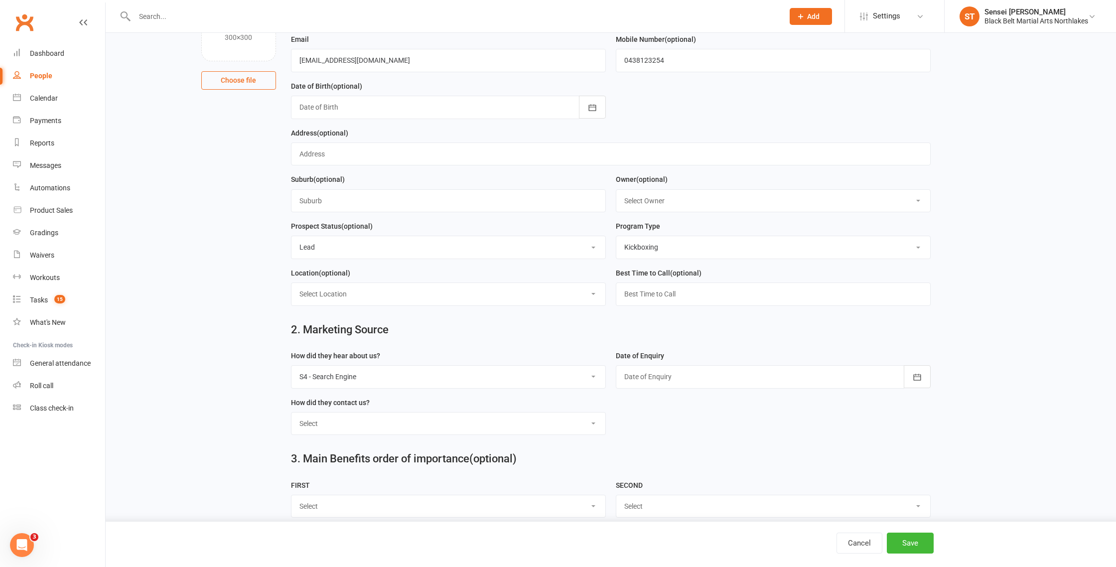
click at [709, 379] on div at bounding box center [773, 376] width 315 height 23
drag, startPoint x: 784, startPoint y: 459, endPoint x: 576, endPoint y: 429, distance: 210.4
click at [781, 459] on button "11" at bounding box center [789, 460] width 25 height 18
type input "[DATE]"
click at [347, 435] on select "Select Phone Walk-in School Initiated Email Website Form Facebook" at bounding box center [449, 424] width 314 height 22
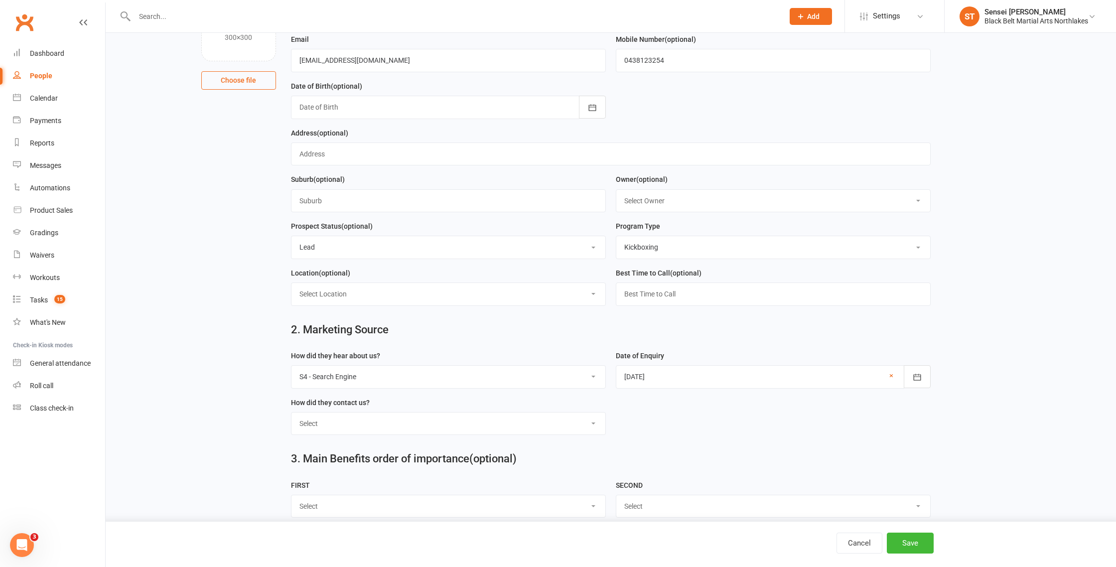
select select "Website Form"
click at [292, 415] on select "Select Phone Walk-in School Initiated Email Website Form Facebook" at bounding box center [449, 424] width 314 height 22
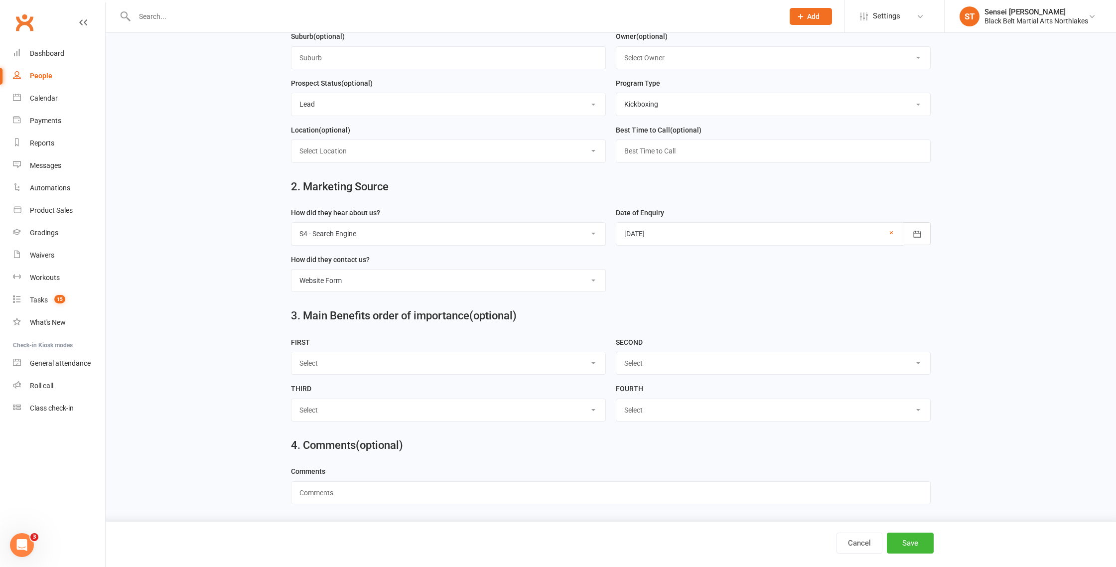
scroll to position [342, 0]
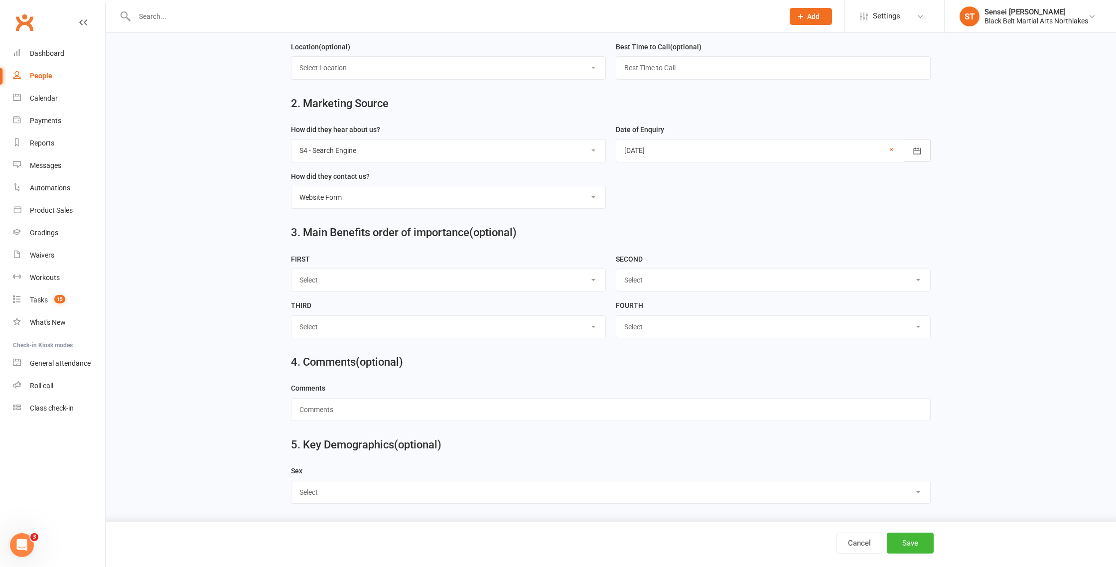
click at [346, 496] on select "Select [DEMOGRAPHIC_DATA] [DEMOGRAPHIC_DATA] Other" at bounding box center [611, 492] width 639 height 22
select select "[DEMOGRAPHIC_DATA]"
click at [292, 481] on select "Select [DEMOGRAPHIC_DATA] [DEMOGRAPHIC_DATA] Other" at bounding box center [611, 492] width 639 height 22
click at [913, 546] on button "Save" at bounding box center [910, 543] width 47 height 21
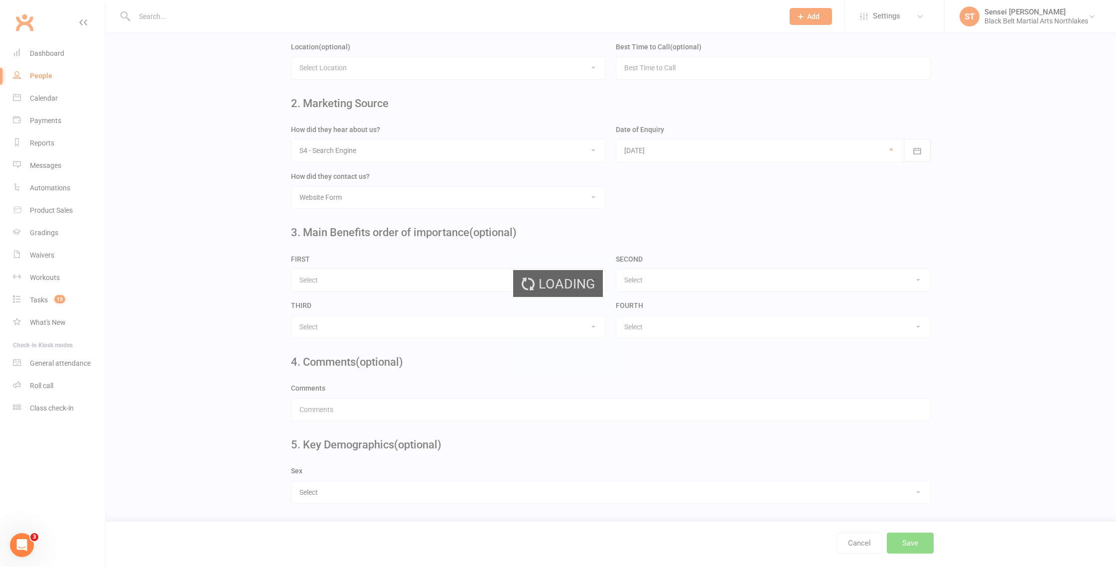
scroll to position [0, 0]
